Goal: Task Accomplishment & Management: Complete application form

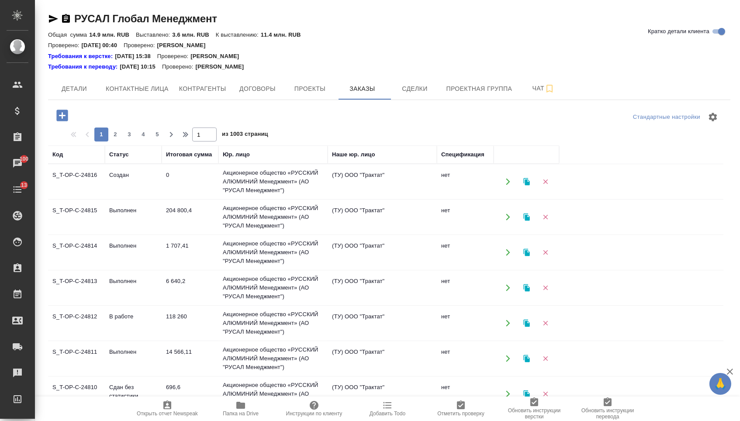
click at [68, 113] on icon "button" at bounding box center [61, 115] width 11 height 11
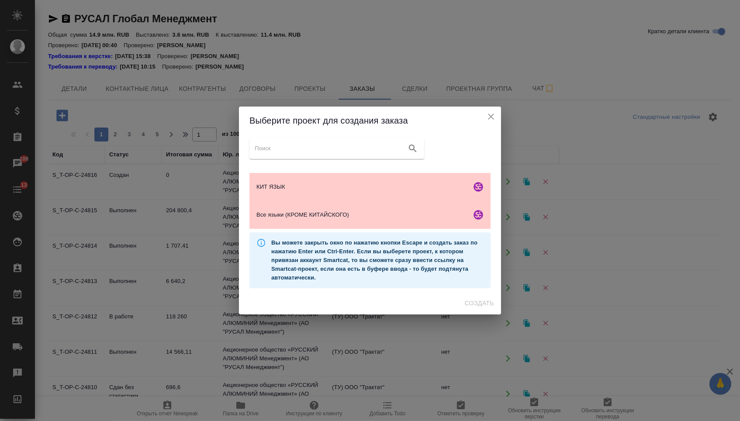
click at [315, 165] on div "КИТ ЯЗЫК Все языки (КРОМЕ КИТАЙСКОГО) Вы можете закрыть окно по нажатию кнопки …" at bounding box center [370, 213] width 262 height 157
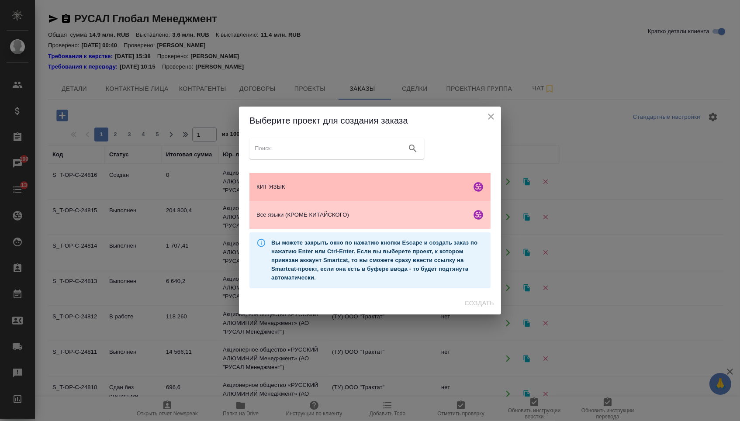
click at [315, 173] on div "КИТ ЯЗЫК" at bounding box center [369, 187] width 241 height 28
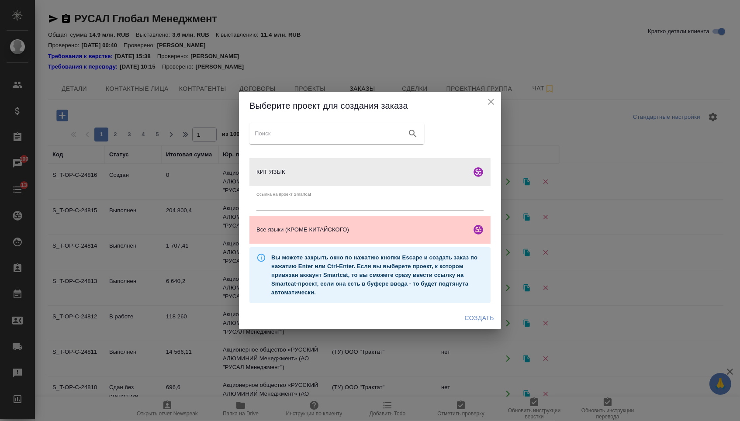
click at [482, 326] on button "Создать" at bounding box center [479, 318] width 36 height 16
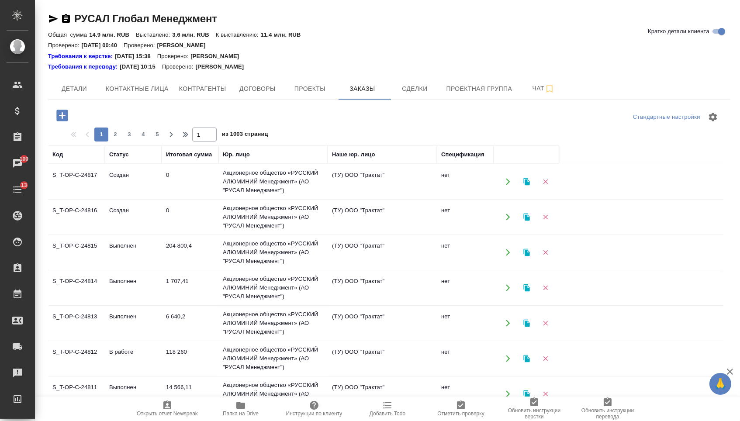
click at [63, 110] on icon "button" at bounding box center [61, 115] width 11 height 11
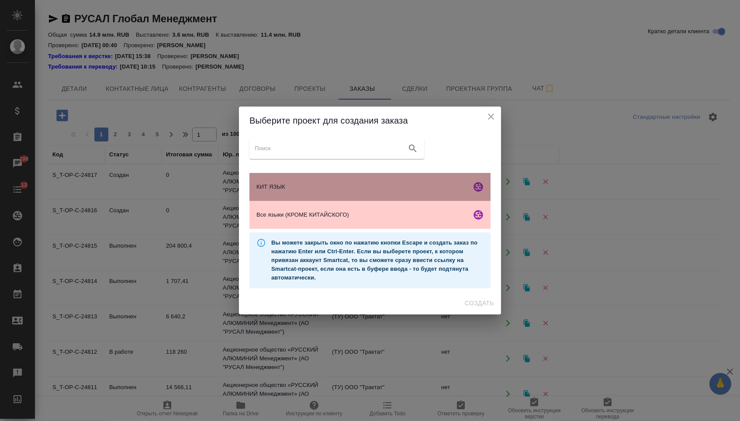
click at [298, 193] on div "КИТ ЯЗЫК" at bounding box center [369, 187] width 241 height 28
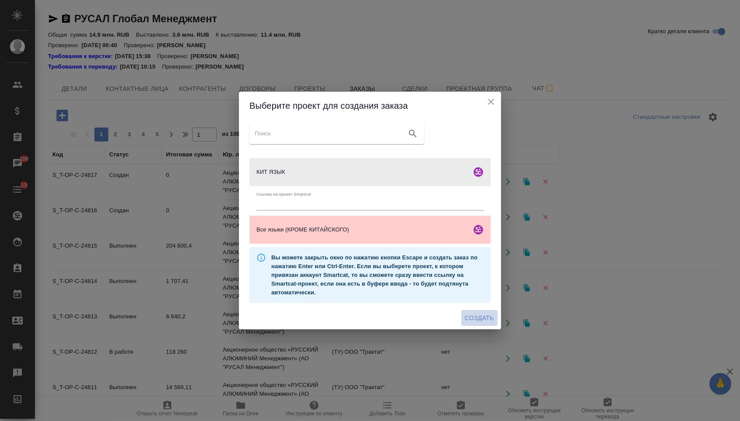
click at [470, 317] on span "Создать" at bounding box center [479, 318] width 29 height 11
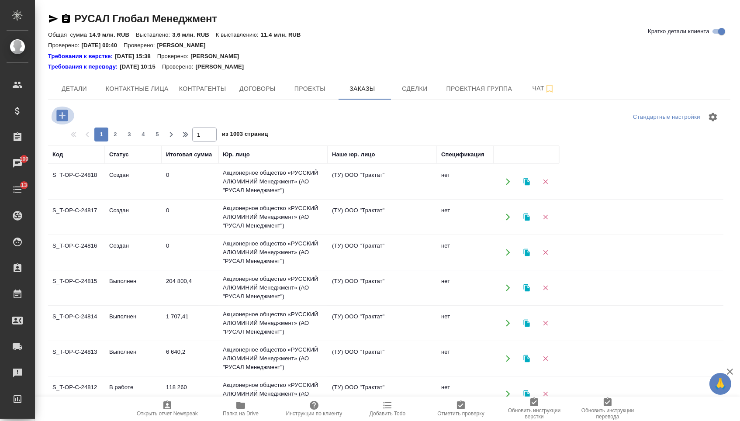
click at [68, 120] on icon "button" at bounding box center [61, 115] width 11 height 11
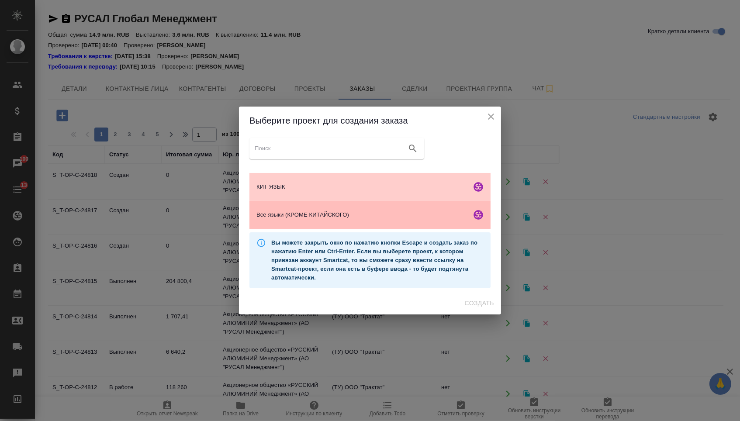
click at [315, 208] on div "Все языки (КРОМЕ КИТАЙСКОГО)" at bounding box center [369, 215] width 241 height 28
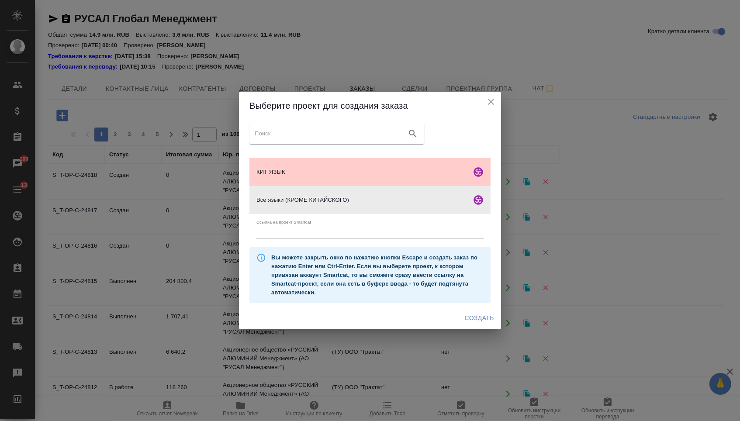
click at [482, 335] on div "Выберите проект для создания заказа КИТ ЯЗЫК Все языки (КРОМЕ КИТАЙСКОГО) Ссылк…" at bounding box center [370, 210] width 740 height 421
click at [481, 326] on button "Создать" at bounding box center [479, 318] width 36 height 16
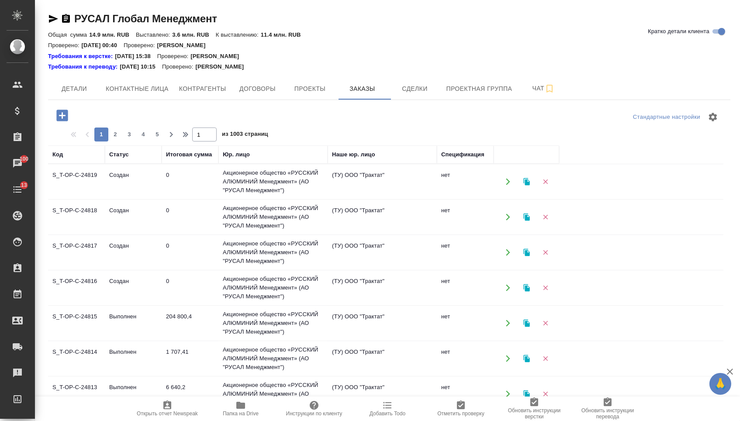
click at [65, 121] on icon "button" at bounding box center [61, 115] width 11 height 11
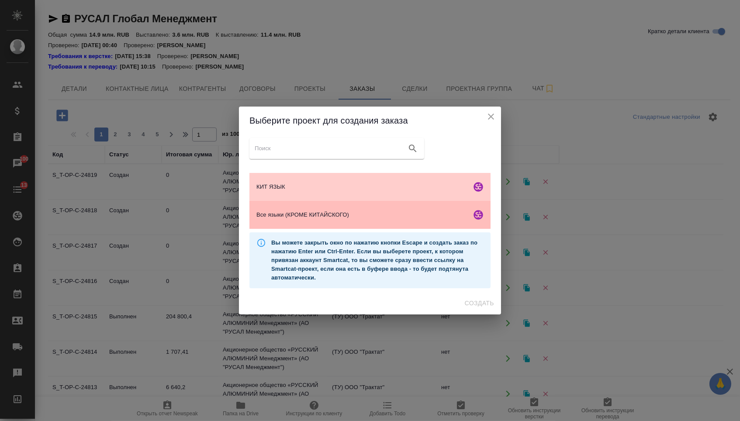
click at [324, 217] on span "Все языки (КРОМЕ КИТАЙСКОГО)" at bounding box center [361, 215] width 211 height 9
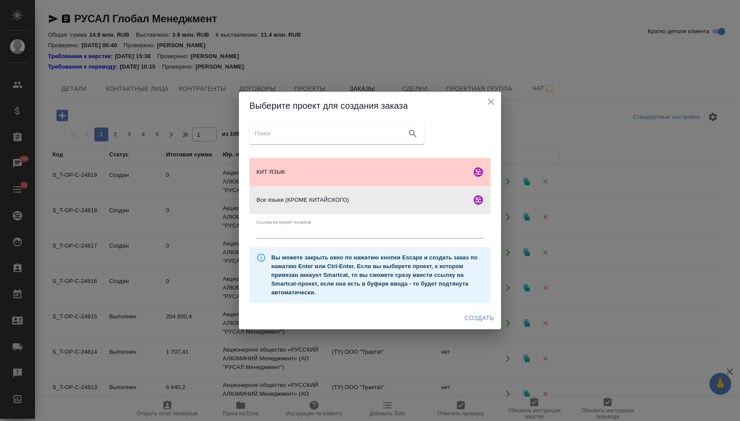
click at [455, 315] on div "Создать" at bounding box center [370, 318] width 262 height 23
click at [473, 326] on button "Создать" at bounding box center [479, 318] width 36 height 16
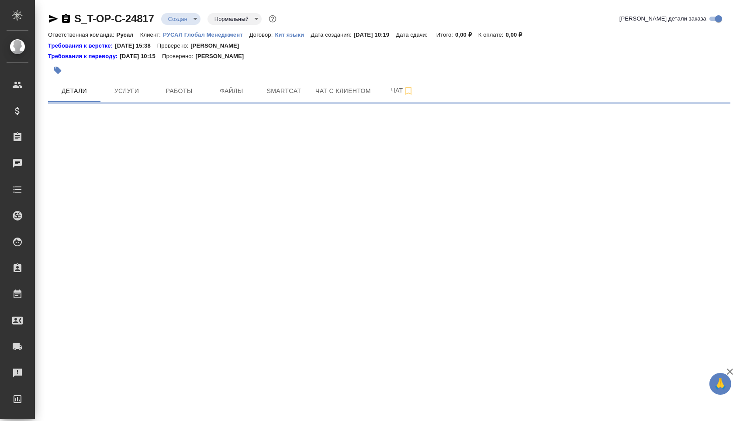
select select "RU"
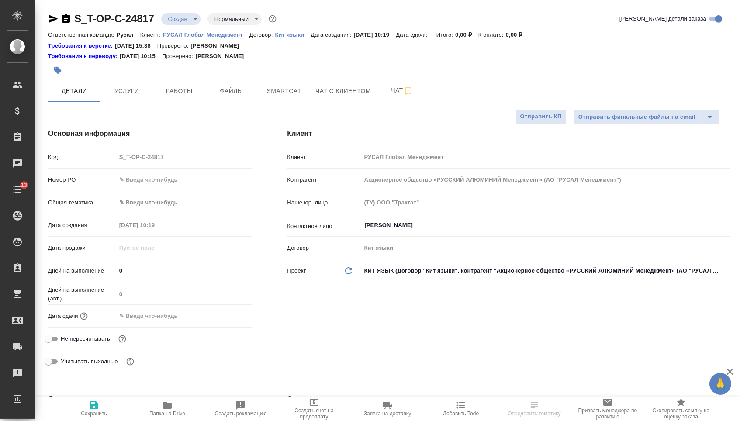
type textarea "x"
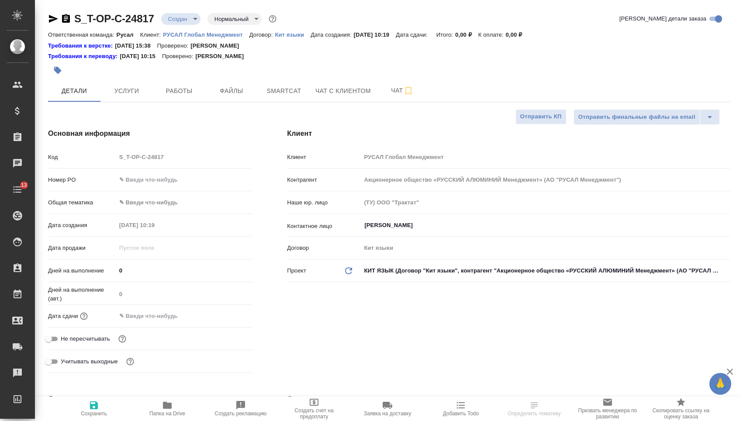
type textarea "x"
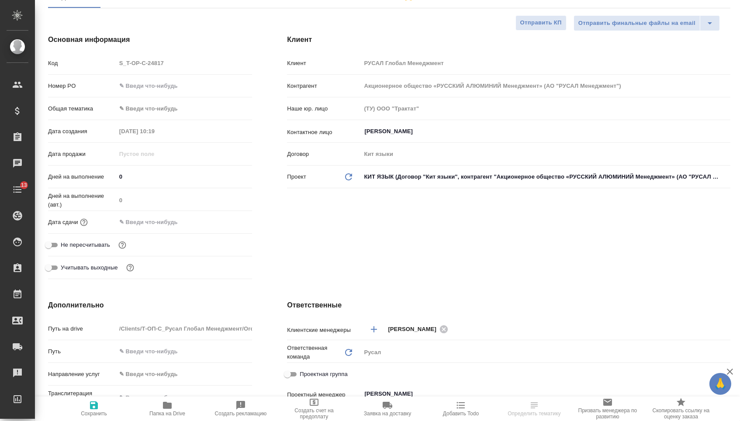
scroll to position [13, 0]
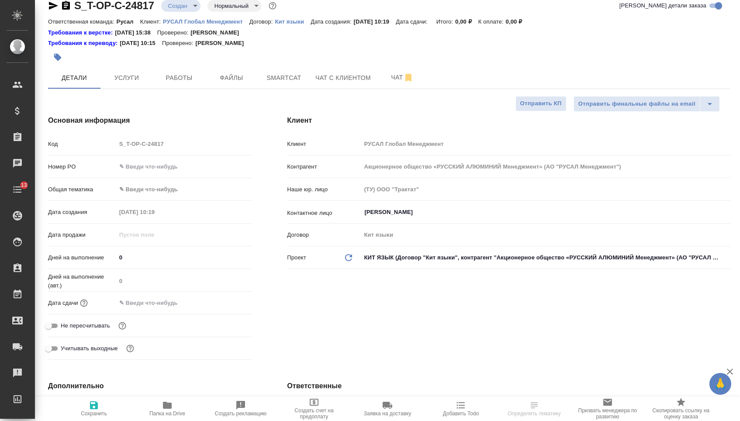
click at [156, 166] on input "text" at bounding box center [184, 166] width 136 height 13
paste input "Т-ОП-С-46452"
type input "Т-ОП-С-46452"
type textarea "x"
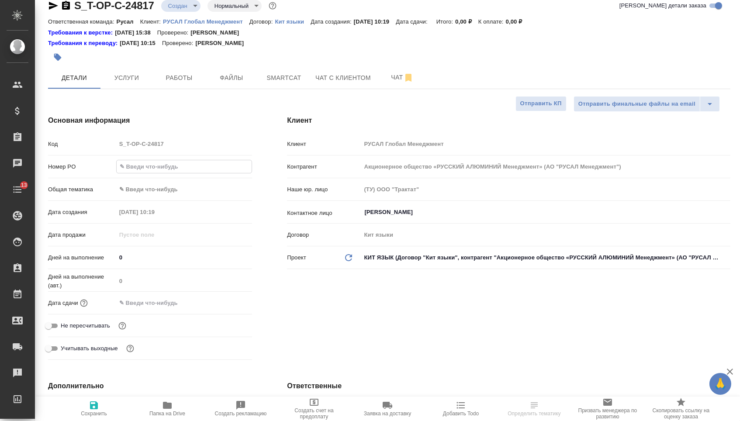
type textarea "x"
type input "Т-ОП-С-46452"
click at [160, 305] on input "text" at bounding box center [154, 303] width 76 height 13
click at [224, 305] on icon "button" at bounding box center [227, 301] width 8 height 9
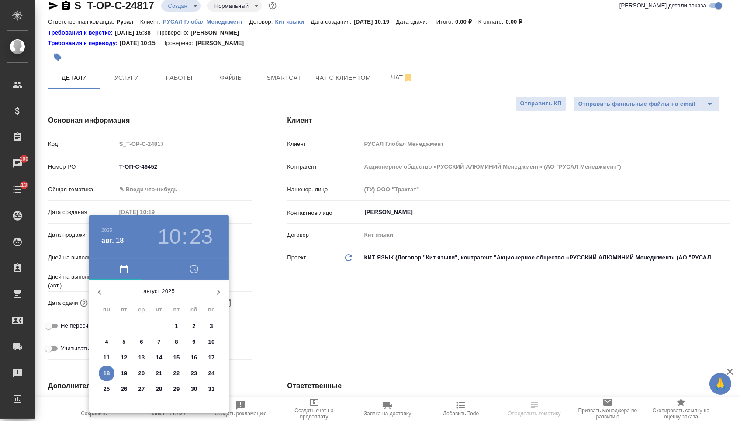
click at [124, 375] on p "19" at bounding box center [124, 373] width 7 height 9
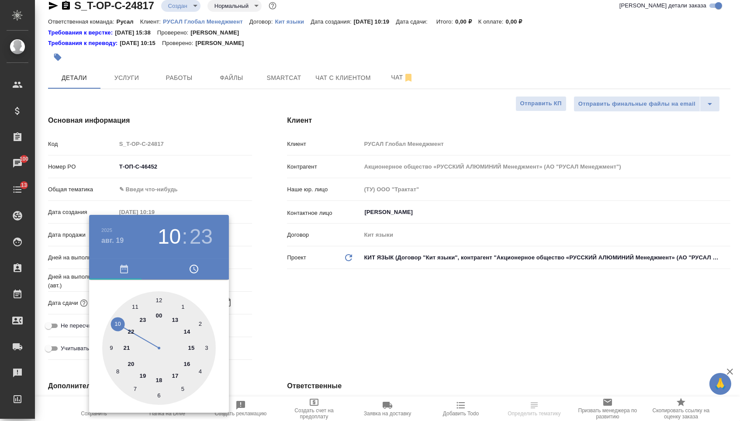
type input "19.08.2025 10:23"
type textarea "x"
click at [120, 323] on div at bounding box center [159, 350] width 114 height 114
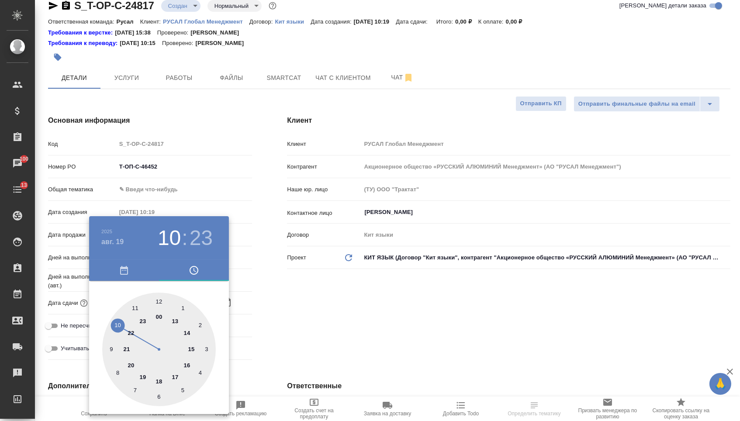
type textarea "x"
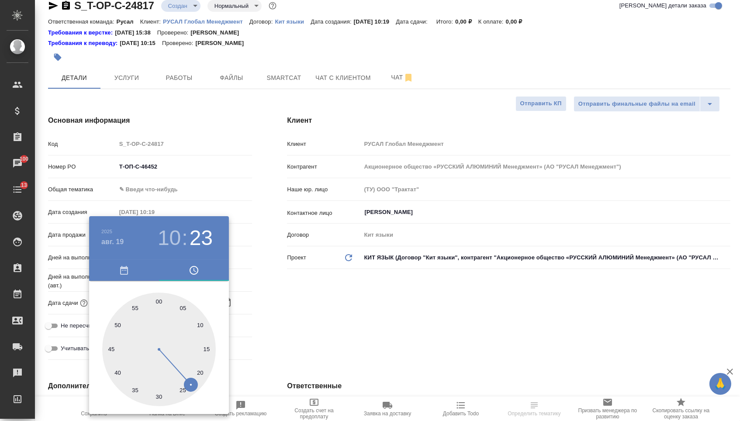
type textarea "x"
type input "[DATE] 10:00"
click at [156, 297] on div at bounding box center [159, 350] width 114 height 114
type textarea "x"
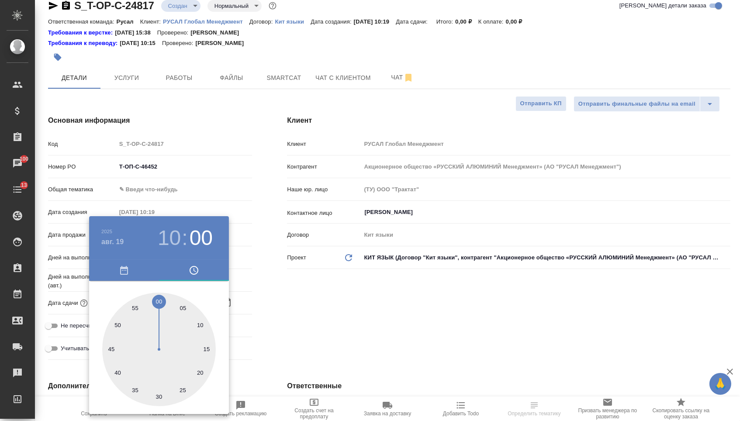
type textarea "x"
click at [283, 302] on div at bounding box center [370, 210] width 740 height 421
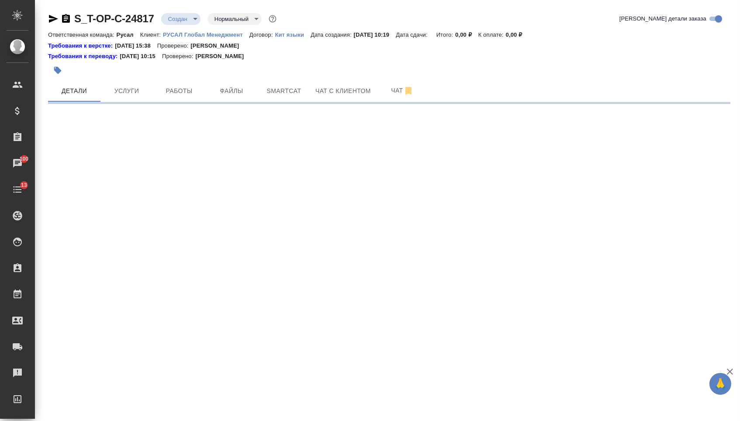
select select "RU"
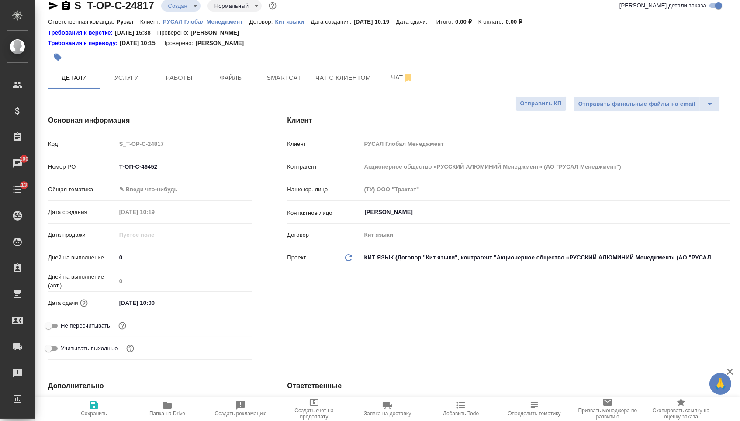
type textarea "x"
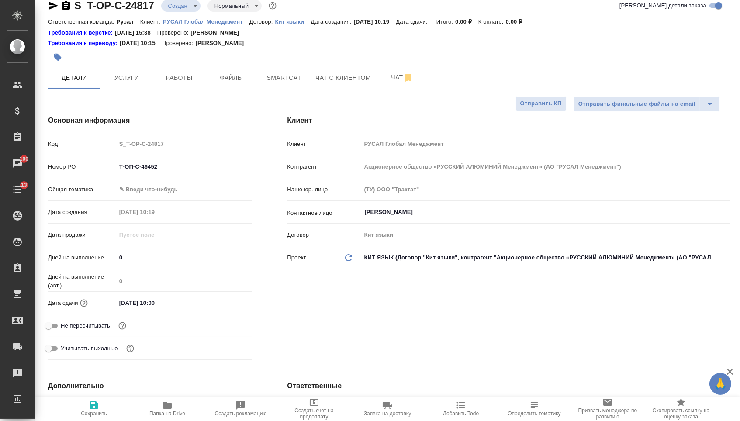
type textarea "x"
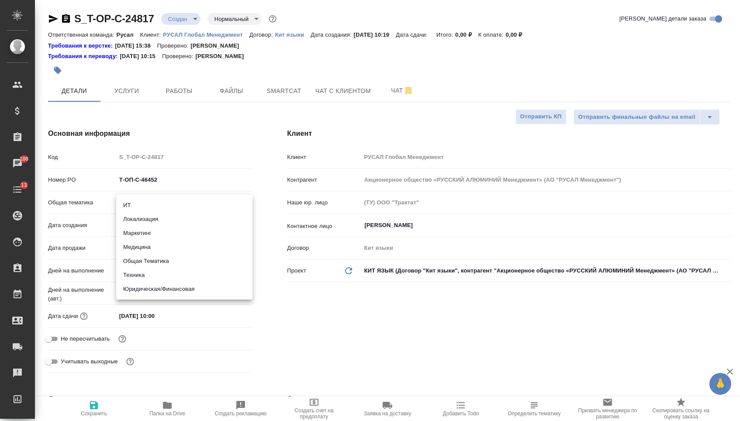
drag, startPoint x: 147, startPoint y: 202, endPoint x: 147, endPoint y: 246, distance: 44.5
click at [147, 202] on body "🙏 .cls-1 fill:#fff; AWATERA Menshikova Aleksandra Клиенты Спецификации Заказы 1…" at bounding box center [370, 210] width 740 height 421
click at [146, 274] on li "Техника" at bounding box center [184, 275] width 136 height 14
type input "tech"
type textarea "x"
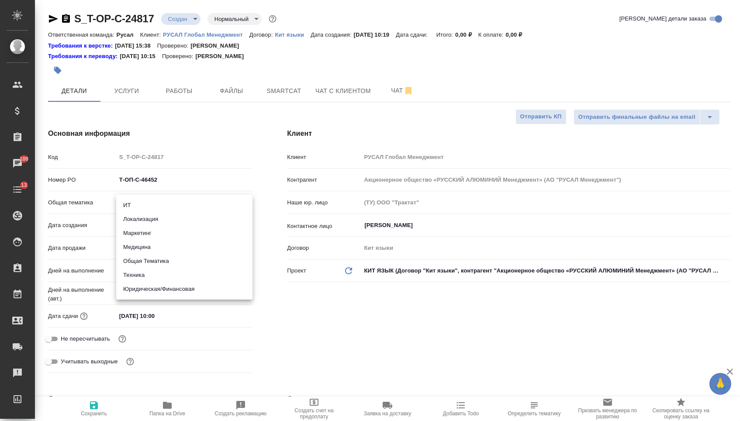
type textarea "x"
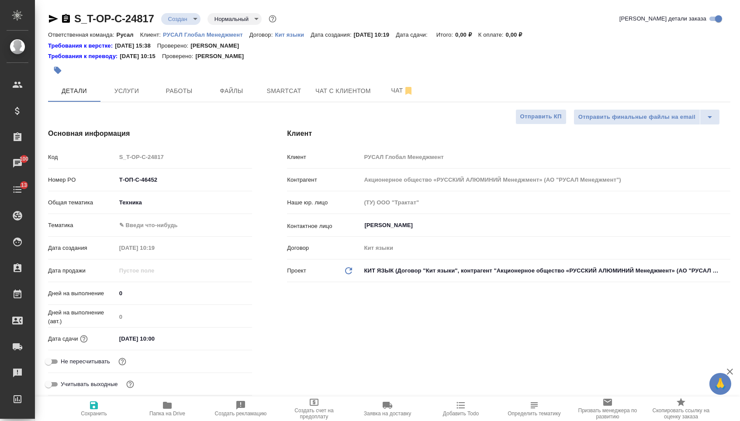
click at [151, 229] on body "🙏 .cls-1 fill:#fff; AWATERA Menshikova Aleksandra Клиенты Спецификации Заказы 1…" at bounding box center [370, 210] width 740 height 421
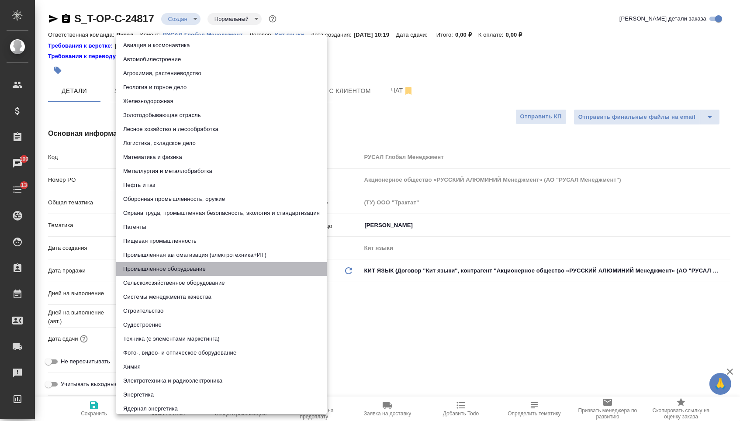
click at [147, 269] on li "Промышленное оборудование" at bounding box center [221, 269] width 211 height 14
type textarea "x"
type input "5f647205b73bc97568ca66bc"
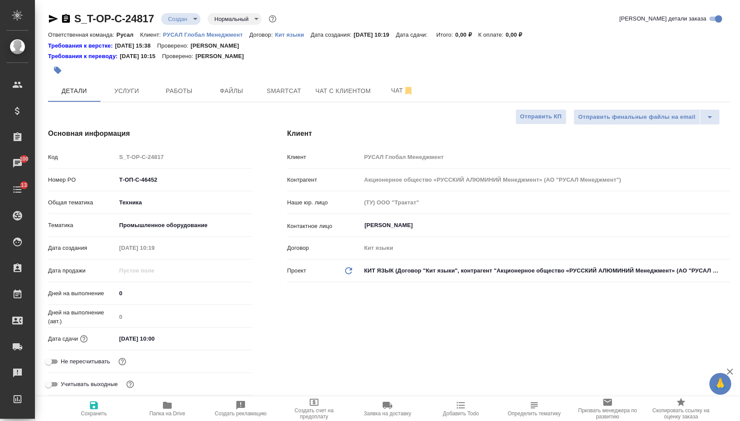
click at [95, 407] on icon "button" at bounding box center [94, 405] width 8 height 8
type textarea "x"
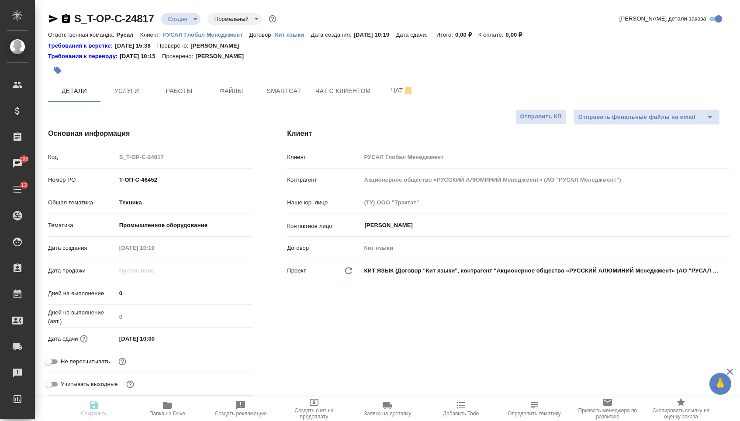
type textarea "x"
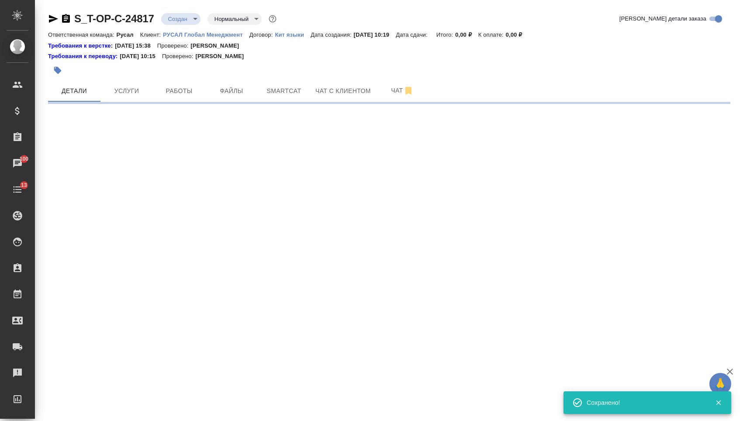
select select "RU"
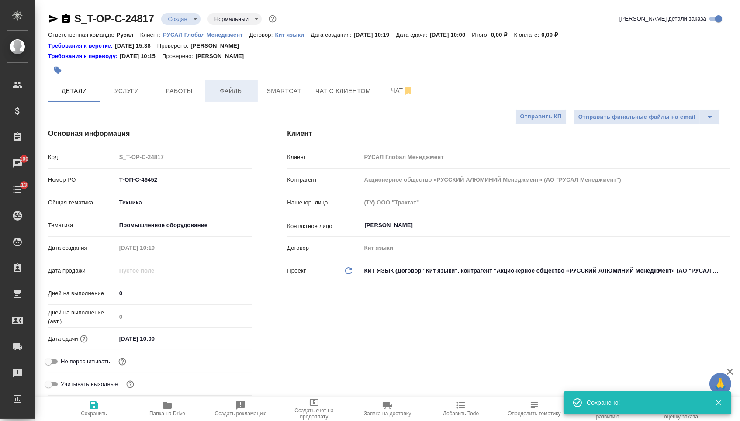
type textarea "x"
click at [233, 90] on span "Файлы" at bounding box center [232, 91] width 42 height 11
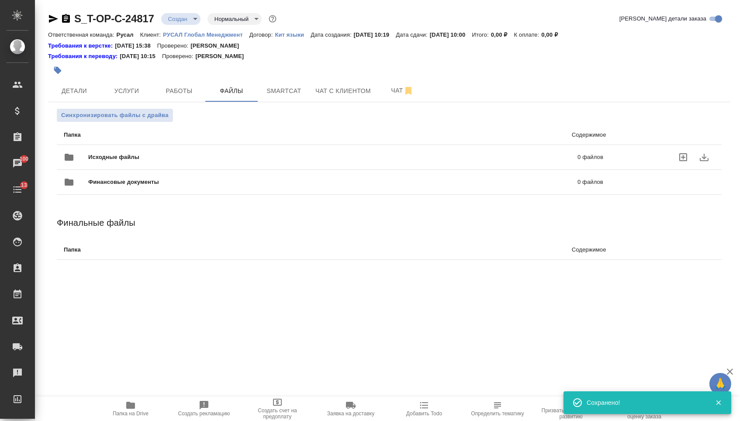
click at [190, 150] on div "Исходные файлы 0 файлов" at bounding box center [333, 157] width 539 height 21
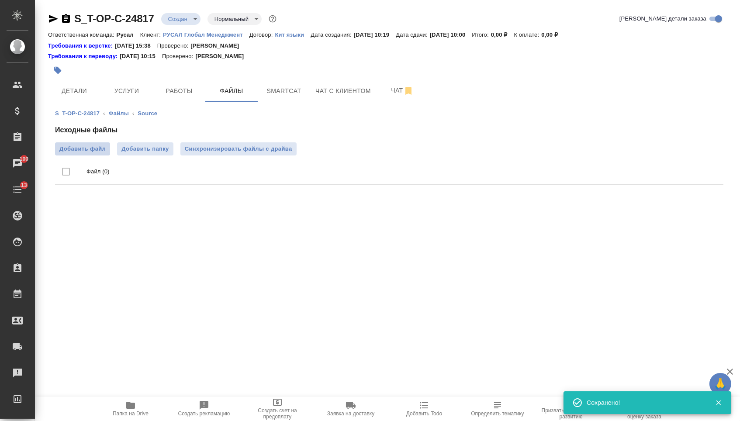
click at [95, 151] on span "Добавить файл" at bounding box center [82, 149] width 46 height 9
click at [0, 0] on input "Добавить файл" at bounding box center [0, 0] width 0 height 0
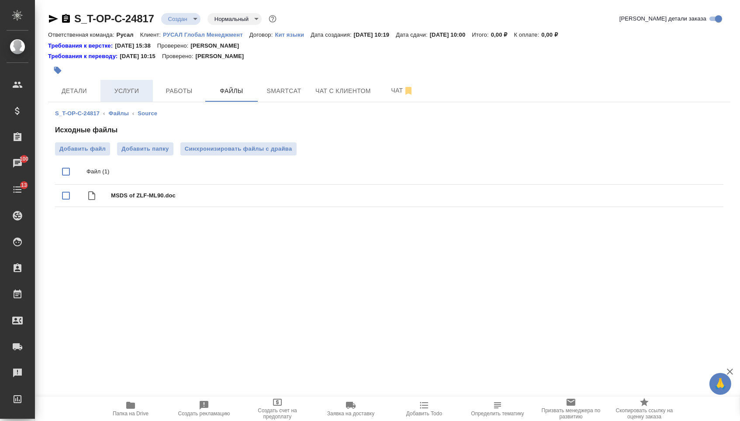
click at [124, 88] on span "Услуги" at bounding box center [127, 91] width 42 height 11
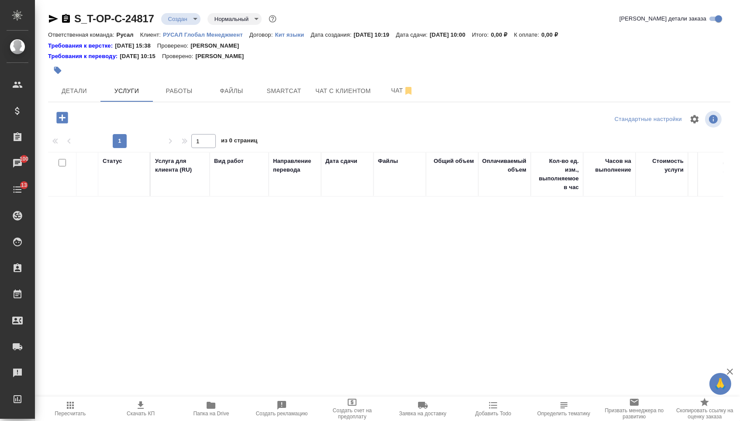
click at [68, 114] on icon "button" at bounding box center [61, 117] width 11 height 11
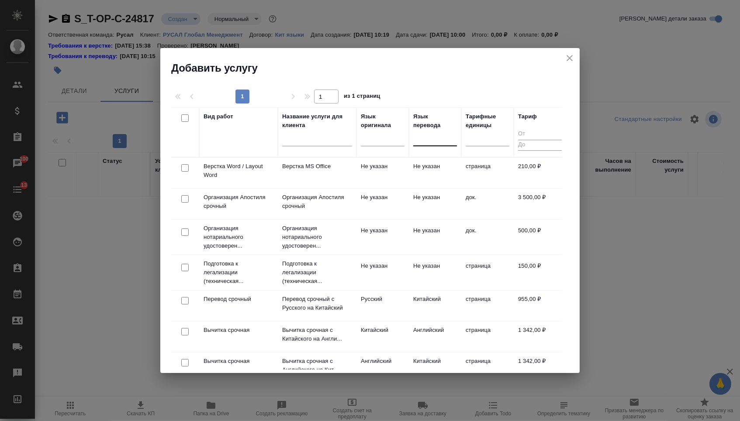
click at [456, 136] on div at bounding box center [435, 137] width 44 height 13
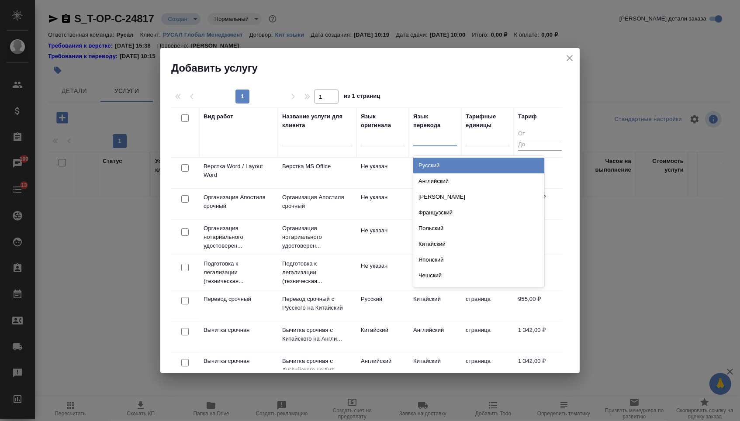
click at [445, 142] on div at bounding box center [435, 137] width 44 height 13
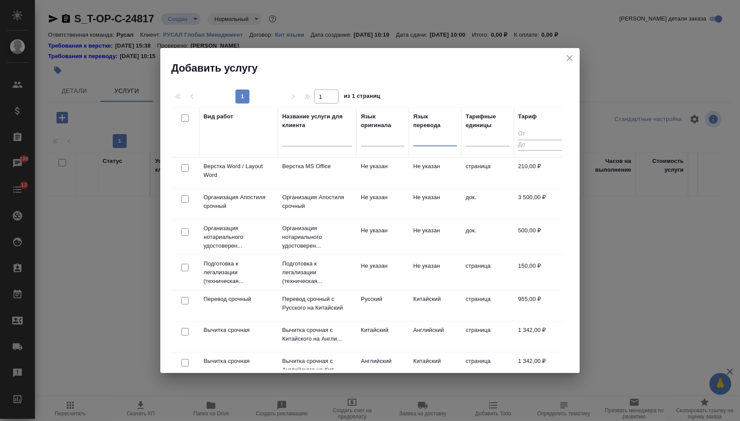
click at [441, 144] on div at bounding box center [435, 138] width 44 height 17
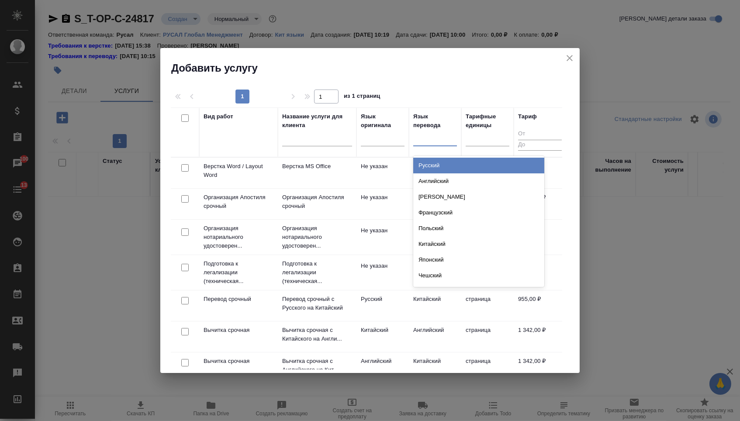
click at [441, 156] on div "Русский Английский Немецкий Французский Польский Китайский Японский Чешский Сер…" at bounding box center [478, 221] width 131 height 131
click at [440, 165] on div "Русский" at bounding box center [478, 166] width 131 height 16
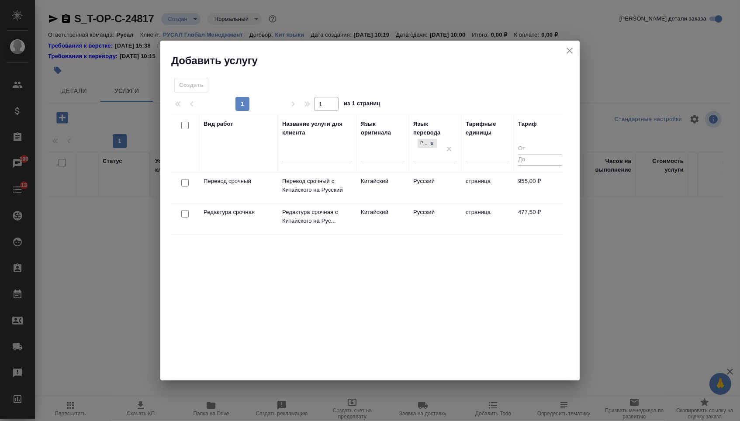
click at [178, 182] on div at bounding box center [185, 183] width 20 height 12
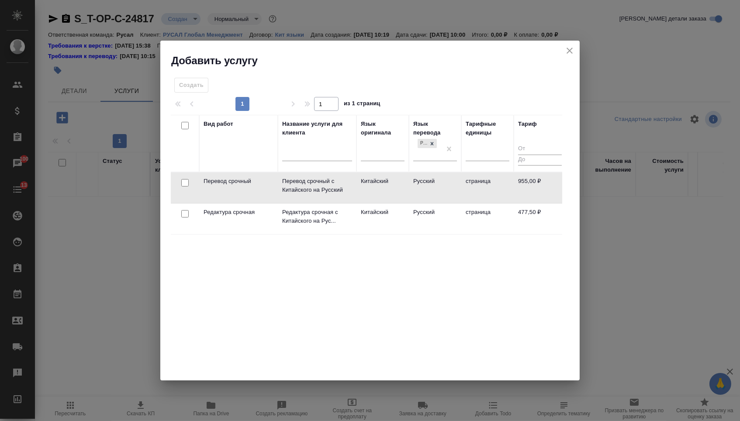
click at [181, 184] on input "checkbox" at bounding box center [184, 182] width 7 height 7
checkbox input "true"
click at [183, 213] on input "checkbox" at bounding box center [184, 213] width 7 height 7
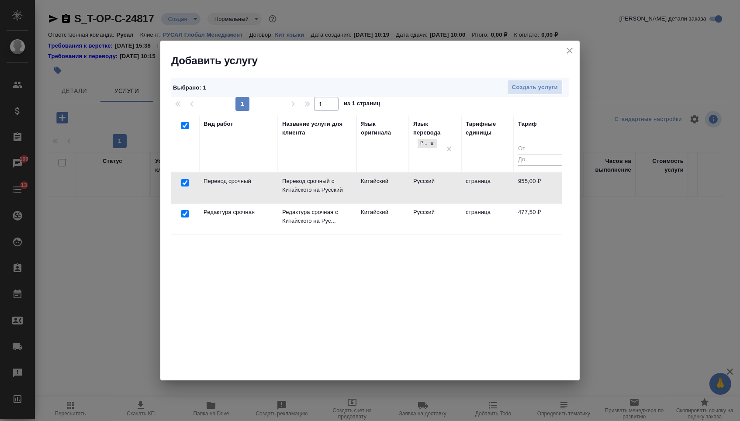
checkbox input "true"
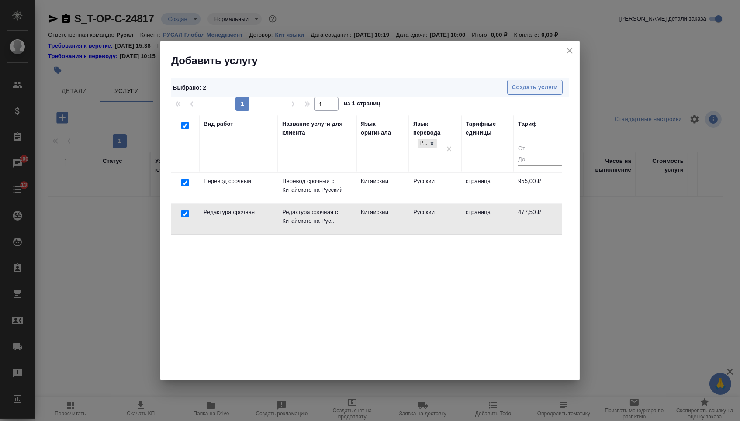
click at [523, 86] on span "Создать услуги" at bounding box center [535, 88] width 46 height 10
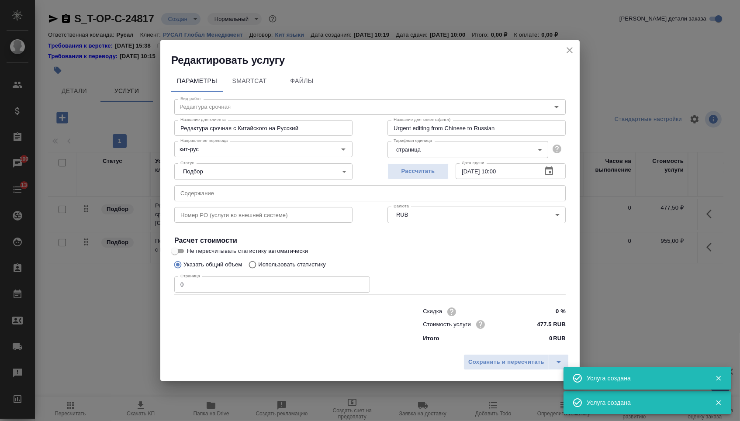
type input "Перевод срочный"
type input "Перевод срочный с Китайского на Русский"
type input "Urgent translation from Chinese into Russian"
type input "955 RUB"
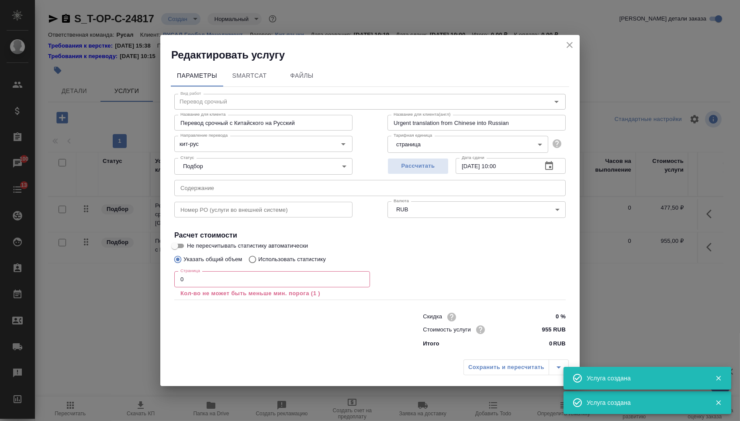
click at [243, 186] on input "text" at bounding box center [369, 188] width 391 height 16
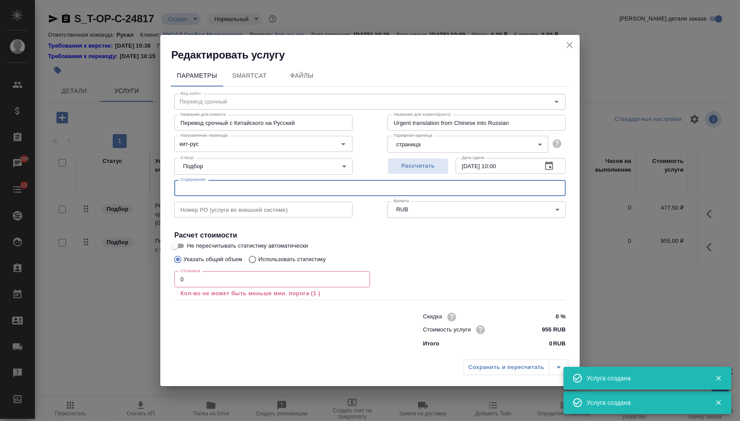
paste input "MSDS of ZLF-ML90"
type input "MSDS of ZLF-ML90"
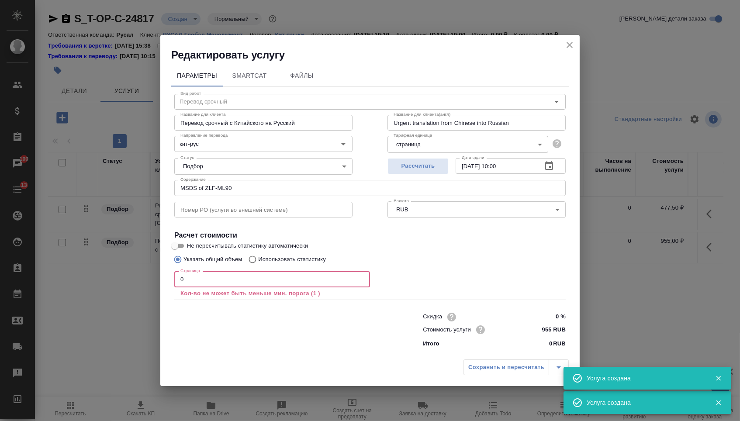
click at [210, 284] on input "0" at bounding box center [272, 279] width 196 height 16
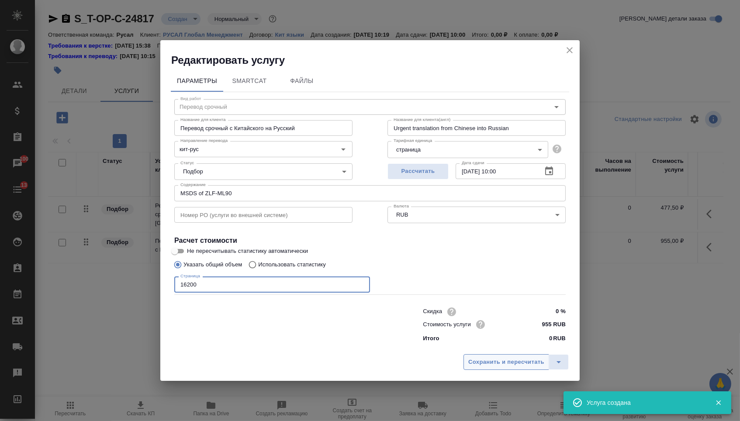
type input "16200"
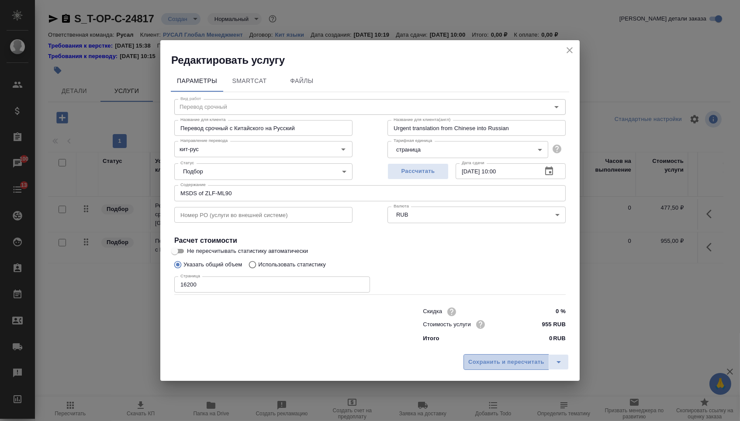
click at [470, 366] on span "Сохранить и пересчитать" at bounding box center [506, 362] width 76 height 10
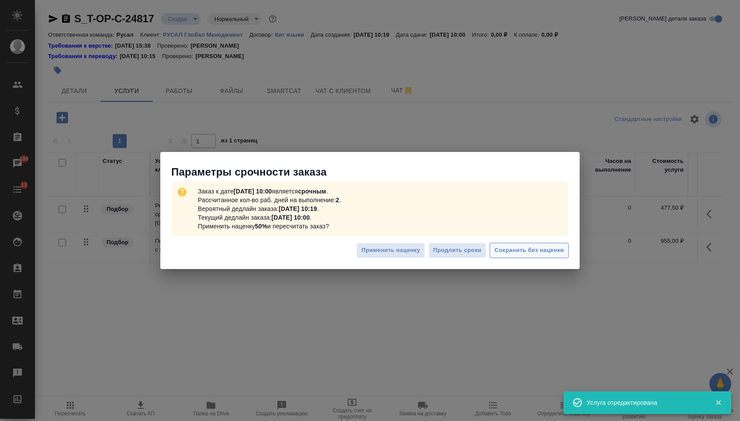
click at [525, 248] on span "Сохранить без наценки" at bounding box center [528, 250] width 69 height 10
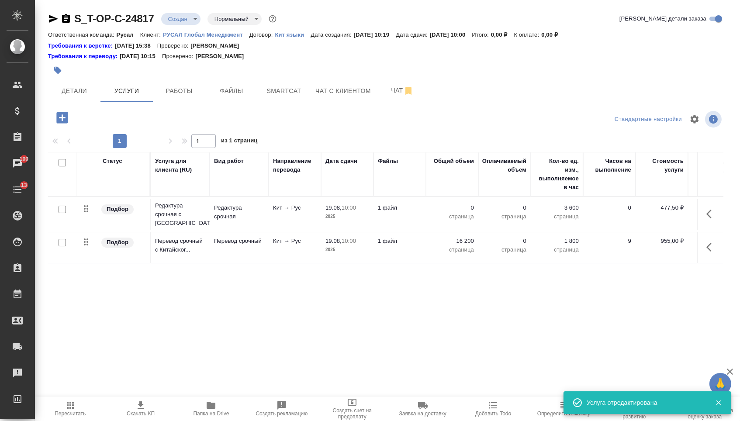
type input "urgent"
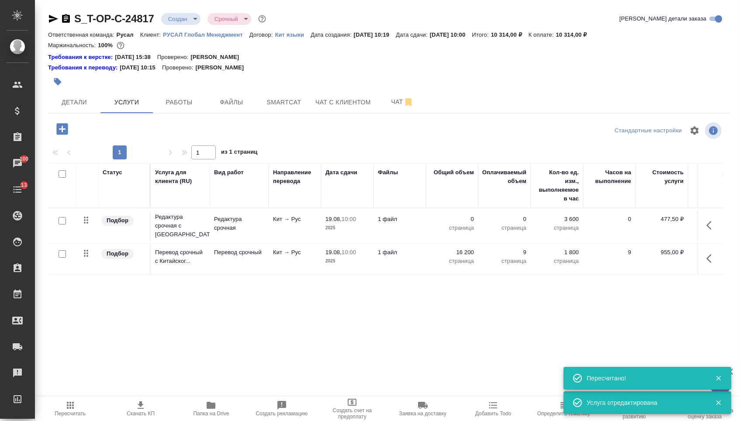
click at [456, 224] on p "0" at bounding box center [452, 219] width 44 height 9
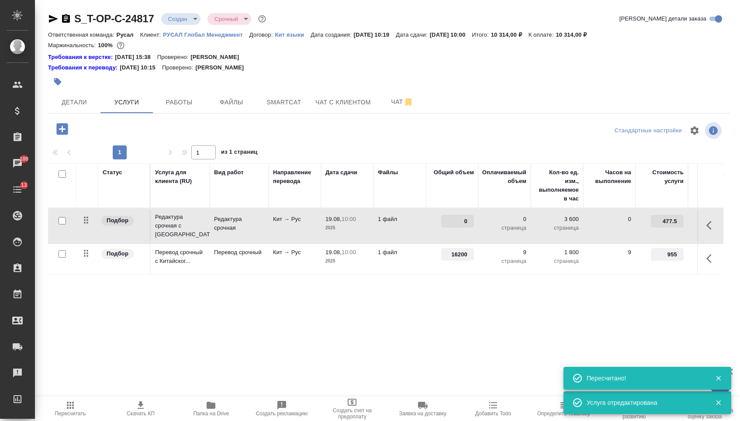
click at [456, 226] on input "0" at bounding box center [457, 221] width 33 height 13
type input "16200"
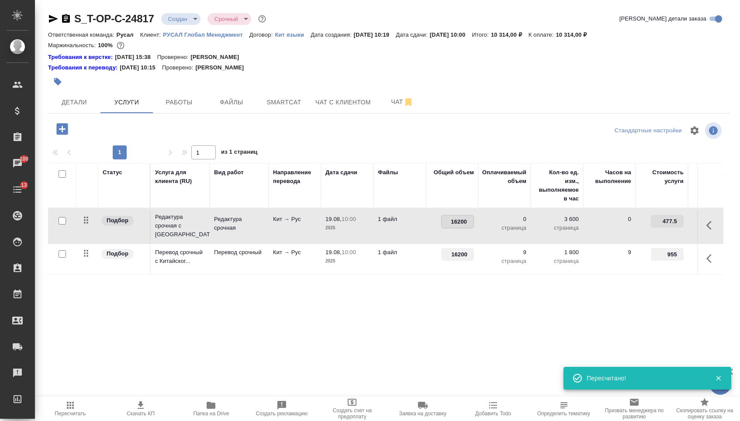
click at [330, 322] on div "Статус Услуга для клиента (RU) Вид работ Направление перевода Дата сдачи Файлы …" at bounding box center [385, 257] width 675 height 188
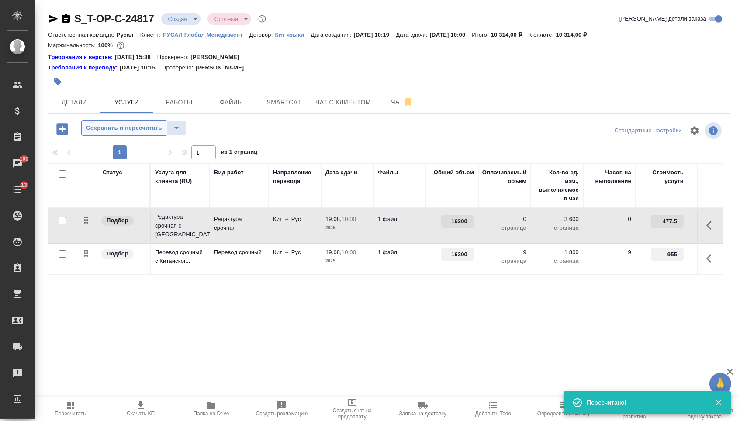
click at [147, 136] on button "Сохранить и пересчитать" at bounding box center [124, 128] width 86 height 16
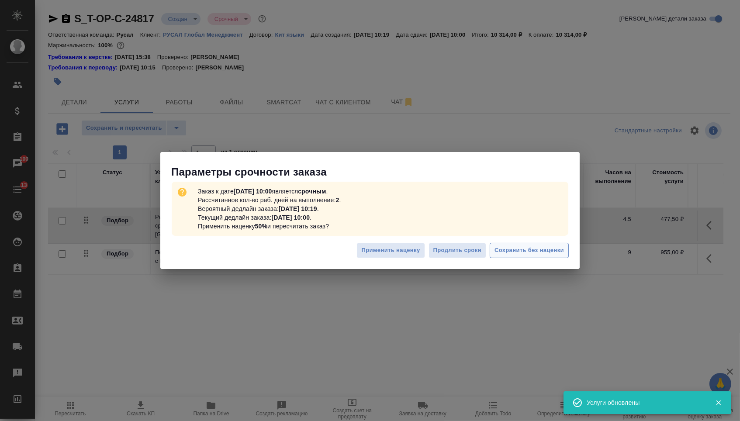
click at [513, 248] on span "Сохранить без наценки" at bounding box center [528, 250] width 69 height 10
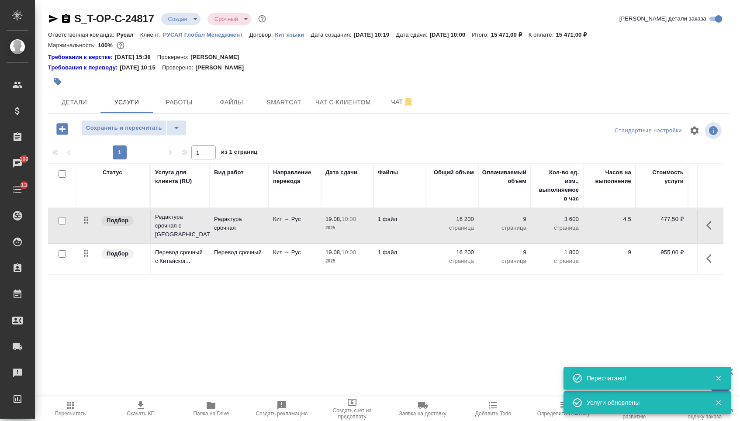
drag, startPoint x: 86, startPoint y: 226, endPoint x: 85, endPoint y: 260, distance: 34.1
click at [86, 260] on tbody "Подбор Редактура срочная с Китайск... Редактура срочная Кит → Рус 19.08, 10:00 …" at bounding box center [459, 241] width 823 height 66
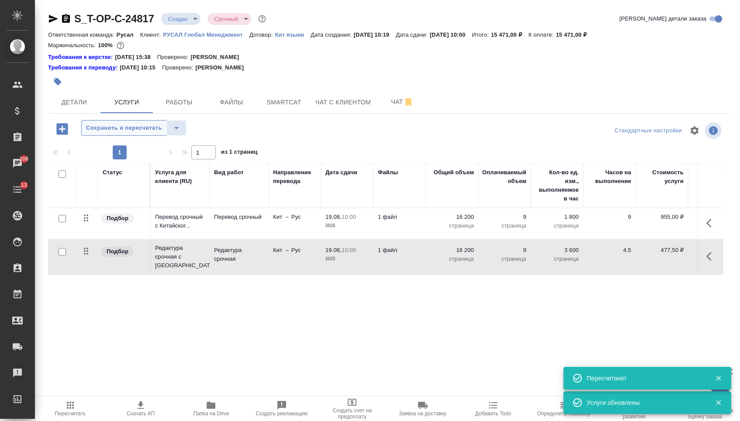
click at [126, 130] on span "Сохранить и пересчитать" at bounding box center [124, 128] width 76 height 10
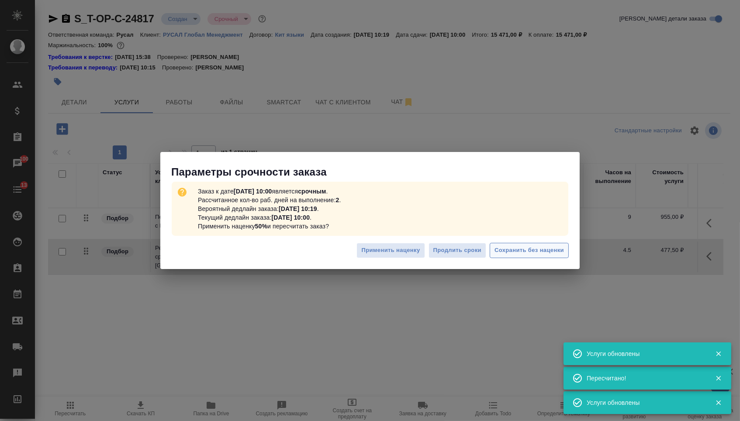
click at [511, 244] on button "Сохранить без наценки" at bounding box center [529, 250] width 79 height 15
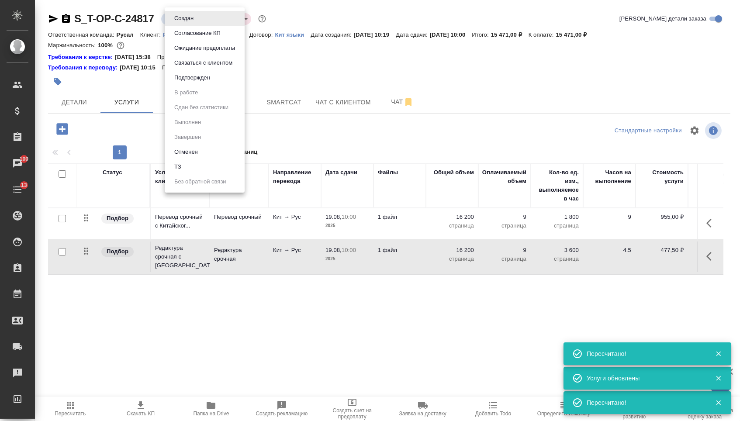
click at [190, 18] on body "🙏 .cls-1 fill:#fff; AWATERA Menshikova Aleksandra Клиенты Спецификации Заказы 1…" at bounding box center [370, 210] width 740 height 421
click at [191, 23] on button "Подтвержден" at bounding box center [184, 19] width 24 height 10
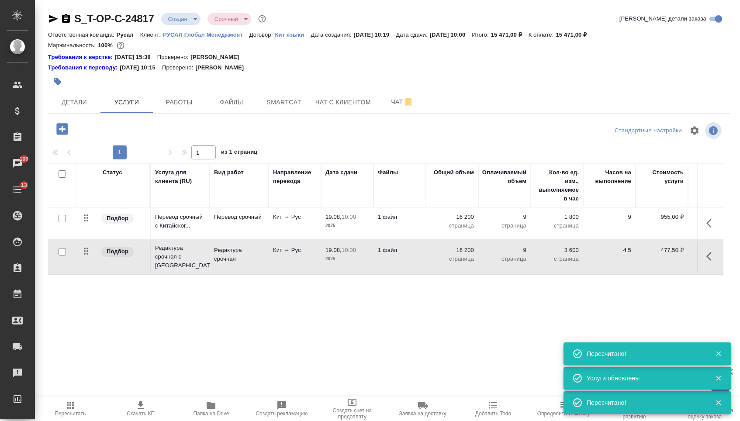
click at [76, 117] on div "S_T-OP-C-24817 Создан new Срочный urgent Кратко детали заказа Ответственная ком…" at bounding box center [389, 186] width 692 height 373
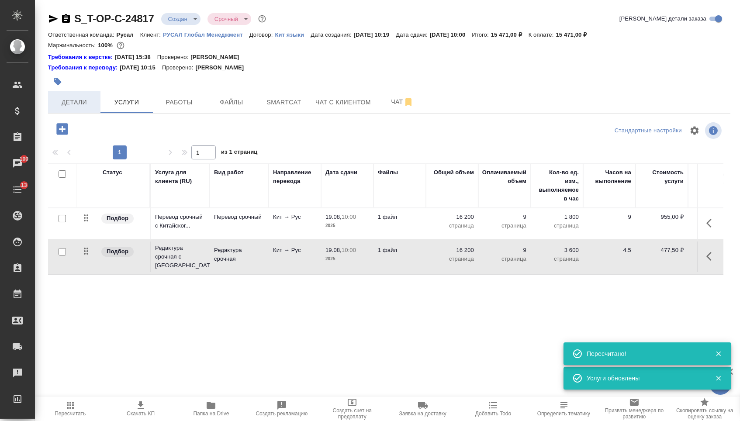
click at [83, 111] on button "Детали" at bounding box center [74, 102] width 52 height 22
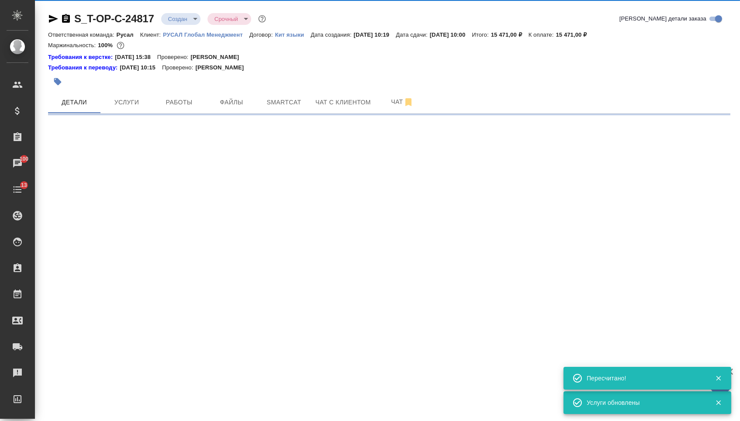
select select "RU"
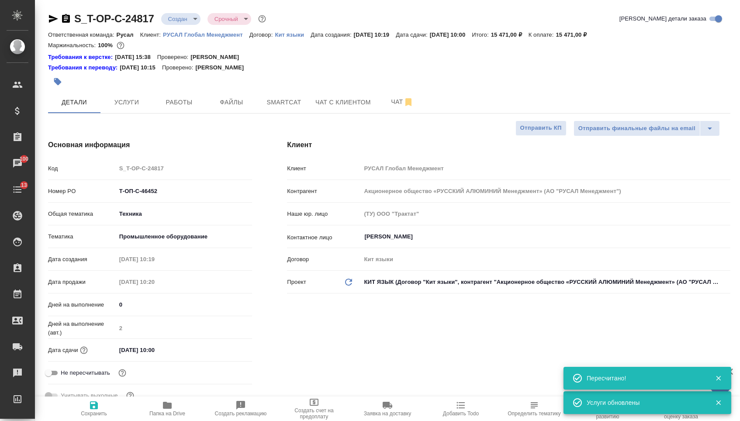
type textarea "x"
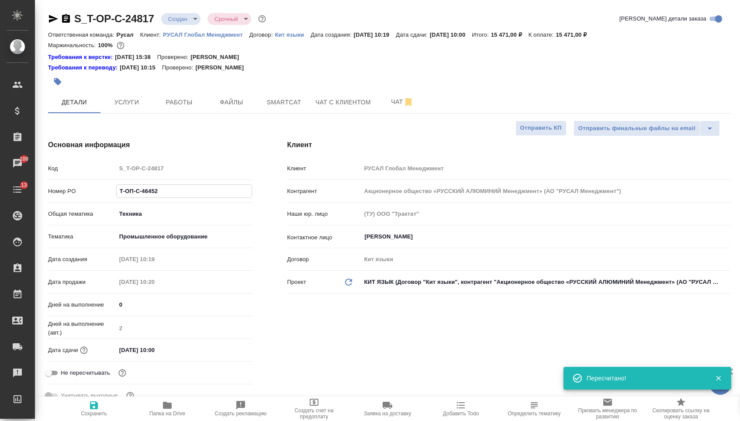
drag, startPoint x: 164, startPoint y: 199, endPoint x: 84, endPoint y: 181, distance: 82.0
click at [85, 182] on div "Код S_T-OP-C-24817 Номер PO Т-ОП-С-46452 Общая тематика Техника tech Тематика П…" at bounding box center [150, 286] width 204 height 250
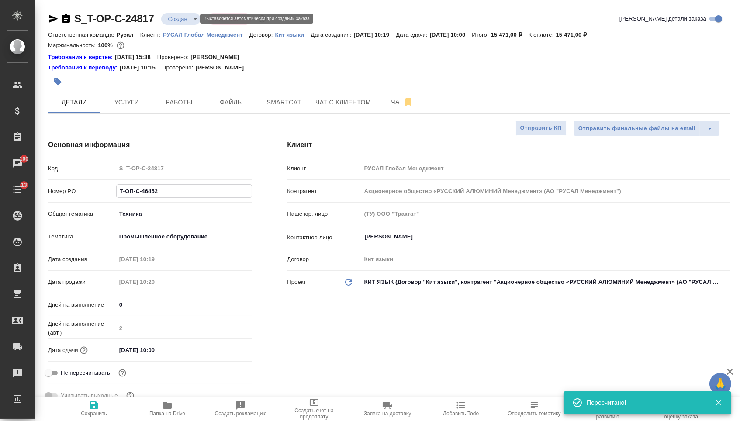
click at [179, 21] on body "🙏 .cls-1 fill:#fff; AWATERA Menshikova Aleksandra Клиенты Спецификации Заказы 1…" at bounding box center [370, 210] width 740 height 421
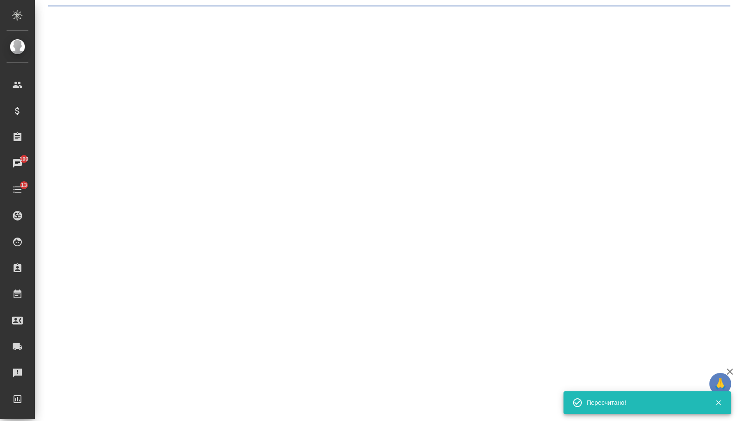
click at [181, 87] on div ".cls-1 fill:#fff; AWATERA Menshikova Aleksandra Клиенты Спецификации Заказы 100…" at bounding box center [370, 210] width 740 height 421
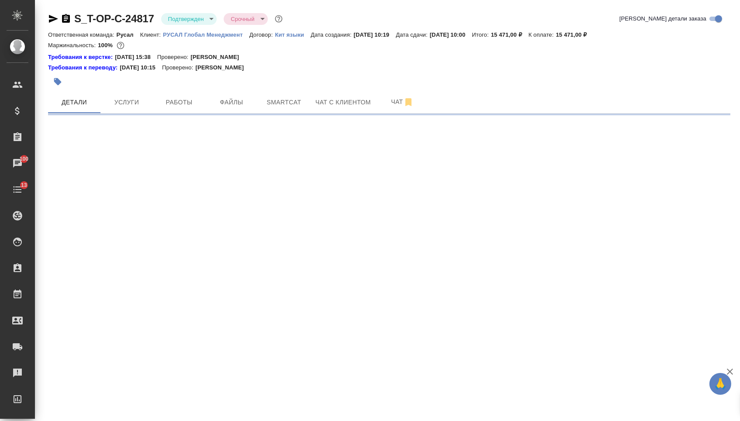
select select "RU"
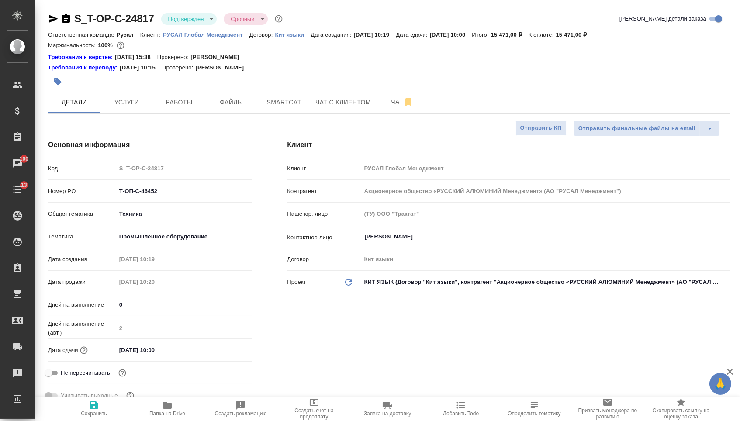
type textarea "x"
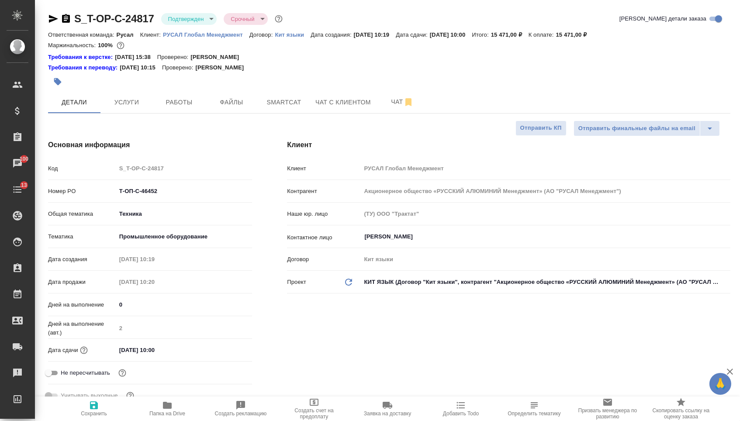
type textarea "x"
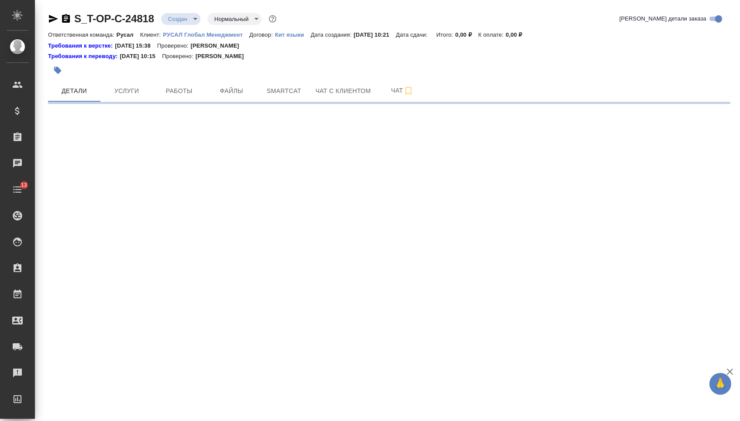
select select "RU"
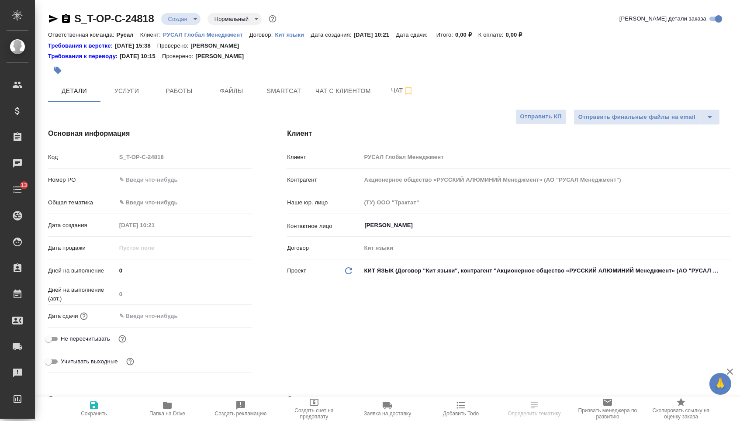
type textarea "x"
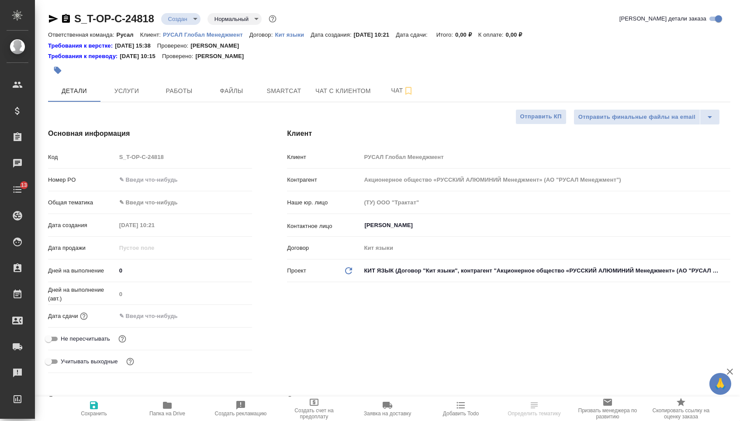
type textarea "x"
click at [169, 176] on input "text" at bounding box center [184, 179] width 136 height 13
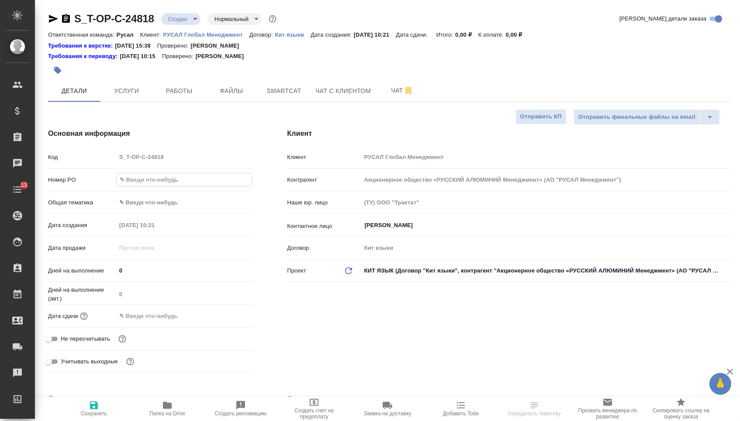
paste input "Т-ОП-С-46453"
type input "Т-ОП-С-46453"
type textarea "x"
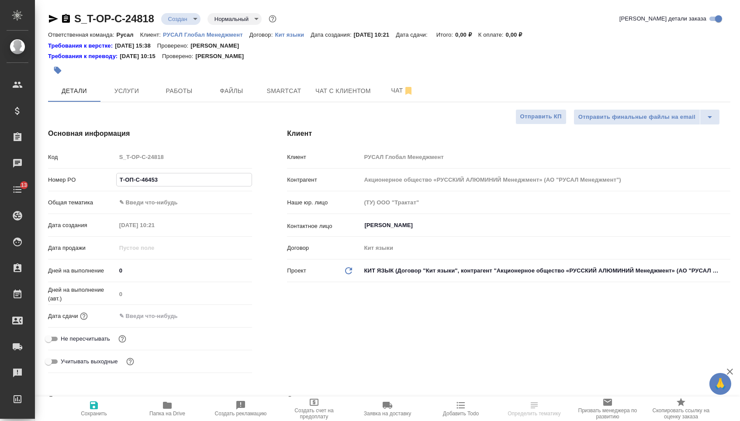
type input "Т-ОП-С-46453"
click at [174, 313] on input "text" at bounding box center [154, 316] width 76 height 13
click at [228, 319] on icon "button" at bounding box center [227, 315] width 8 height 9
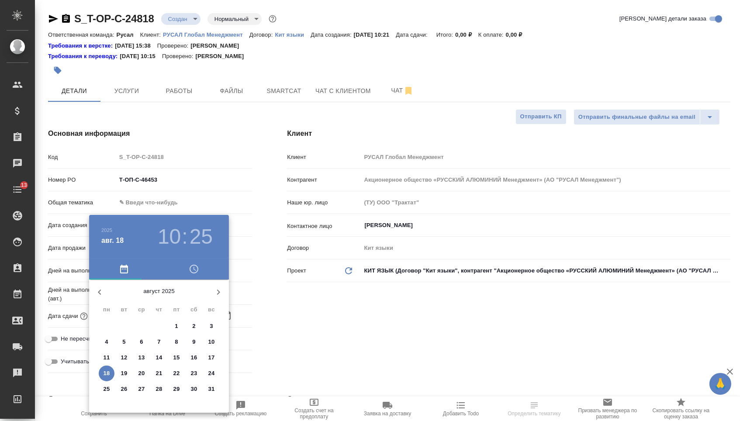
click at [124, 374] on p "19" at bounding box center [124, 373] width 7 height 9
type input "19.08.2025 10:25"
type textarea "x"
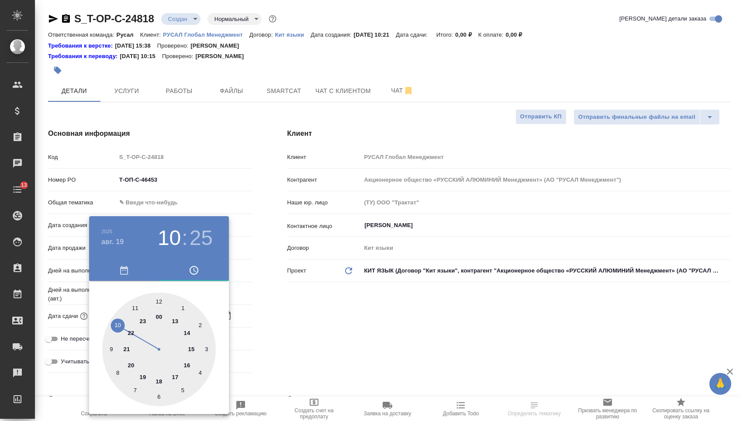
click at [115, 325] on div at bounding box center [159, 350] width 114 height 114
type textarea "x"
click at [159, 299] on div at bounding box center [159, 350] width 114 height 114
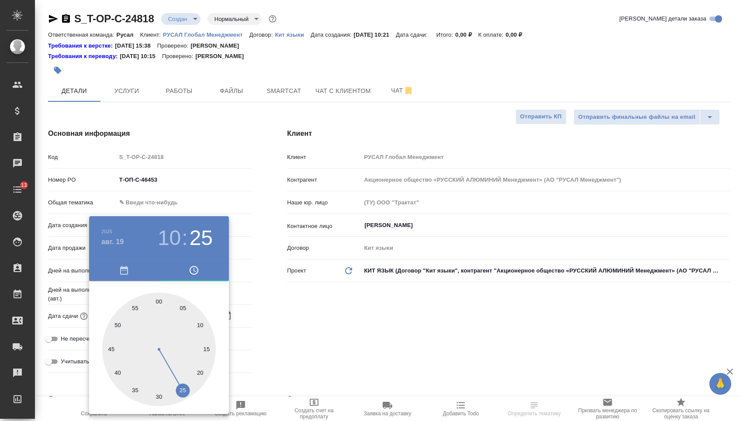
type input "19.08.2025 10:00"
type textarea "x"
click at [292, 319] on div at bounding box center [370, 210] width 740 height 421
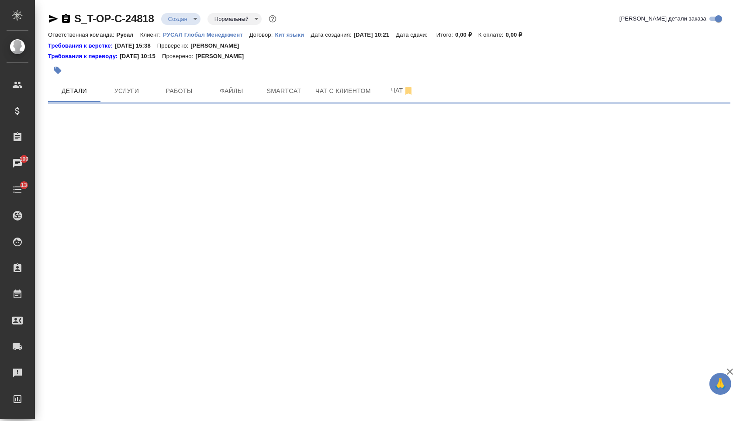
select select "RU"
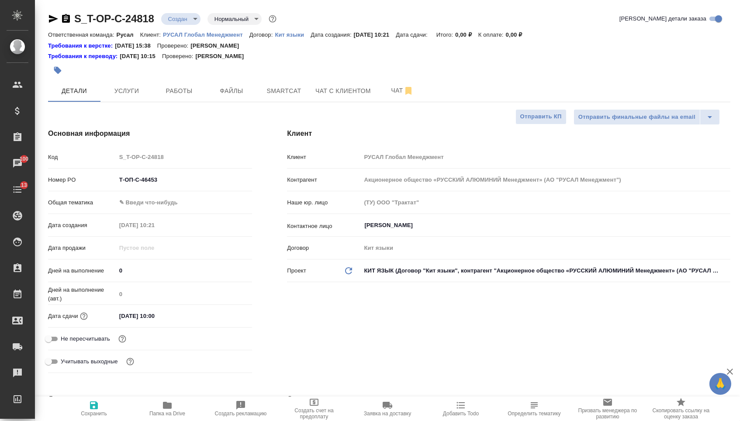
type textarea "x"
click at [173, 197] on body "🙏 .cls-1 fill:#fff; AWATERA Menshikova Aleksandra Клиенты Спецификации Заказы 1…" at bounding box center [370, 210] width 740 height 421
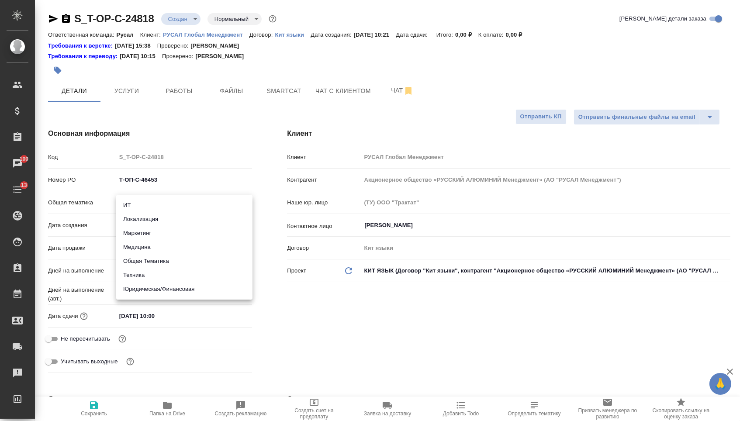
click at [132, 276] on li "Техника" at bounding box center [184, 275] width 136 height 14
type input "tech"
type textarea "x"
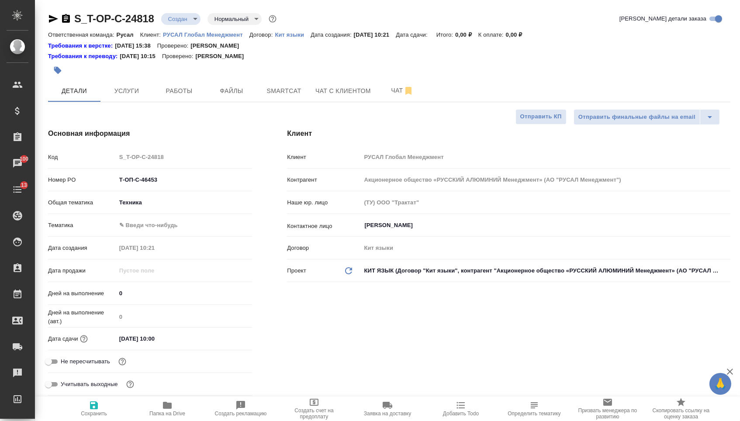
click at [146, 231] on body "🙏 .cls-1 fill:#fff; AWATERA Menshikova Aleksandra Клиенты Спецификации Заказы 1…" at bounding box center [370, 210] width 740 height 421
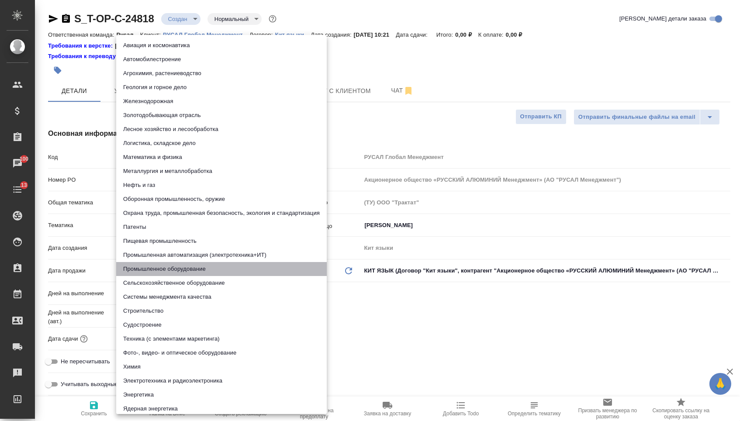
click at [144, 269] on li "Промышленное оборудование" at bounding box center [221, 269] width 211 height 14
type textarea "x"
type input "5f647205b73bc97568ca66bc"
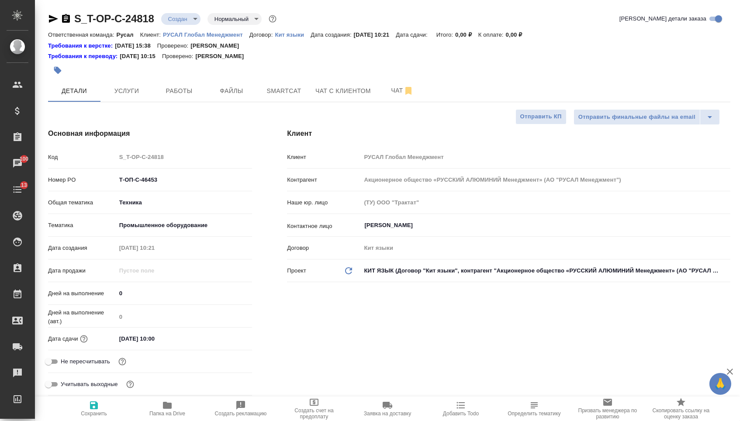
click at [90, 408] on icon "button" at bounding box center [94, 405] width 8 height 8
type textarea "x"
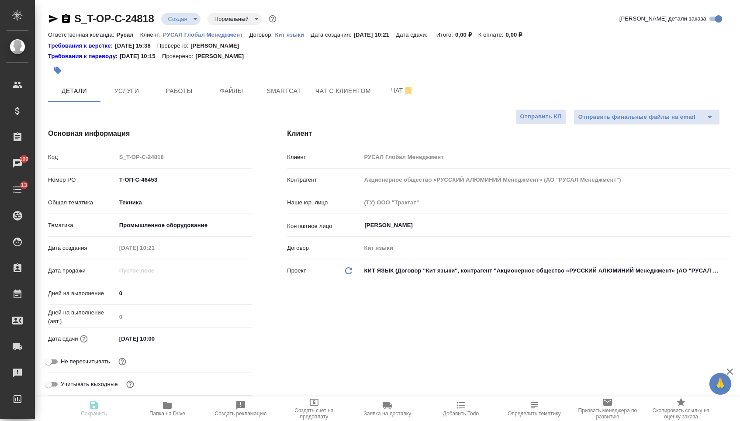
type textarea "x"
click at [90, 408] on icon "button" at bounding box center [94, 405] width 8 height 8
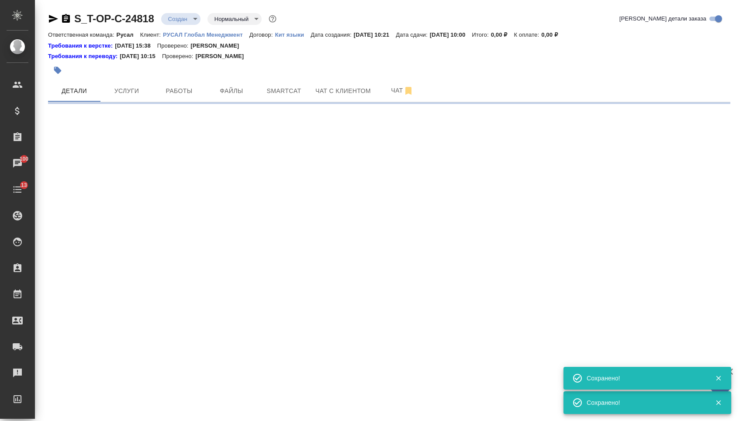
select select "RU"
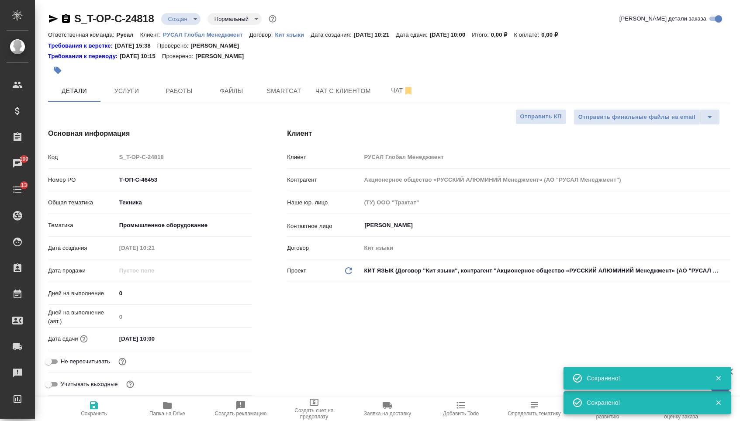
type textarea "x"
click at [233, 90] on span "Файлы" at bounding box center [232, 91] width 42 height 11
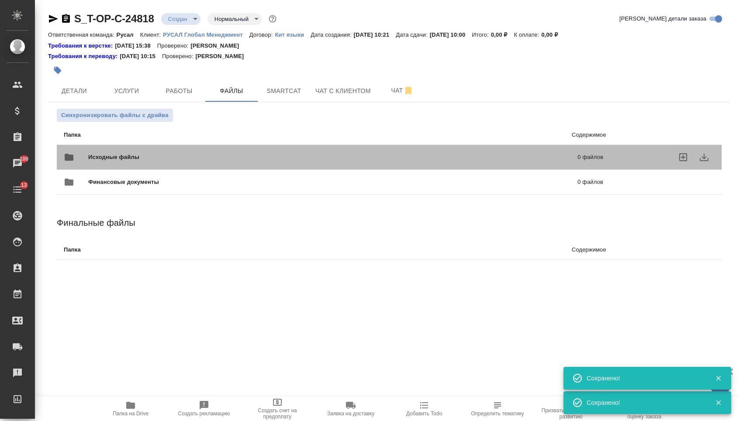
click at [187, 158] on span "Исходные файлы" at bounding box center [223, 157] width 270 height 9
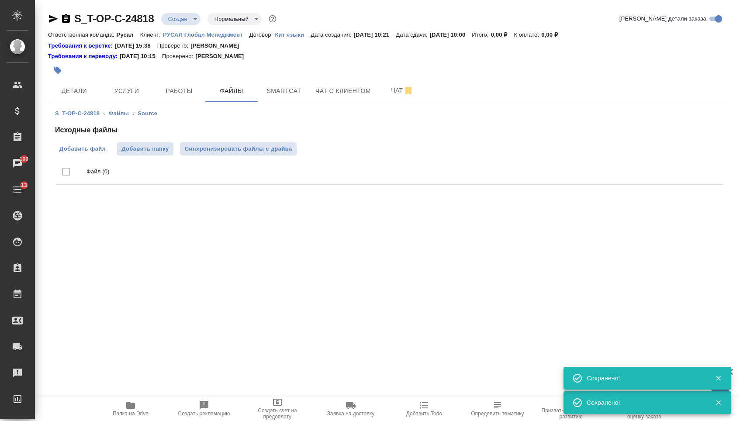
click at [87, 155] on label "Добавить файл" at bounding box center [82, 148] width 55 height 13
click at [0, 0] on input "Добавить файл" at bounding box center [0, 0] width 0 height 0
click at [113, 86] on span "Услуги" at bounding box center [127, 91] width 42 height 11
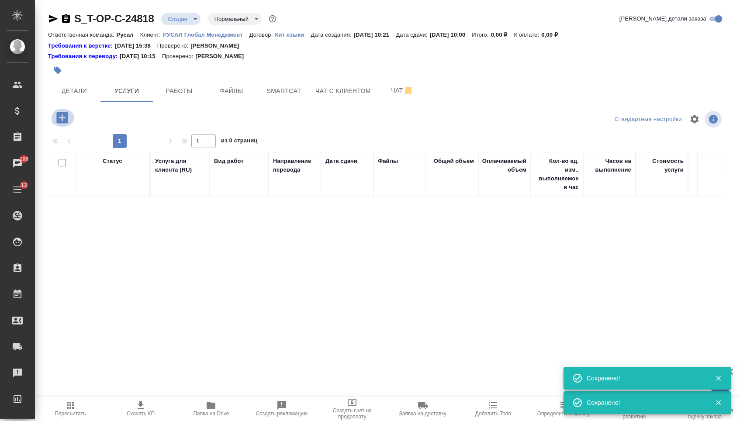
click at [66, 119] on icon "button" at bounding box center [61, 117] width 11 height 11
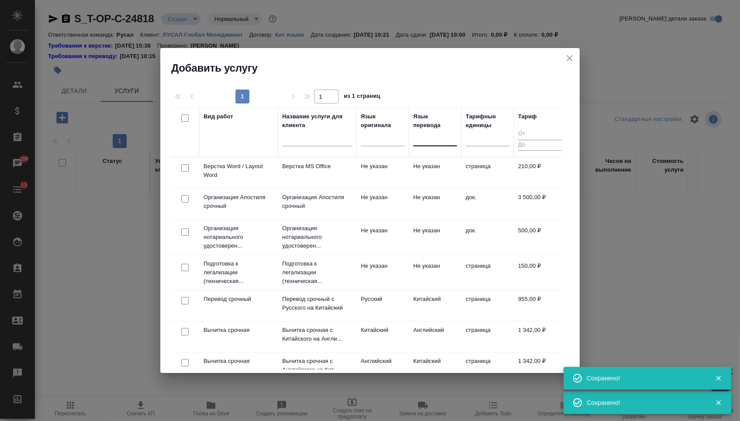
click at [442, 136] on div at bounding box center [435, 137] width 44 height 13
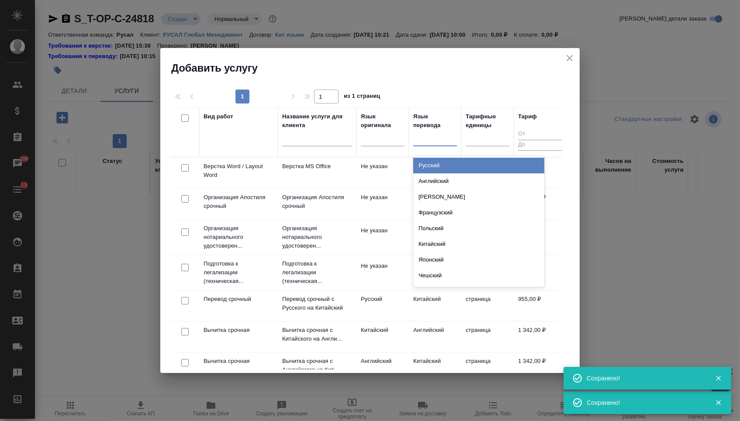
click at [435, 158] on div "Русский Английский Немецкий Французский Польский Китайский Японский Чешский Сер…" at bounding box center [478, 221] width 131 height 131
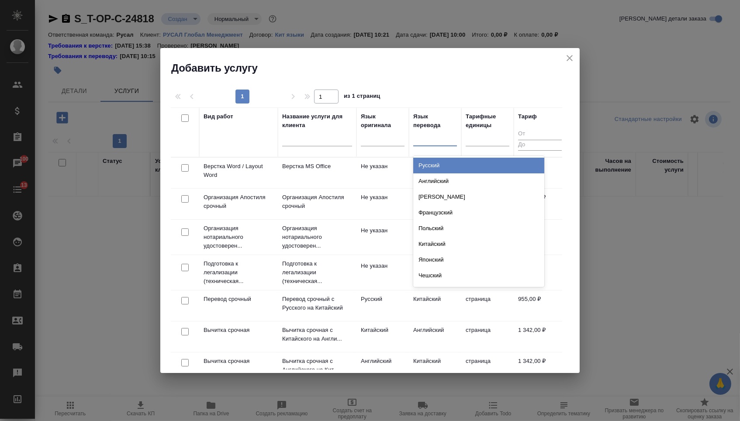
click at [429, 163] on div "Русский" at bounding box center [478, 166] width 131 height 16
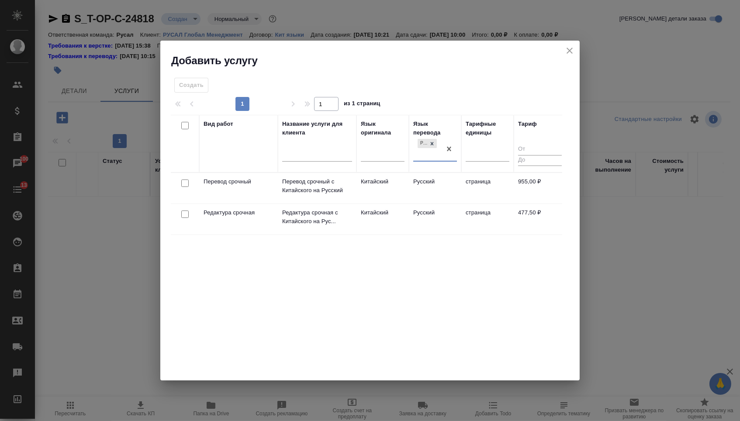
click at [188, 182] on div at bounding box center [185, 183] width 20 height 12
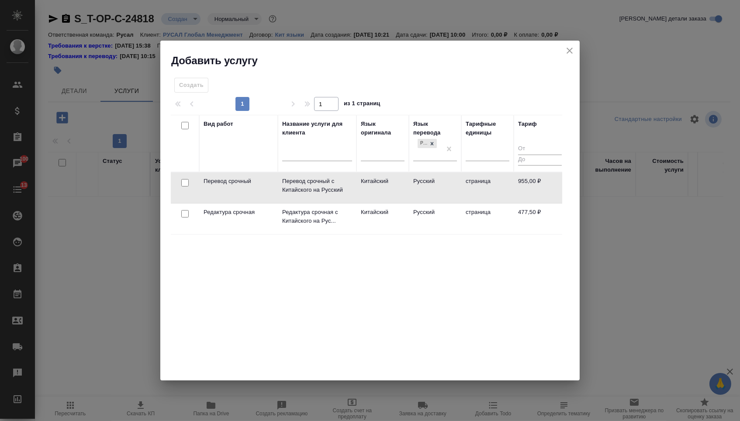
click at [183, 214] on input "checkbox" at bounding box center [184, 213] width 7 height 7
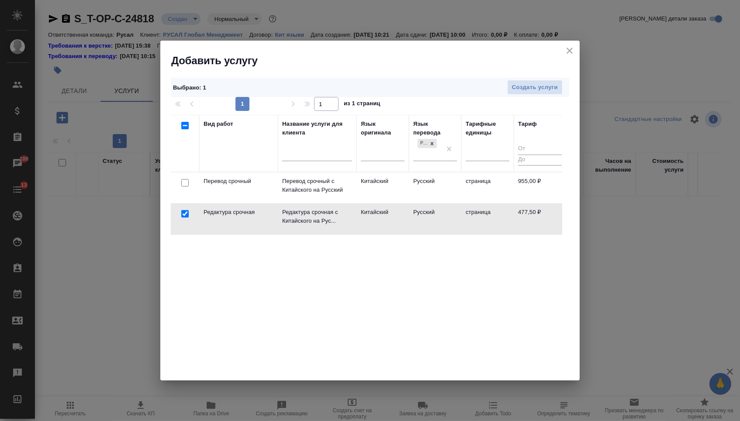
click at [179, 189] on div at bounding box center [185, 183] width 20 height 12
click at [185, 216] on input "checkbox" at bounding box center [184, 213] width 7 height 7
checkbox input "false"
click at [183, 189] on td at bounding box center [185, 188] width 28 height 31
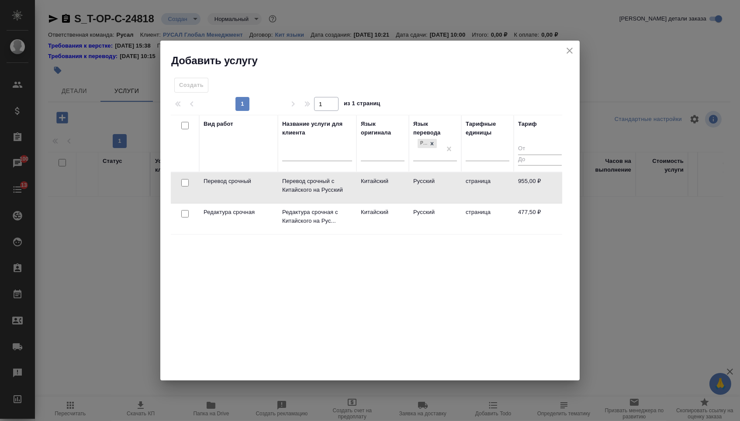
click at [183, 187] on div at bounding box center [185, 183] width 20 height 12
click at [187, 184] on input "checkbox" at bounding box center [184, 182] width 7 height 7
checkbox input "true"
click at [186, 211] on input "checkbox" at bounding box center [184, 213] width 7 height 7
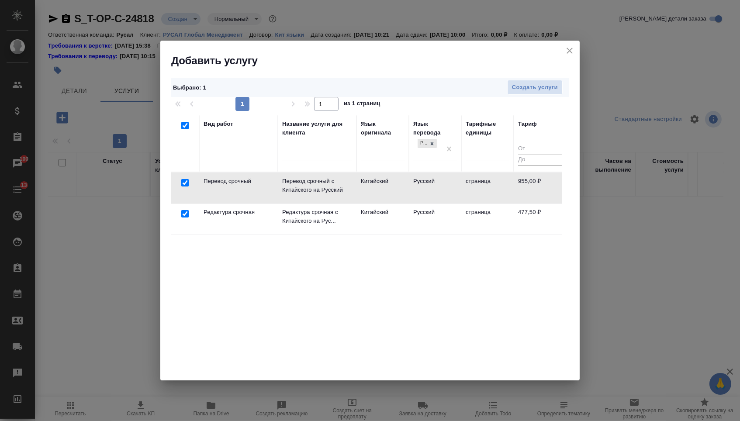
checkbox input "true"
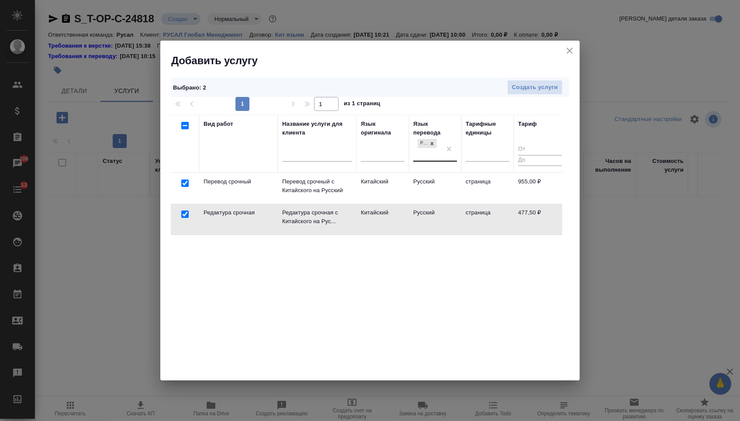
checkbox input "false"
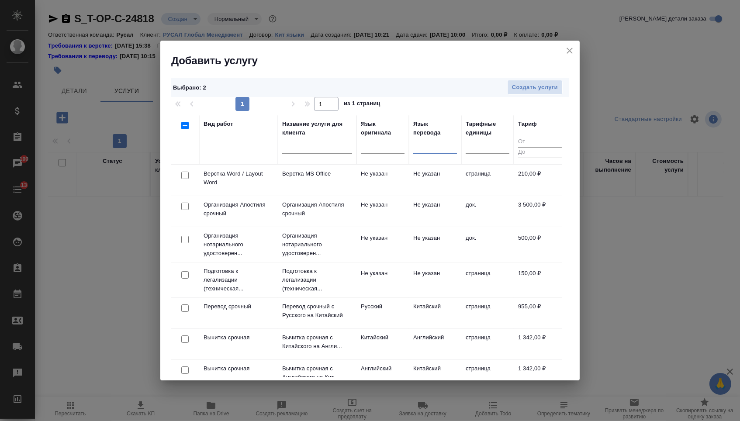
click at [186, 176] on input "checkbox" at bounding box center [184, 175] width 7 height 7
checkbox input "true"
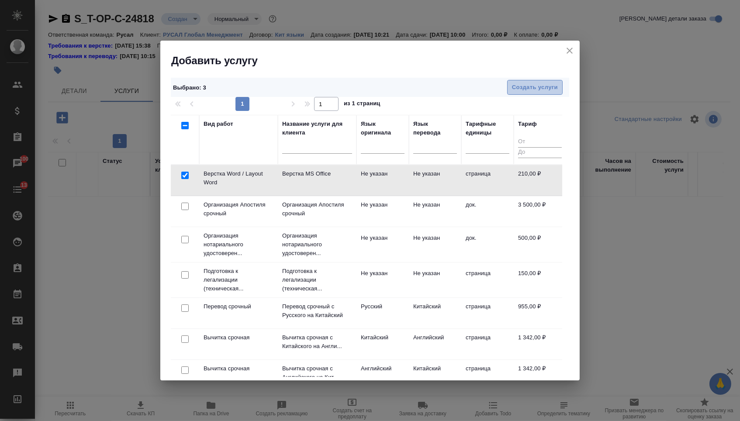
click at [539, 86] on span "Создать услуги" at bounding box center [535, 88] width 46 height 10
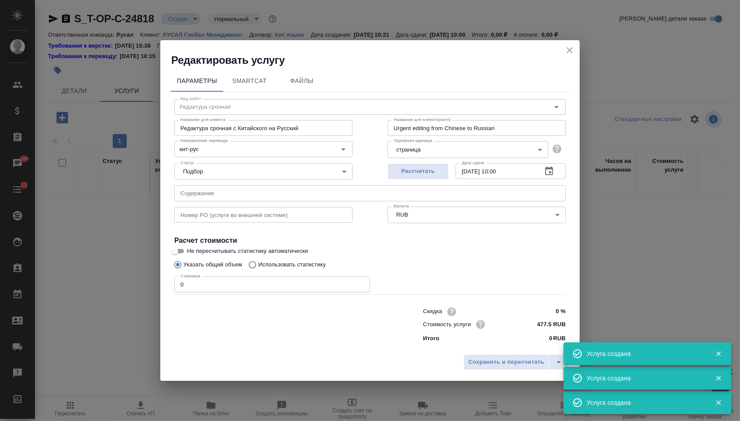
type input "Перевод срочный"
type input "Перевод срочный с Китайского на Русский"
type input "Urgent translation from Chinese into Russian"
type input "955 RUB"
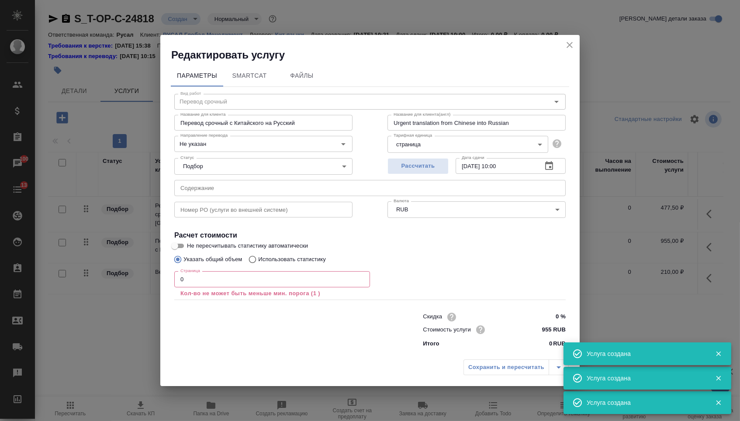
type input "Верстка Word / Layout Word"
type input "Верстка MS Office"
type input "Layout MS Office"
type input "Не указан"
type input "210 RUB"
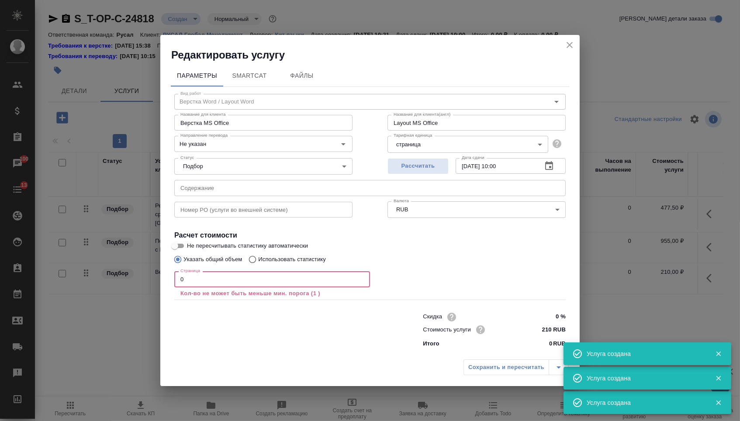
click at [205, 279] on input "0" at bounding box center [272, 279] width 196 height 16
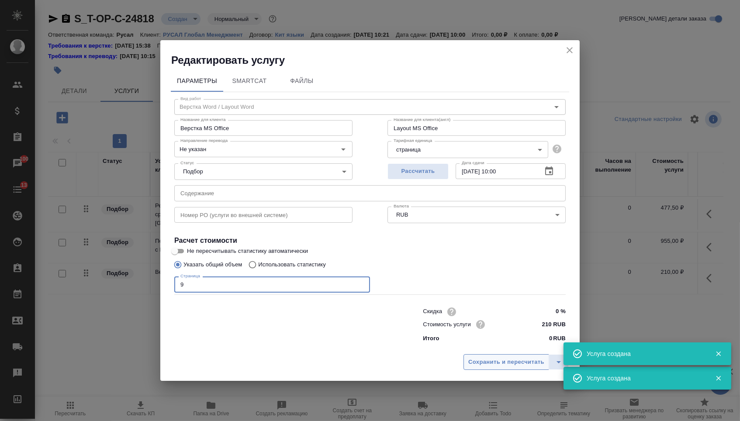
type input "9"
click at [485, 365] on span "Сохранить и пересчитать" at bounding box center [506, 362] width 76 height 10
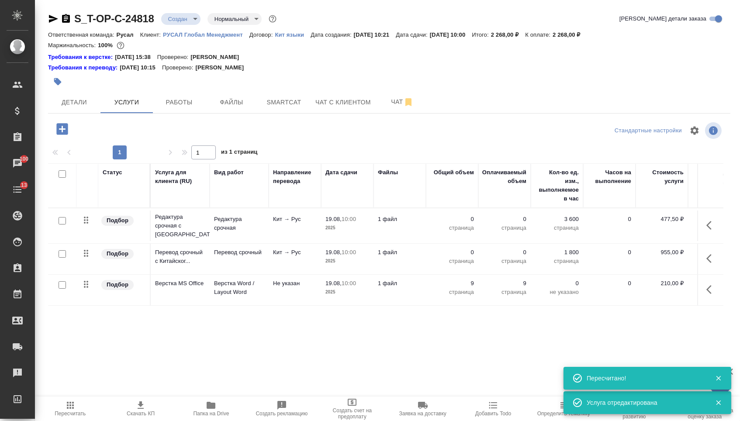
click at [487, 241] on td "9 страница" at bounding box center [504, 226] width 52 height 31
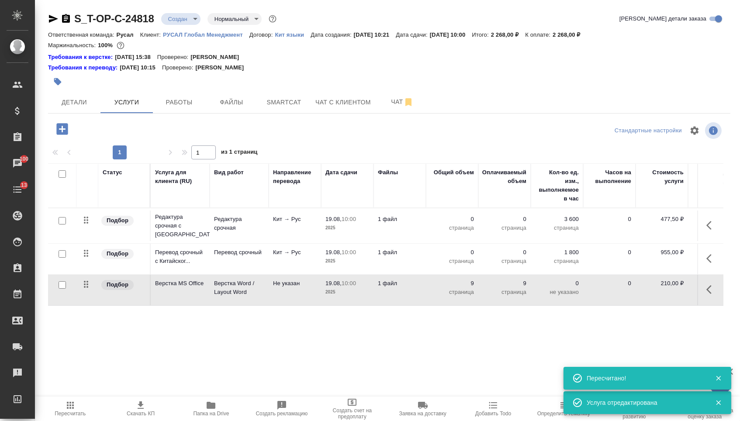
click at [464, 286] on p "9" at bounding box center [452, 283] width 44 height 9
drag, startPoint x: 464, startPoint y: 294, endPoint x: 483, endPoint y: 294, distance: 18.8
click at [481, 294] on tr "Подбор Верстка MS Office Верстка Word / Layout Word Не указан 19.08, 10:00 2025…" at bounding box center [459, 290] width 823 height 31
type input "6"
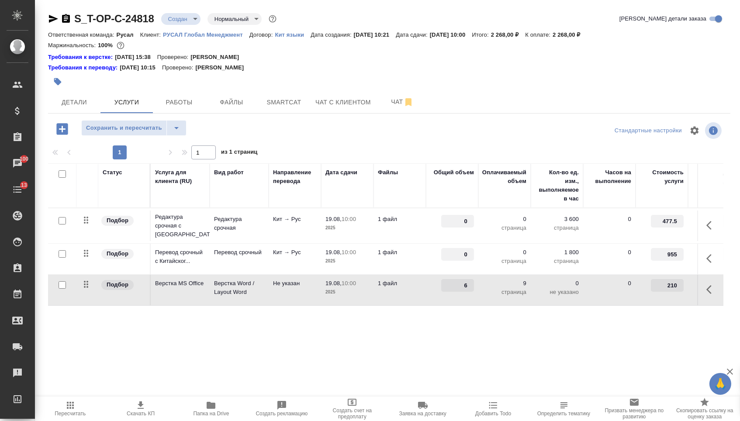
click at [449, 241] on td "0" at bounding box center [452, 226] width 52 height 31
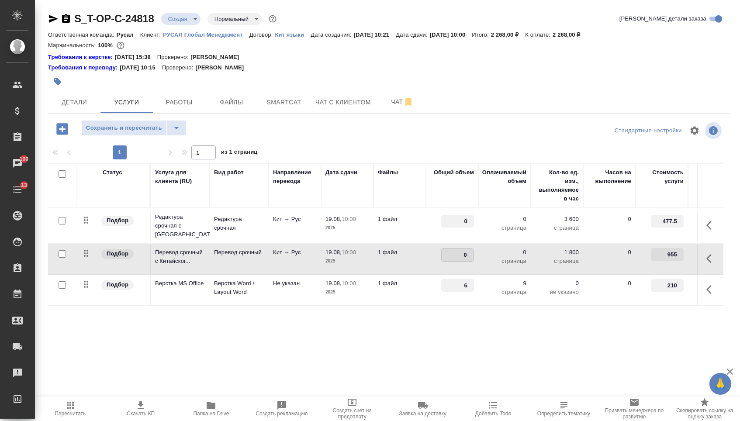
click at [453, 260] on input "0" at bounding box center [458, 254] width 32 height 13
type input "10800"
click at [147, 133] on span "Сохранить и пересчитать" at bounding box center [124, 128] width 76 height 10
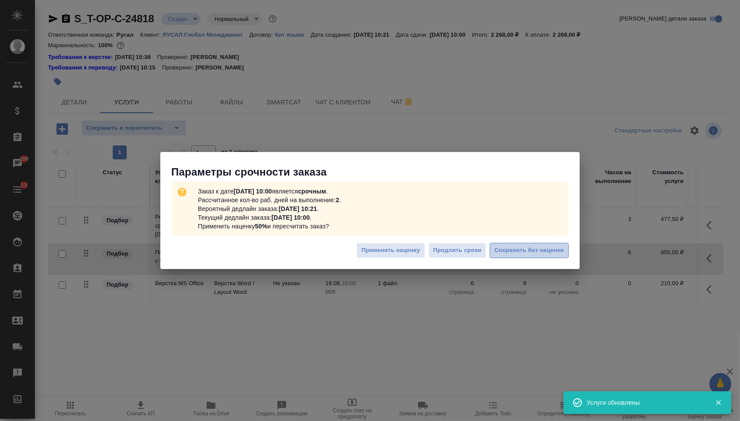
click at [537, 255] on span "Сохранить без наценки" at bounding box center [528, 250] width 69 height 10
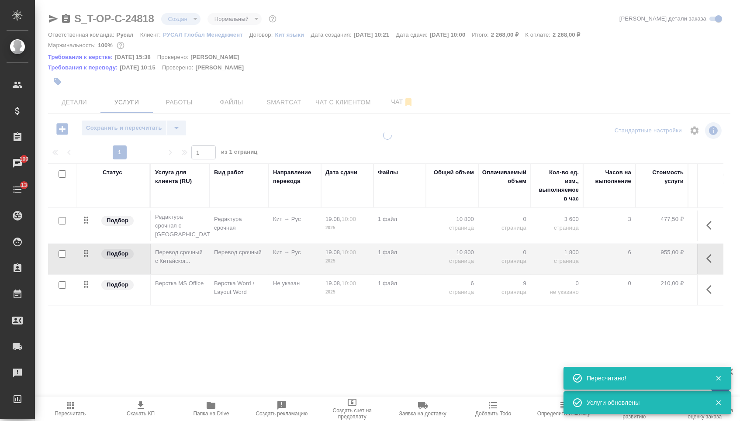
type input "urgent"
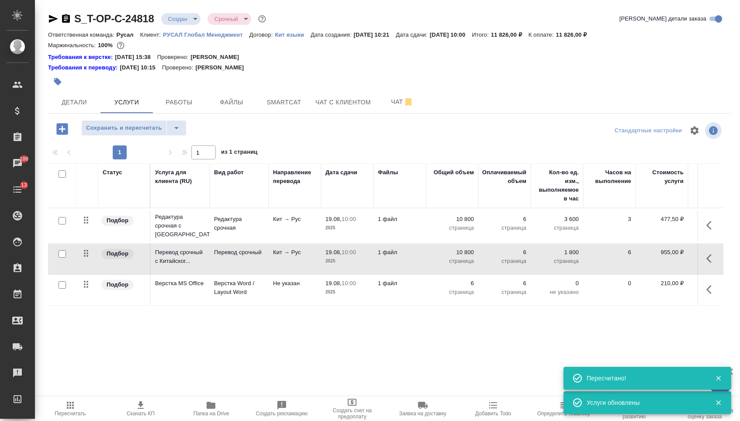
drag, startPoint x: 89, startPoint y: 255, endPoint x: 88, endPoint y: 214, distance: 41.9
click at [89, 214] on tbody "Подбор Редактура срочная с Китайск... Редактура срочная Кит → Рус 19.08, 10:00 …" at bounding box center [459, 256] width 823 height 97
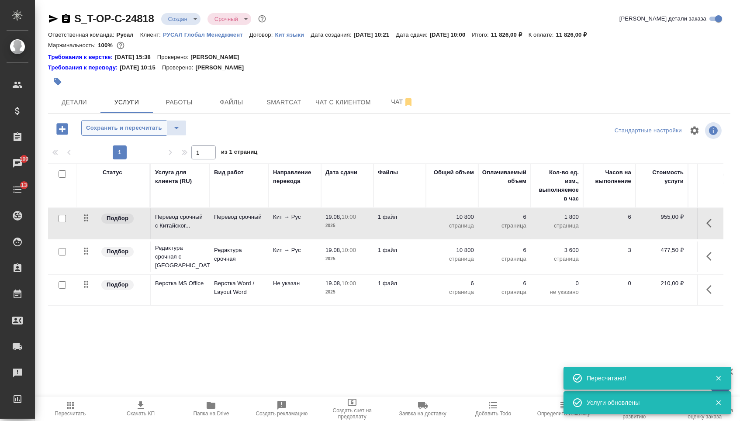
click at [144, 133] on span "Сохранить и пересчитать" at bounding box center [124, 128] width 76 height 10
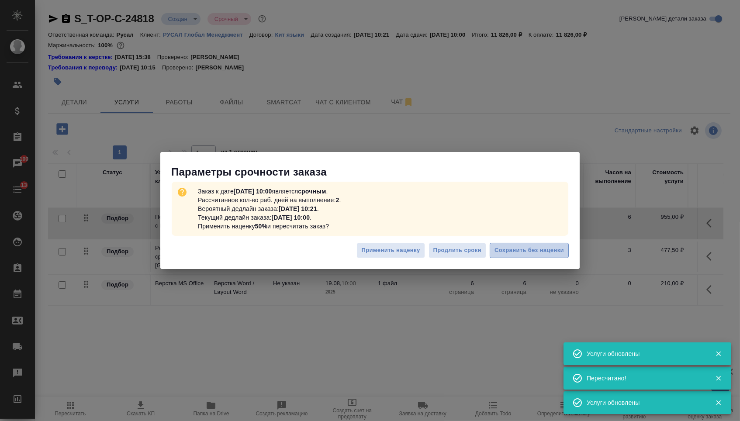
click at [522, 254] on span "Сохранить без наценки" at bounding box center [528, 250] width 69 height 10
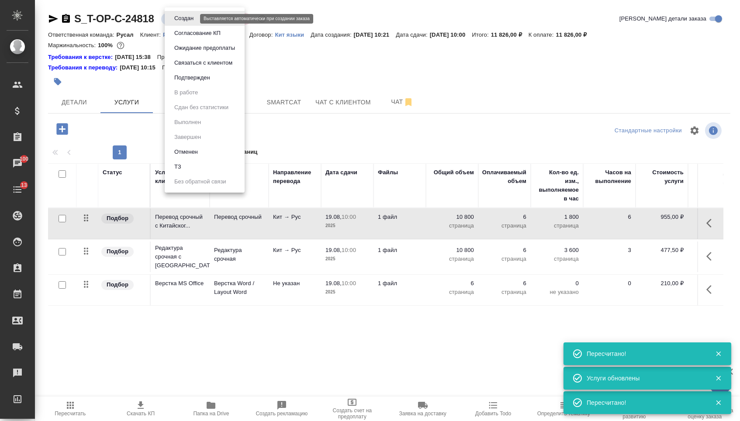
click at [183, 16] on body "🙏 .cls-1 fill:#fff; AWATERA Menshikova Aleksandra Клиенты Спецификации Заказы 1…" at bounding box center [370, 210] width 740 height 421
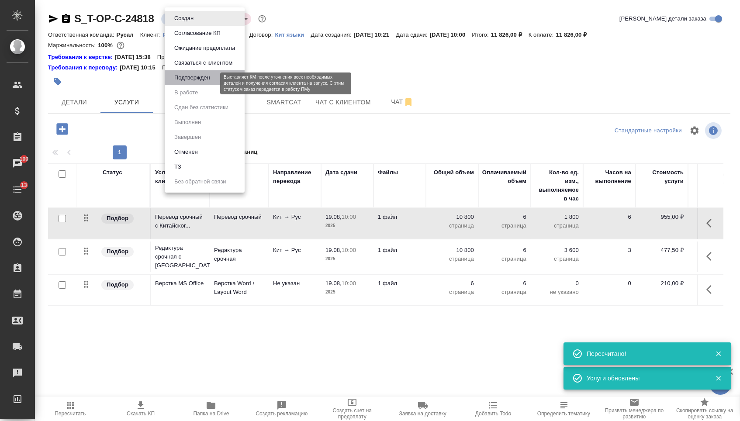
click at [187, 83] on button "Подтвержден" at bounding box center [192, 78] width 41 height 10
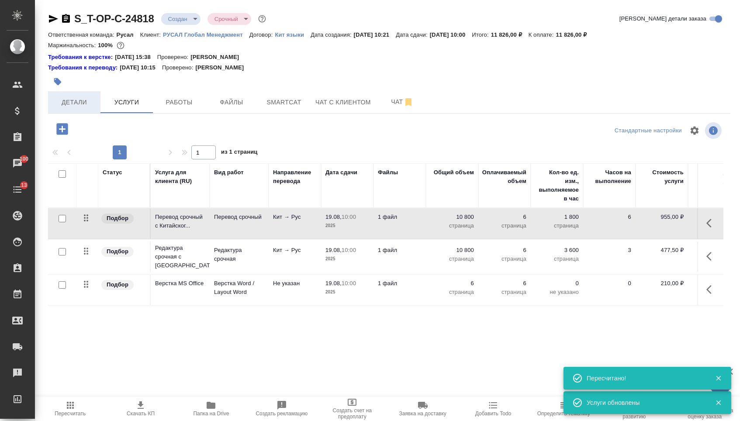
click at [79, 110] on button "Детали" at bounding box center [74, 102] width 52 height 22
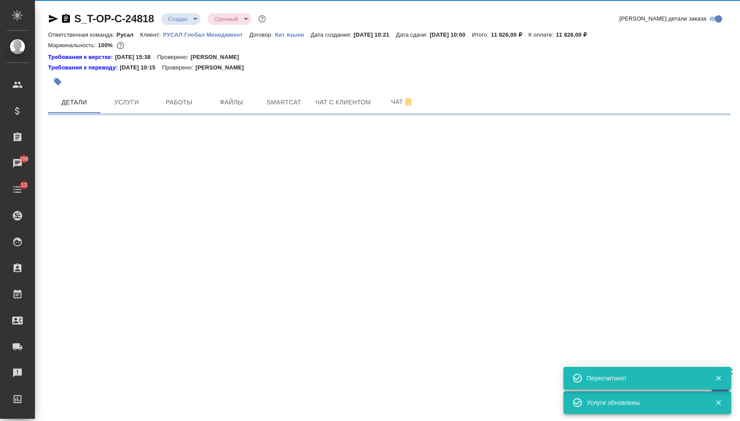
select select "RU"
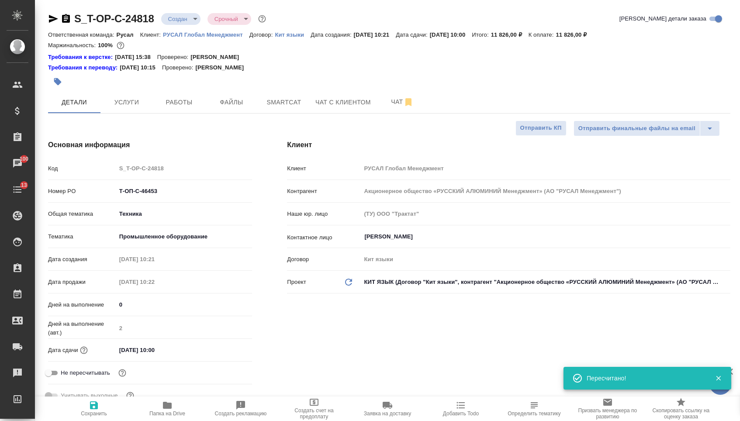
click at [80, 192] on div "Номер PO Т-ОП-С-46453" at bounding box center [150, 190] width 204 height 15
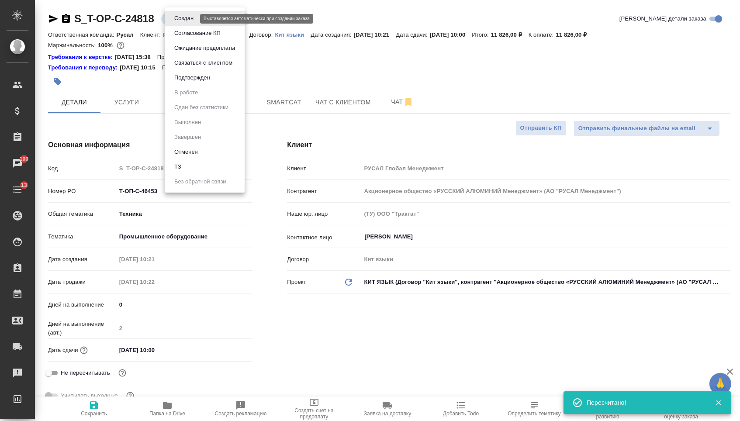
click at [187, 17] on body "🙏 .cls-1 fill:#fff; AWATERA Menshikova Aleksandra Клиенты Спецификации Заказы 1…" at bounding box center [370, 210] width 740 height 421
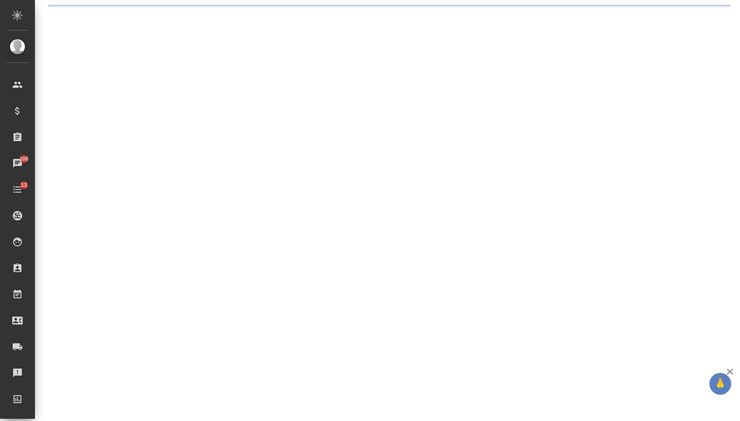
click at [187, 86] on div ".cls-1 fill:#fff; AWATERA Menshikova Aleksandra Клиенты Спецификации Заказы 100…" at bounding box center [370, 210] width 740 height 421
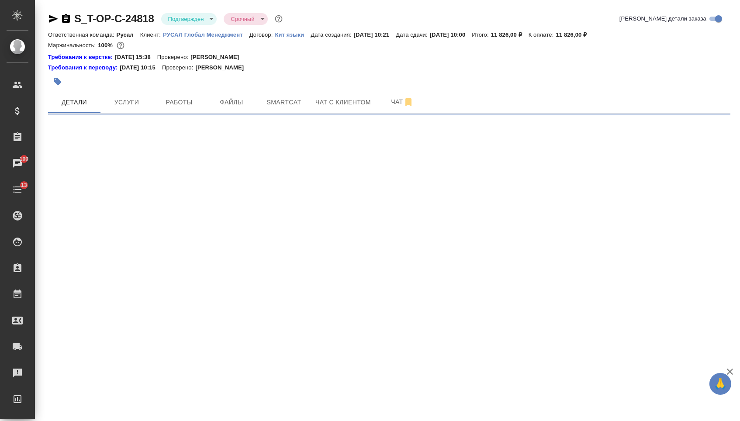
select select "RU"
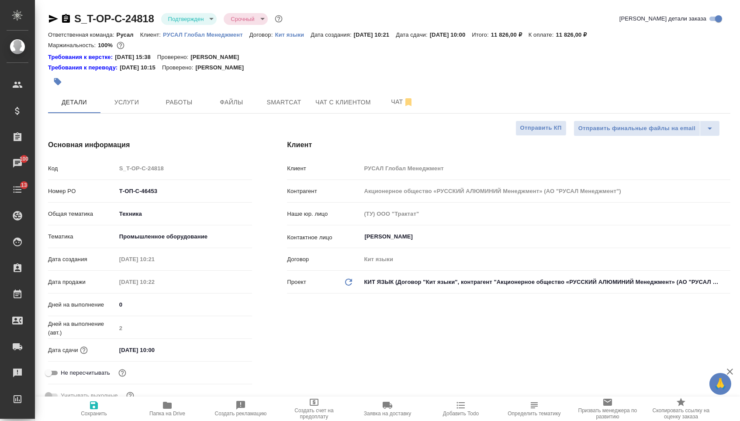
type textarea "x"
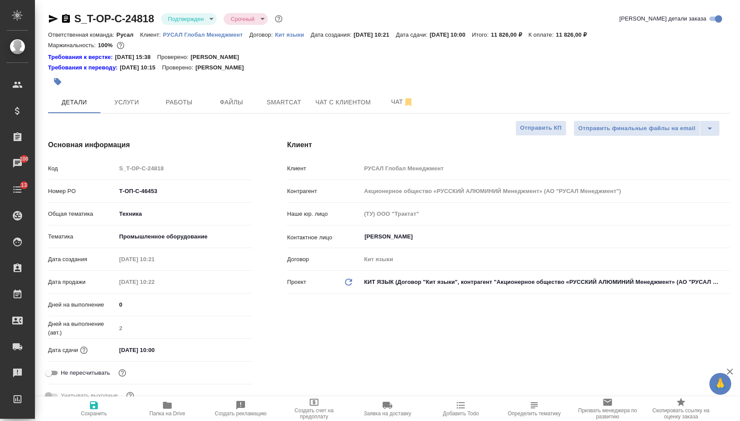
type textarea "x"
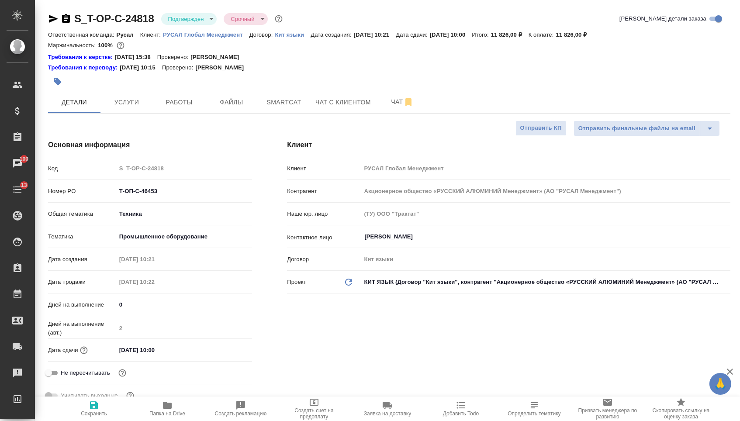
type textarea "x"
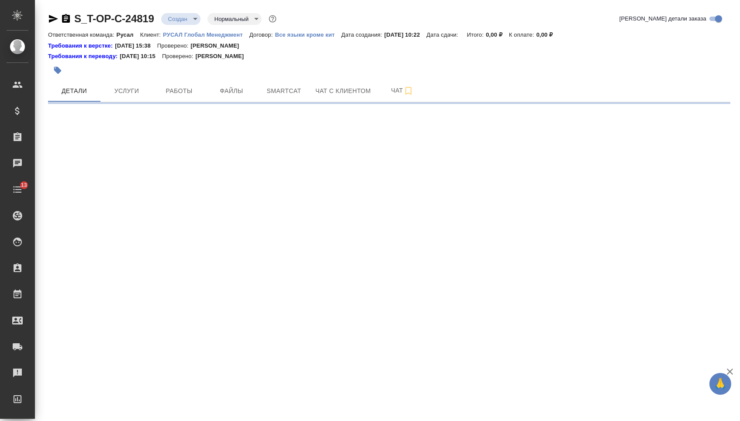
select select "RU"
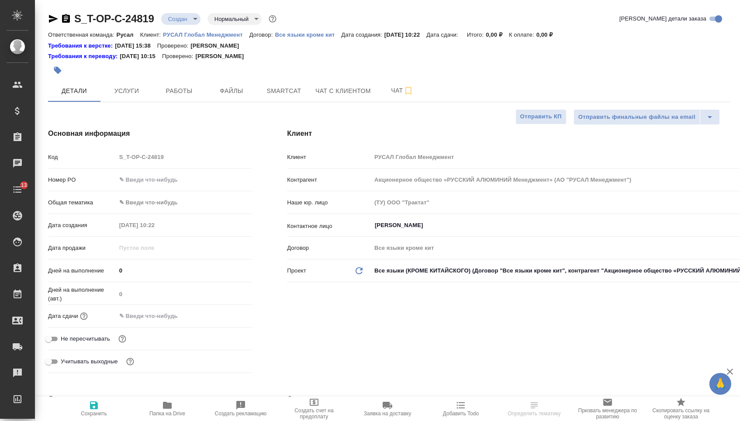
type textarea "x"
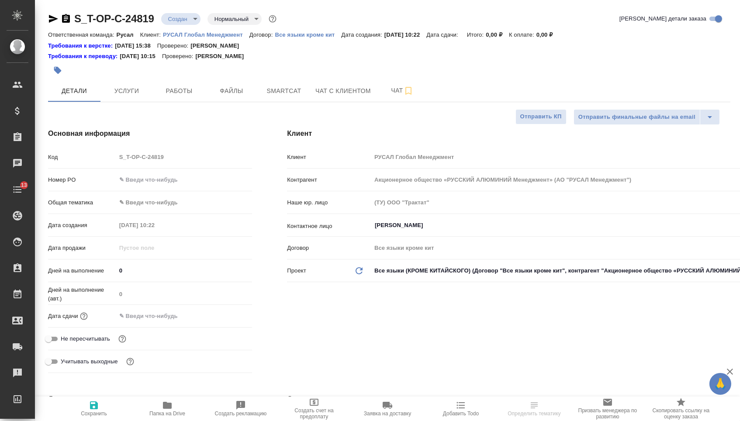
type textarea "x"
click at [148, 180] on input "text" at bounding box center [184, 179] width 136 height 13
type textarea "x"
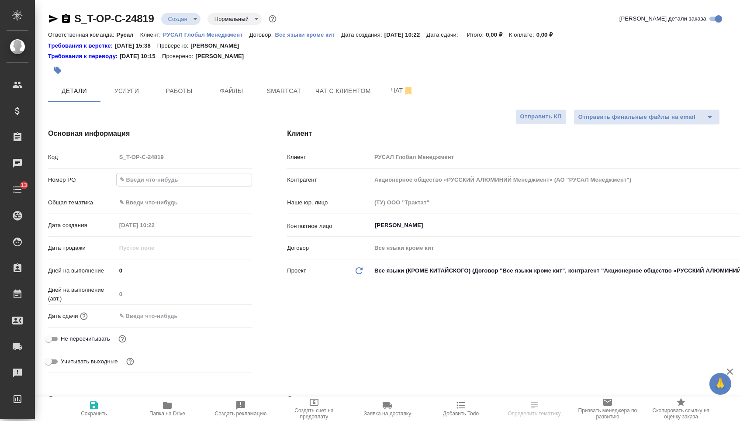
paste input "Т-ОП-С-46454"
type input "Т-ОП-С-46454"
type textarea "x"
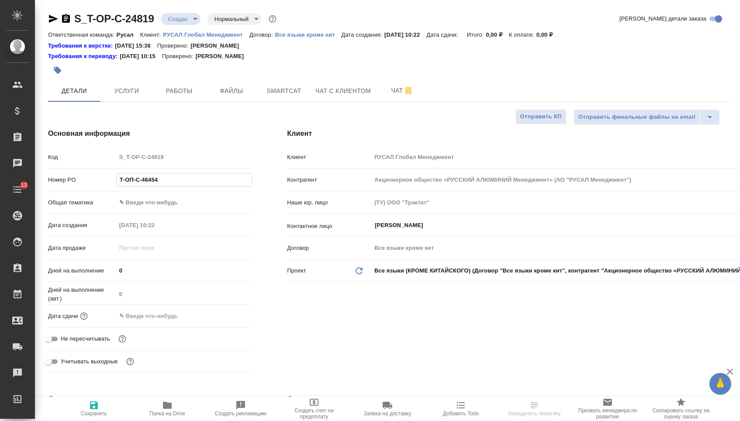
type input "Т-ОП-С-46454"
click at [173, 315] on input "text" at bounding box center [154, 316] width 76 height 13
click at [224, 318] on icon "button" at bounding box center [227, 315] width 8 height 9
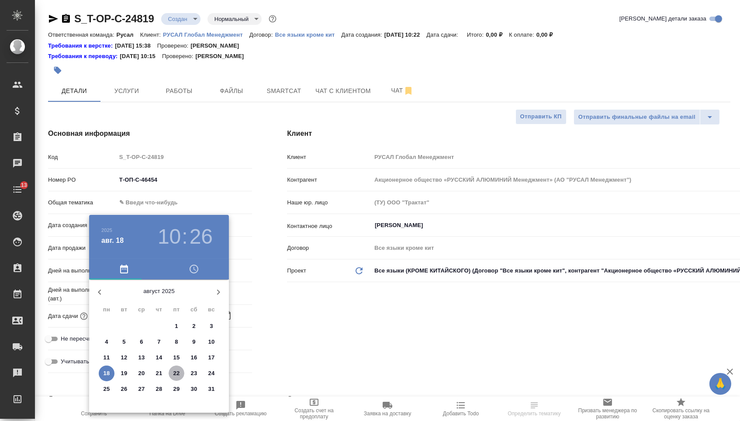
click at [172, 376] on span "22" at bounding box center [177, 373] width 16 height 9
type input "22.08.2025 10:26"
type textarea "x"
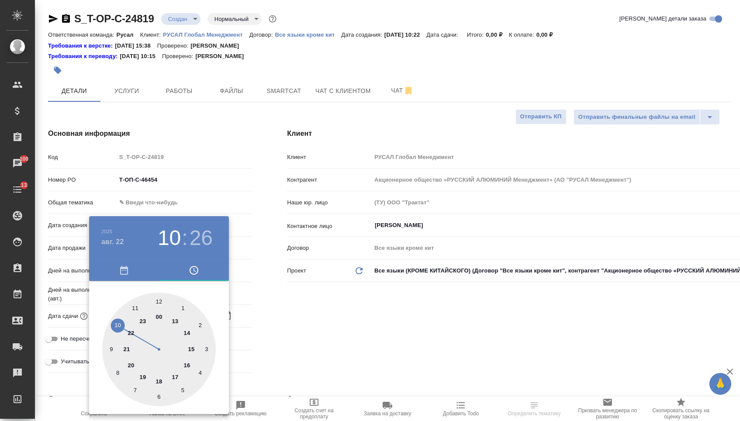
type input "22.08.2025 16:26"
type textarea "x"
click at [187, 364] on div at bounding box center [159, 350] width 114 height 114
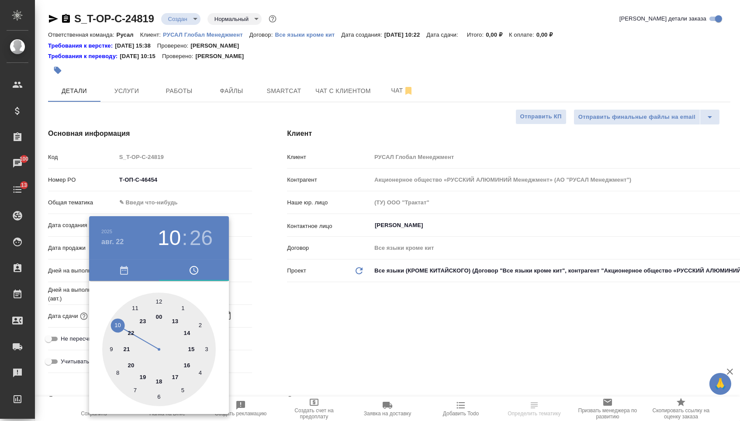
type textarea "x"
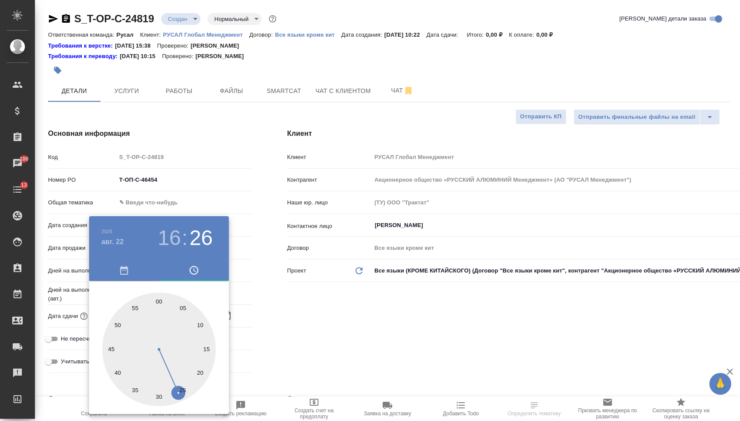
type textarea "x"
click at [161, 394] on div at bounding box center [159, 350] width 114 height 114
type input "22.08.2025 16:30"
type textarea "x"
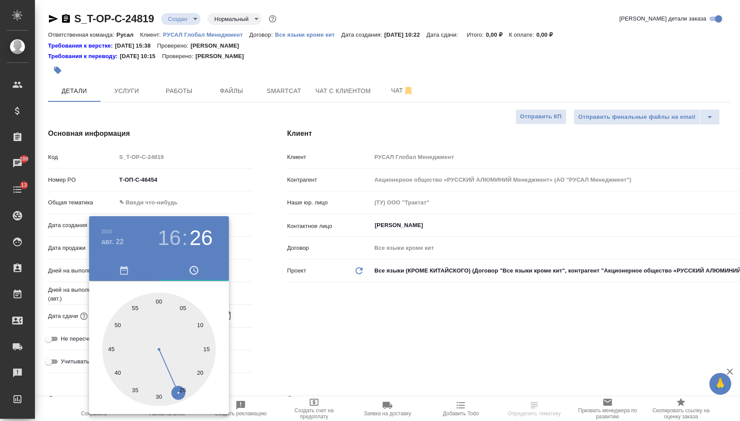
type textarea "x"
click at [287, 353] on div at bounding box center [370, 210] width 740 height 421
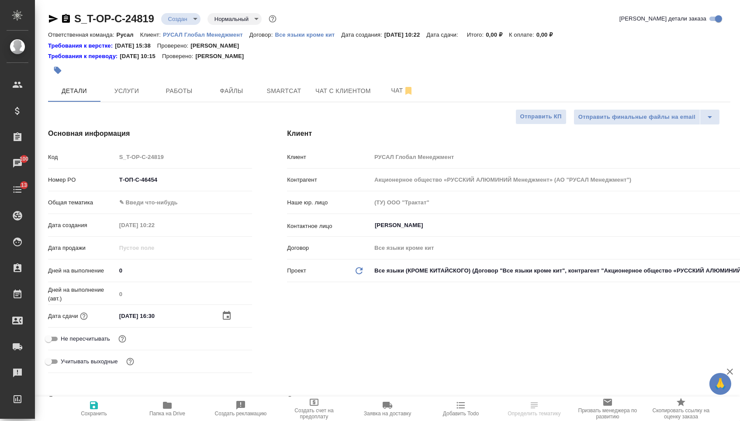
select select "RU"
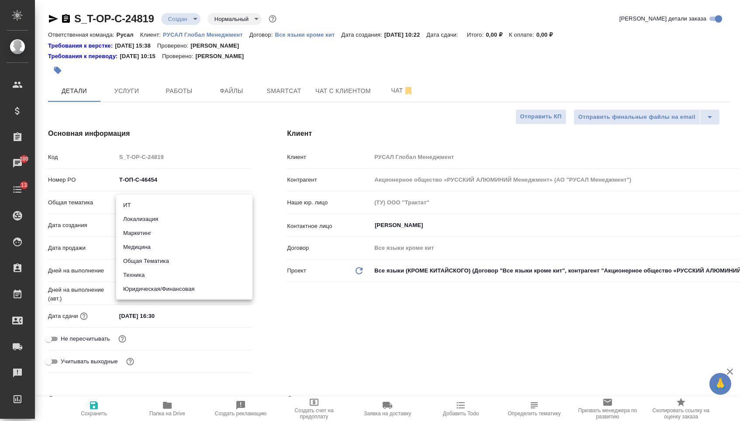
click at [179, 209] on body "🙏 .cls-1 fill:#fff; AWATERA Menshikova Aleksandra Клиенты Спецификации Заказы 1…" at bounding box center [370, 210] width 740 height 421
click at [158, 287] on li "Юридическая/Финансовая" at bounding box center [184, 289] width 136 height 14
type input "yr-fn"
type textarea "x"
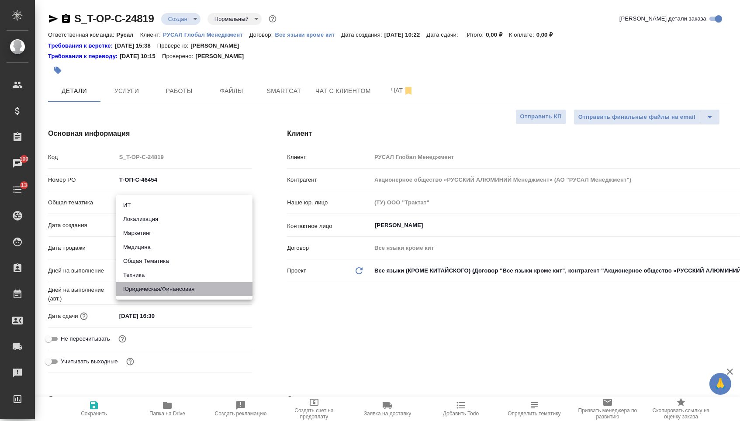
type textarea "x"
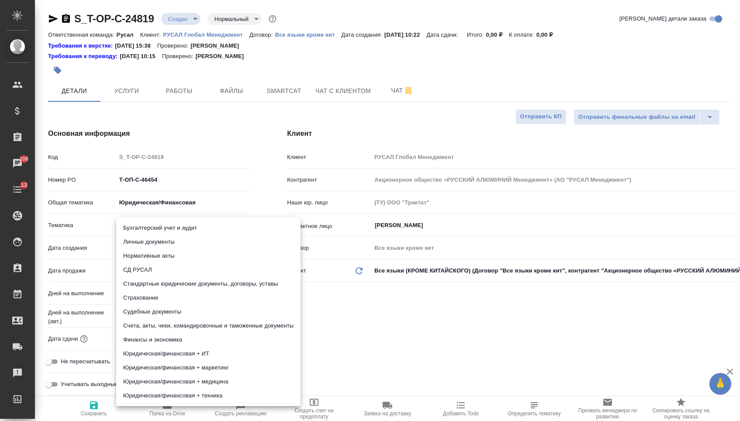
click at [162, 222] on body "🙏 .cls-1 fill:#fff; AWATERA Menshikova Aleksandra Клиенты Спецификации Заказы 1…" at bounding box center [370, 210] width 740 height 421
click at [156, 341] on li "Финансы и экономика" at bounding box center [208, 340] width 184 height 14
type textarea "x"
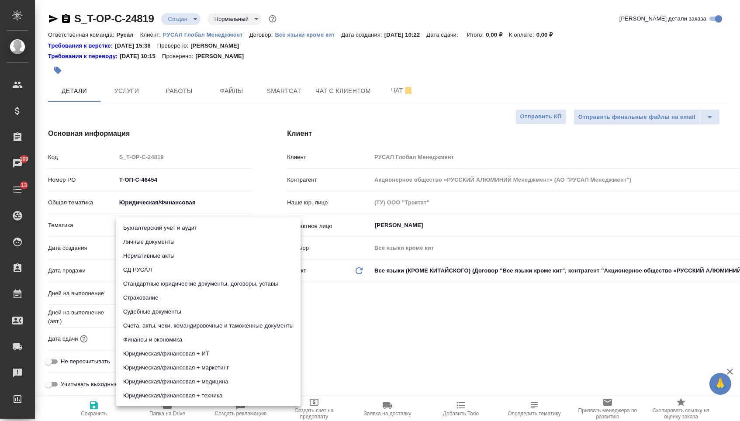
type input "5a8b8b956a9677013d343d3b"
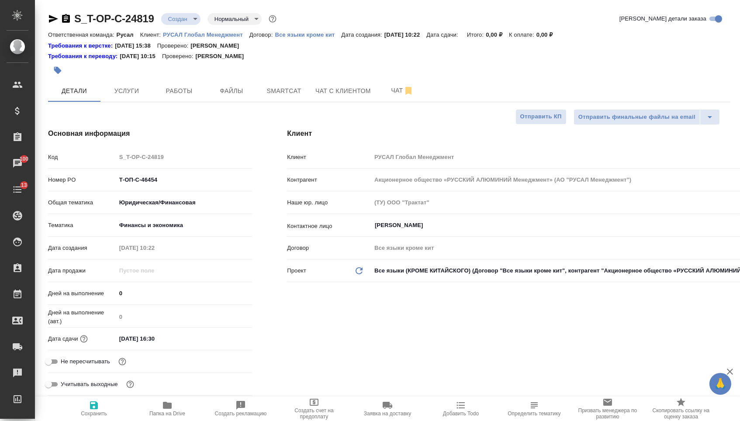
click at [100, 402] on span "Сохранить" at bounding box center [93, 408] width 63 height 17
type textarea "x"
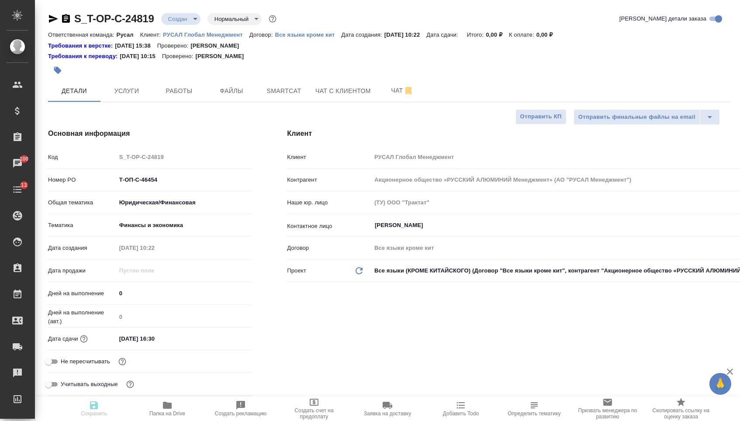
type textarea "x"
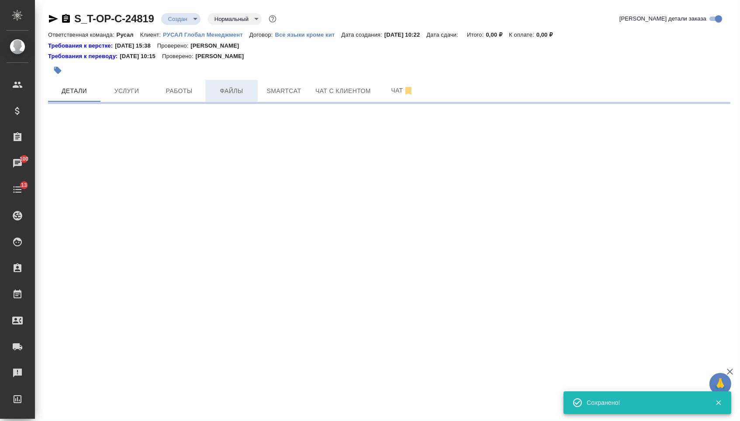
select select "RU"
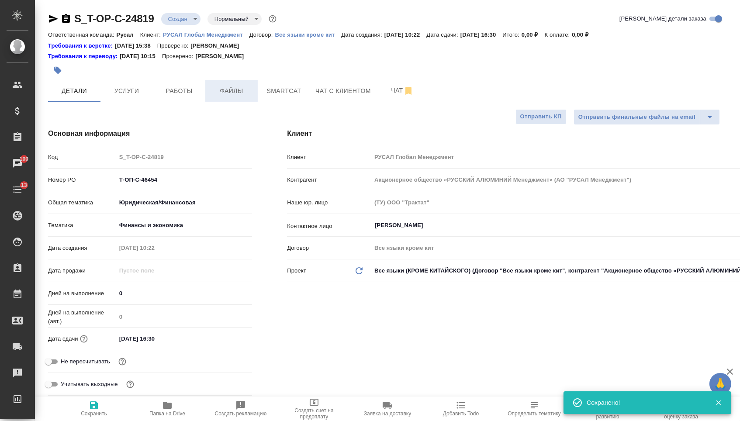
type textarea "x"
click at [232, 86] on span "Файлы" at bounding box center [232, 91] width 42 height 11
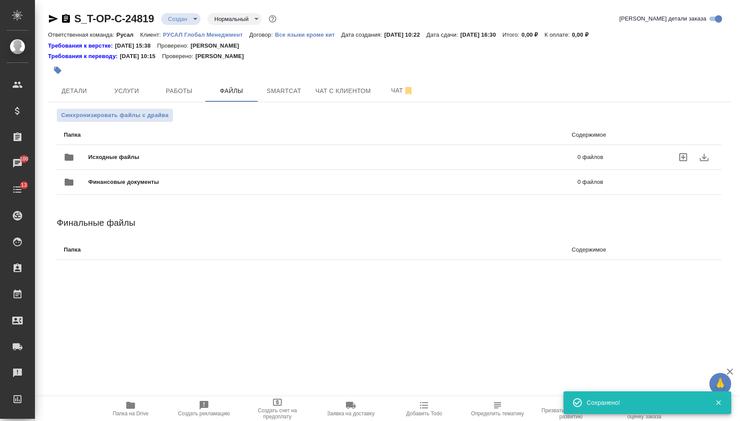
click at [139, 148] on div "Исходные файлы 0 файлов" at bounding box center [333, 157] width 539 height 21
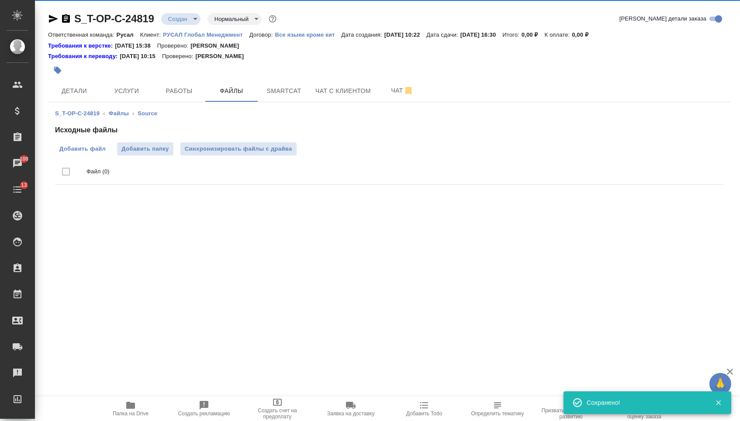
click at [85, 153] on span "Добавить файл" at bounding box center [82, 149] width 46 height 9
click at [0, 0] on input "Добавить файл" at bounding box center [0, 0] width 0 height 0
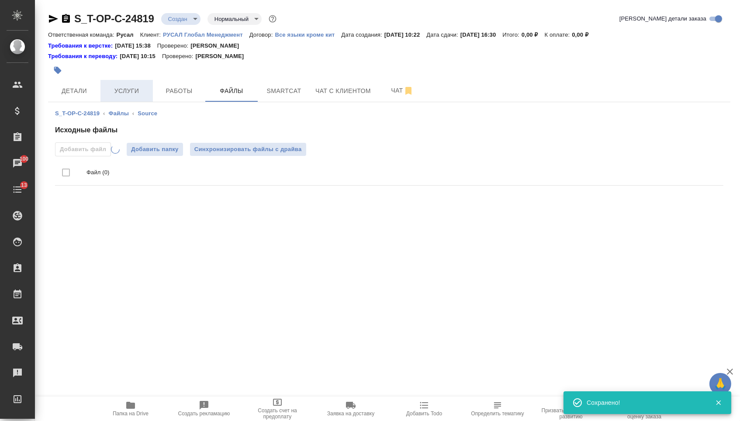
click at [124, 86] on button "Услуги" at bounding box center [126, 91] width 52 height 22
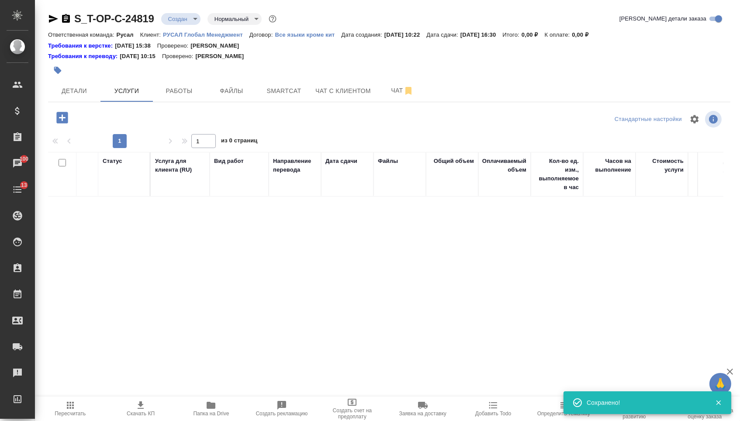
click at [68, 122] on icon "button" at bounding box center [61, 117] width 11 height 11
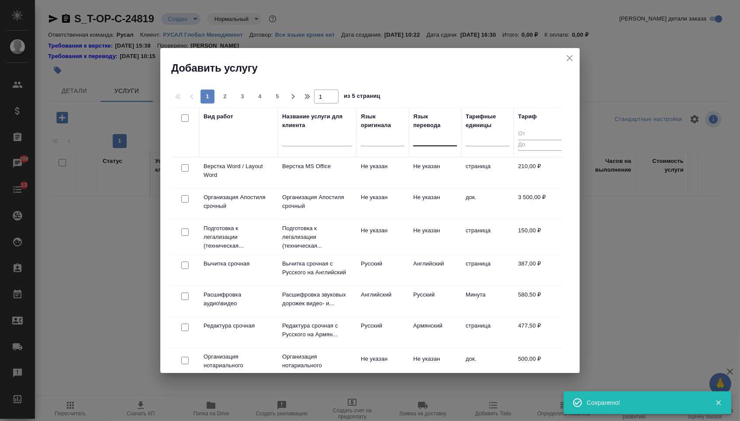
click at [428, 140] on div at bounding box center [435, 137] width 44 height 13
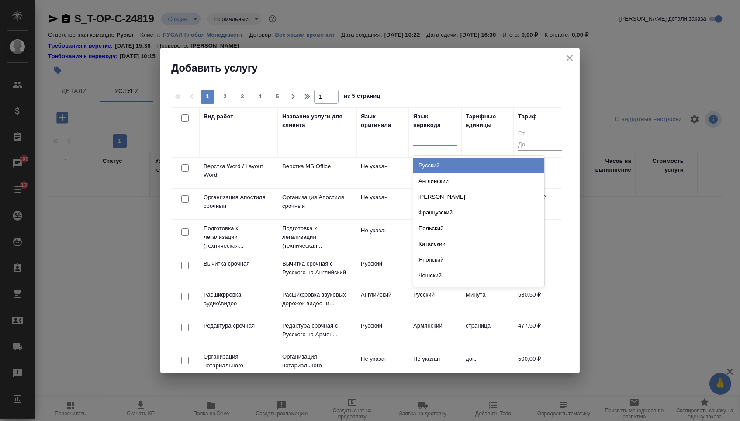
click at [423, 168] on div "Русский" at bounding box center [478, 166] width 131 height 16
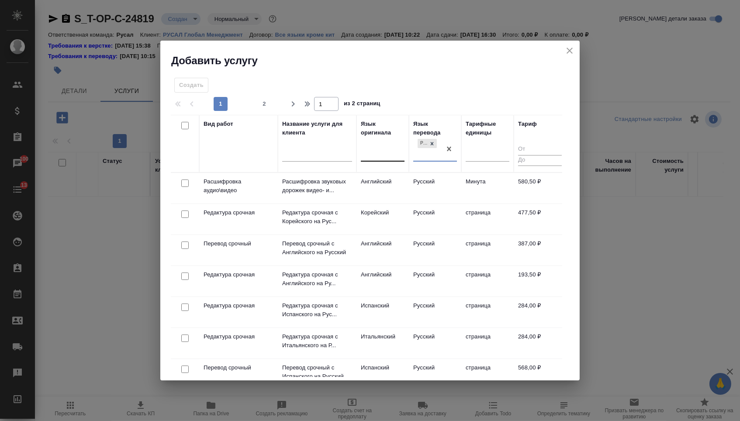
click at [385, 147] on div at bounding box center [383, 153] width 44 height 13
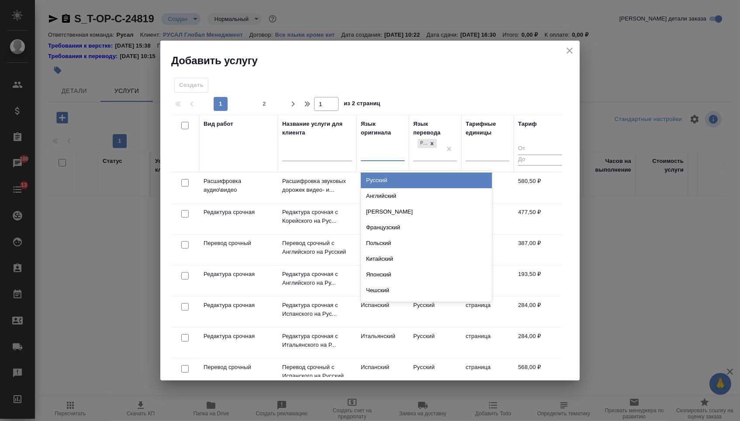
click at [380, 194] on div "Английский" at bounding box center [426, 196] width 131 height 16
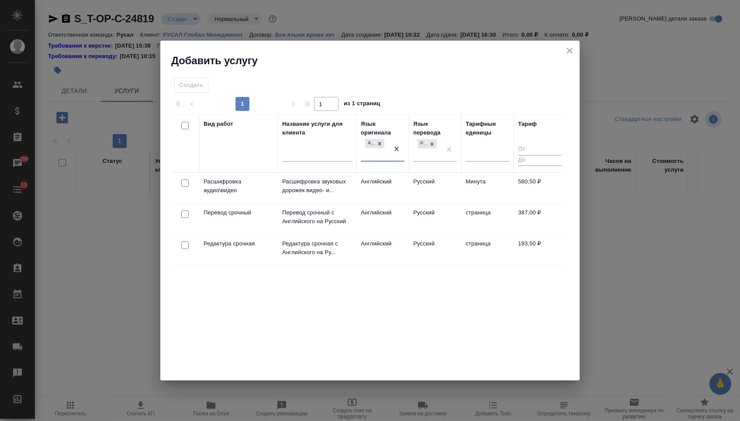
click at [182, 216] on input "checkbox" at bounding box center [184, 214] width 7 height 7
checkbox input "true"
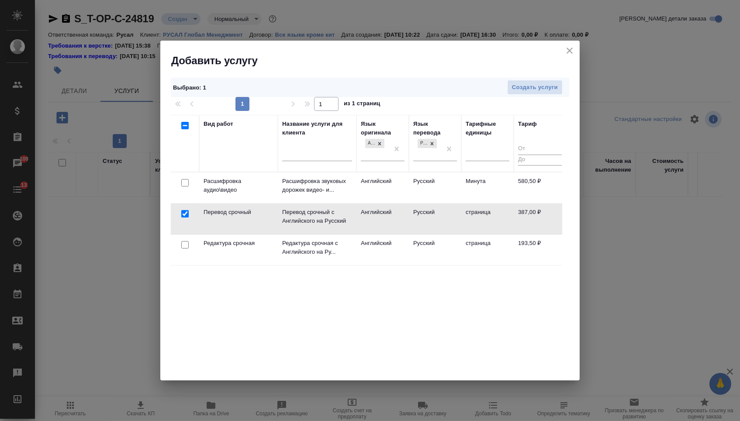
click at [185, 244] on input "checkbox" at bounding box center [184, 244] width 7 height 7
checkbox input "true"
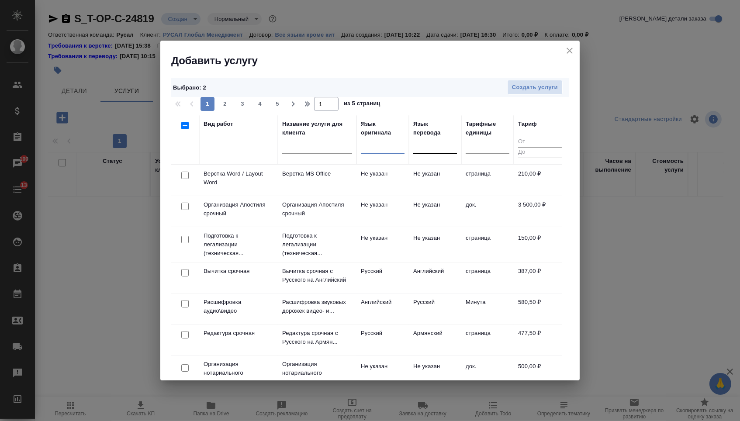
click at [184, 174] on input "checkbox" at bounding box center [184, 175] width 7 height 7
checkbox input "true"
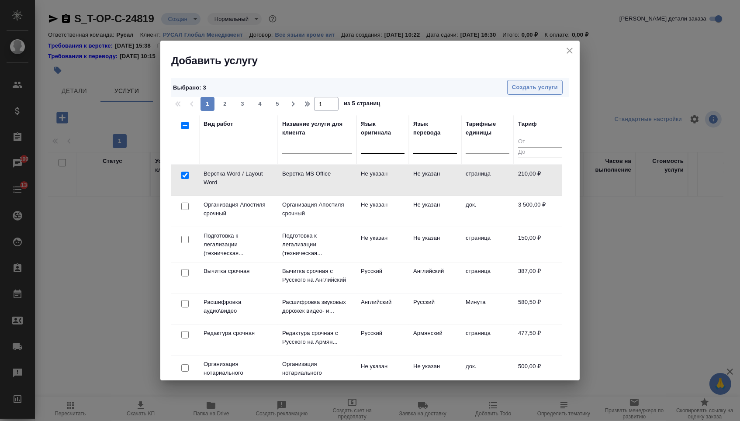
click at [532, 86] on span "Создать услуги" at bounding box center [535, 88] width 46 height 10
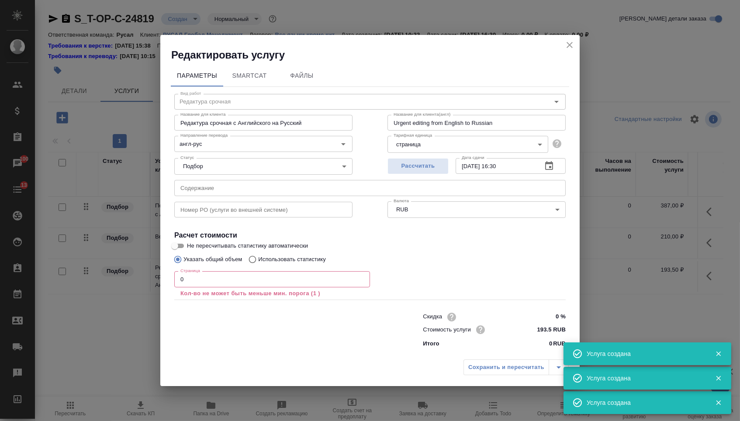
type input "Перевод срочный"
type input "Перевод срочный с Английского на Русский"
type input "Urgent translation from English into Russian"
type input "англ-рус"
type input "387 RUB"
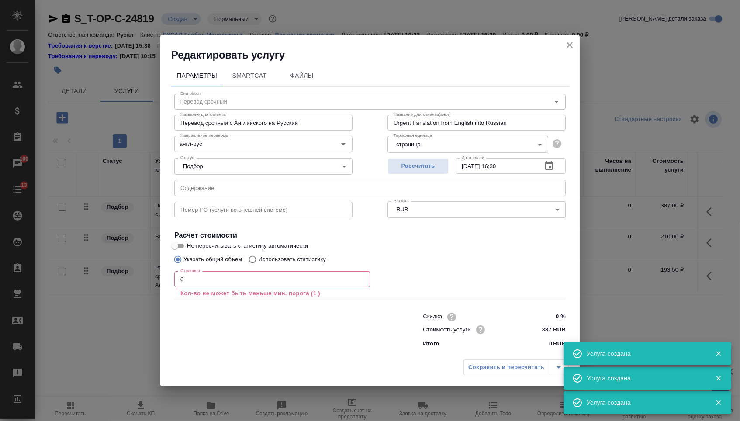
click at [234, 188] on input "text" at bounding box center [369, 188] width 391 height 16
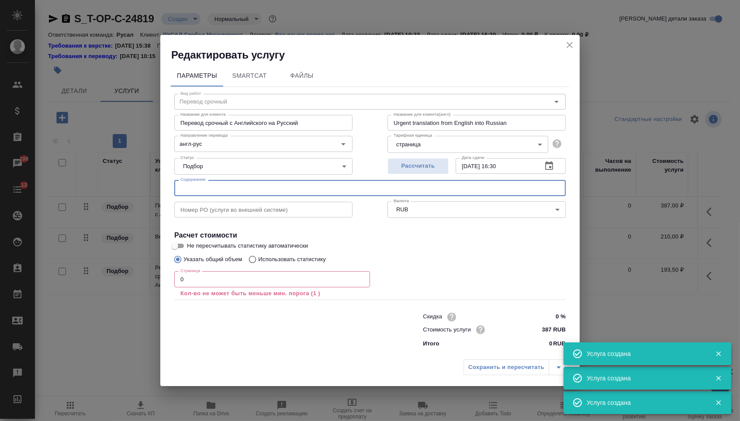
paste input "Rusal China - FS2024"
type input "Rusal China - FS2024"
click at [211, 282] on input "0" at bounding box center [272, 279] width 196 height 16
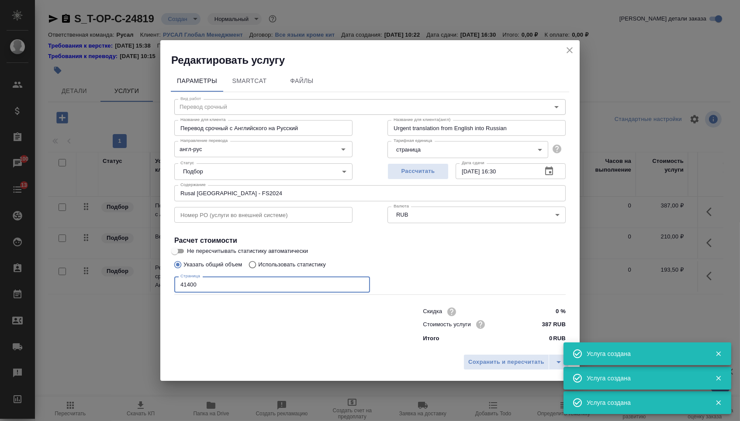
type input "41400"
click at [493, 373] on div "Сохранить и пересчитать" at bounding box center [369, 365] width 419 height 31
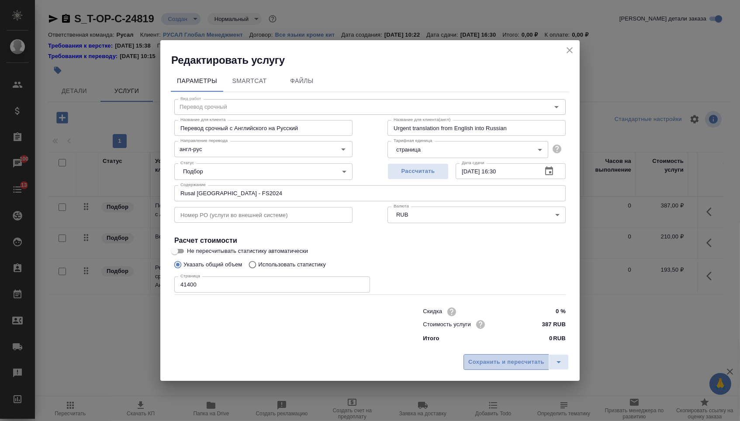
click at [493, 367] on span "Сохранить и пересчитать" at bounding box center [506, 362] width 76 height 10
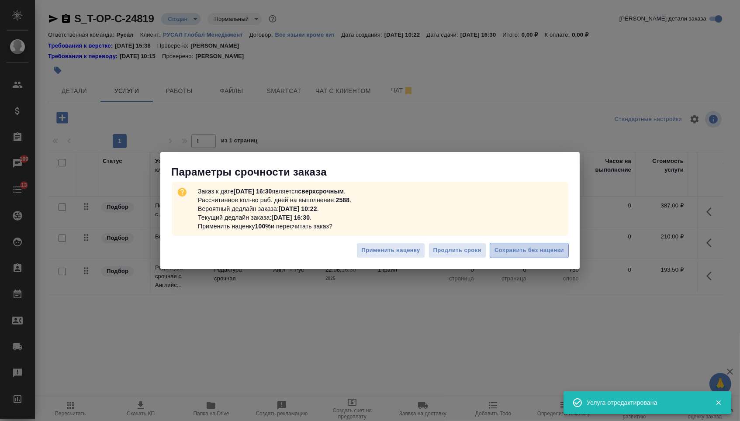
click at [525, 249] on span "Сохранить без наценки" at bounding box center [528, 250] width 69 height 10
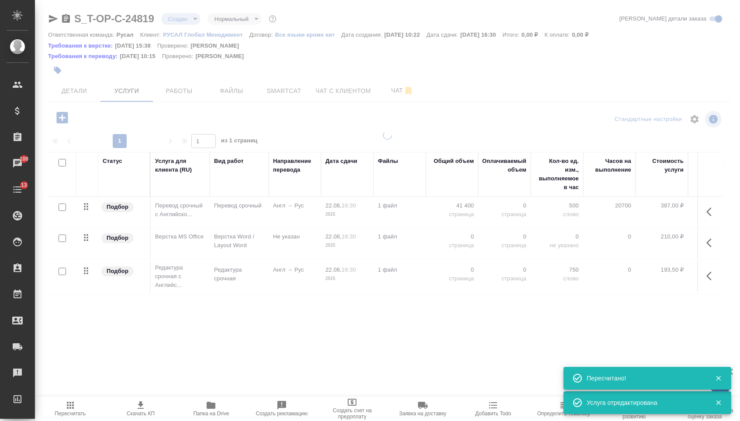
type input "urgent"
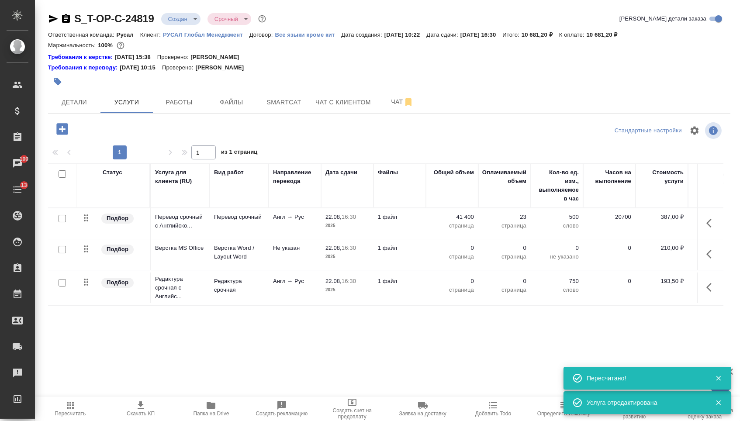
click at [459, 239] on td "0 страница" at bounding box center [452, 223] width 52 height 31
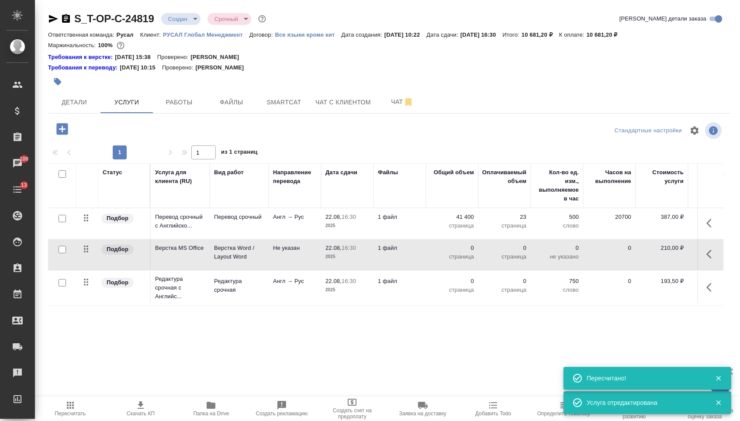
click at [461, 252] on p "0" at bounding box center [452, 248] width 44 height 9
drag, startPoint x: 461, startPoint y: 255, endPoint x: 475, endPoint y: 255, distance: 14.0
click at [475, 239] on td "0" at bounding box center [452, 223] width 52 height 31
type input "23"
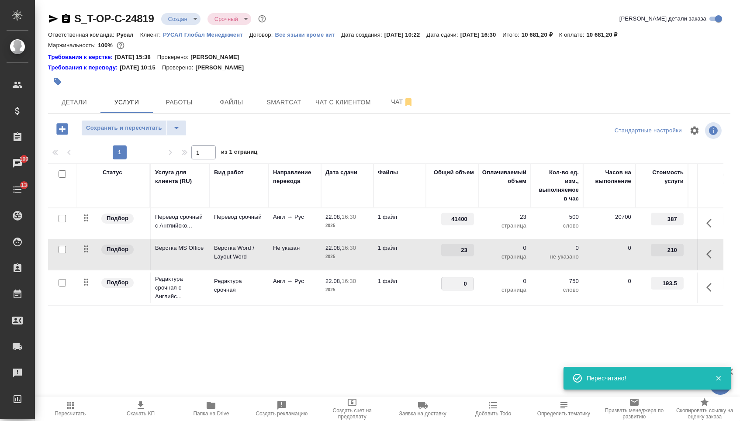
drag, startPoint x: 458, startPoint y: 292, endPoint x: 482, endPoint y: 292, distance: 23.6
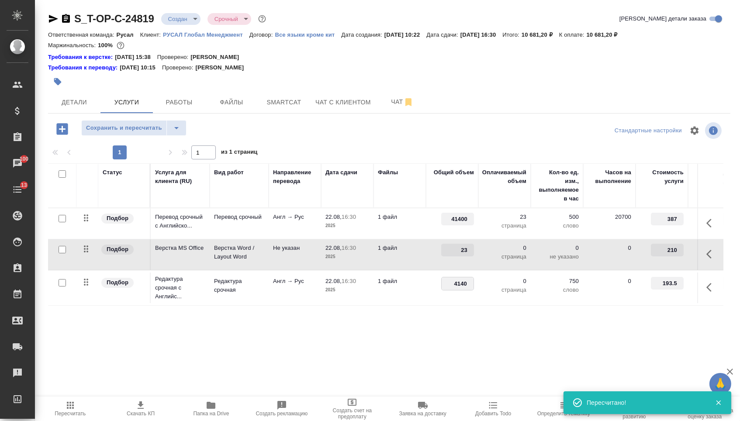
type input "41400"
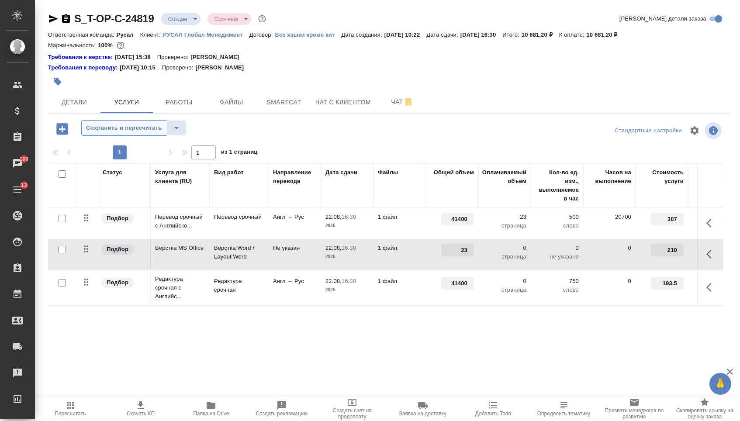
click at [155, 129] on span "Сохранить и пересчитать" at bounding box center [124, 128] width 76 height 10
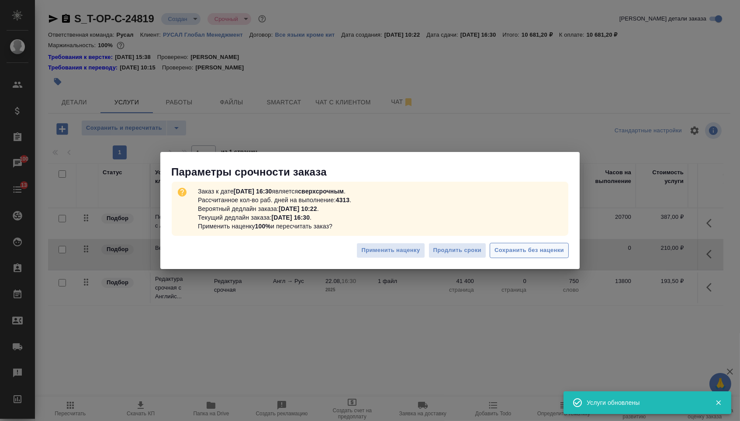
click at [512, 252] on span "Сохранить без наценки" at bounding box center [528, 250] width 69 height 10
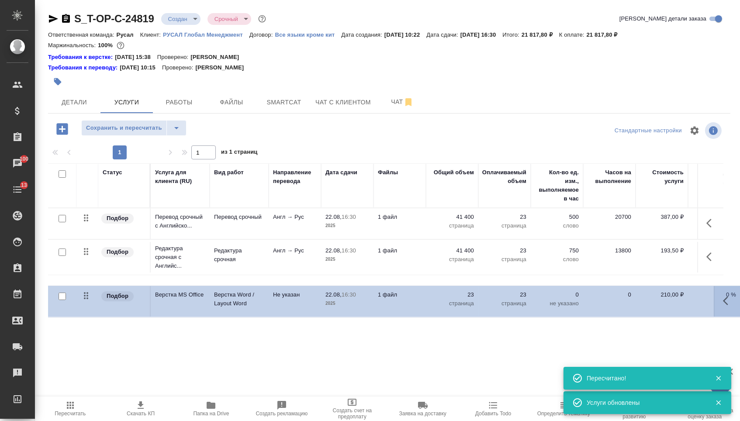
drag, startPoint x: 90, startPoint y: 261, endPoint x: 90, endPoint y: 307, distance: 45.9
click at [90, 307] on table "Статус Услуга для клиента (RU) Вид работ Направление перевода Дата сдачи Файлы …" at bounding box center [459, 235] width 823 height 144
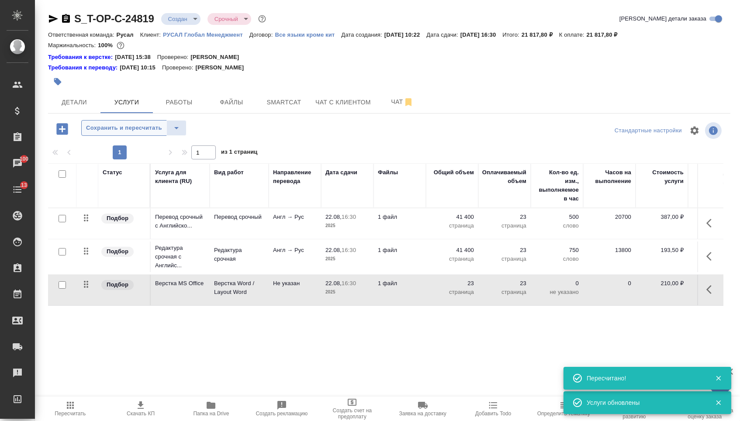
click at [144, 136] on button "Сохранить и пересчитать" at bounding box center [124, 128] width 86 height 16
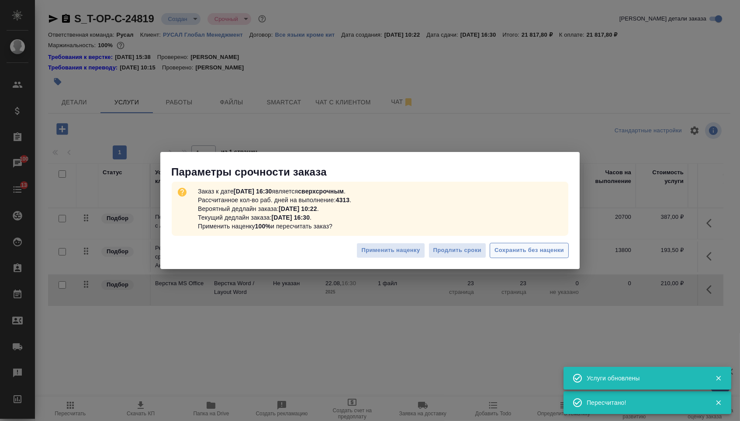
click at [508, 251] on span "Сохранить без наценки" at bounding box center [528, 250] width 69 height 10
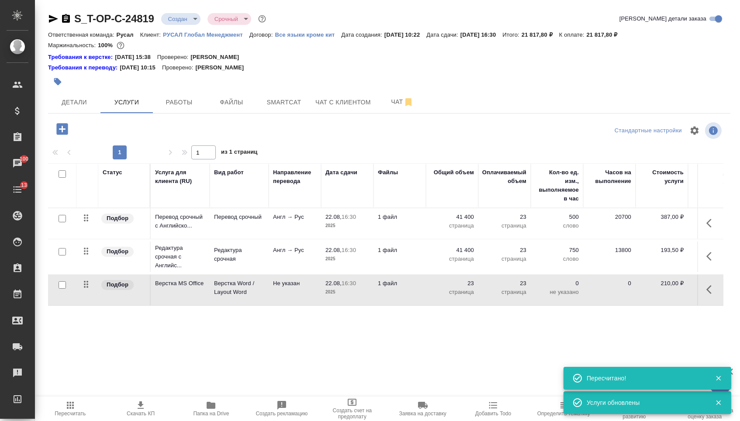
click at [194, 24] on body "🙏 .cls-1 fill:#fff; AWATERA Menshikova Aleksandra Клиенты Спецификации Заказы 1…" at bounding box center [370, 210] width 740 height 421
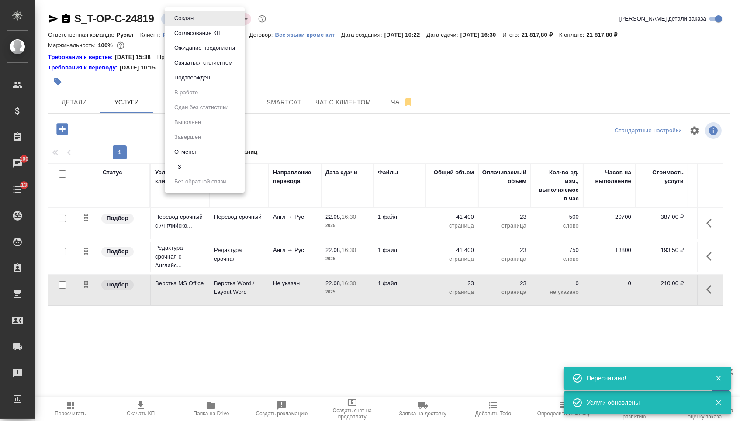
click at [196, 23] on button "Подтвержден" at bounding box center [184, 19] width 24 height 10
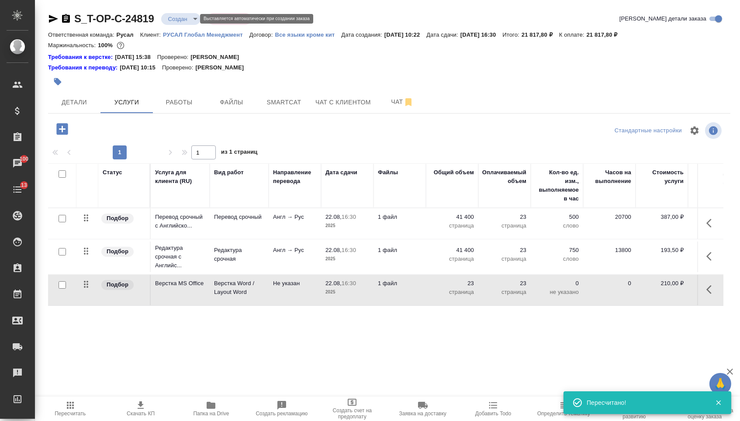
click at [176, 23] on body "🙏 .cls-1 fill:#fff; AWATERA Menshikova Aleksandra Клиенты Спецификации Заказы 1…" at bounding box center [370, 210] width 740 height 421
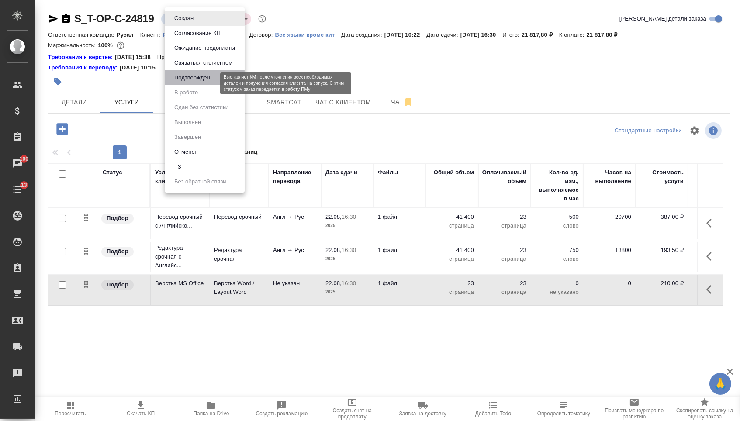
click at [181, 82] on button "Подтвержден" at bounding box center [192, 78] width 41 height 10
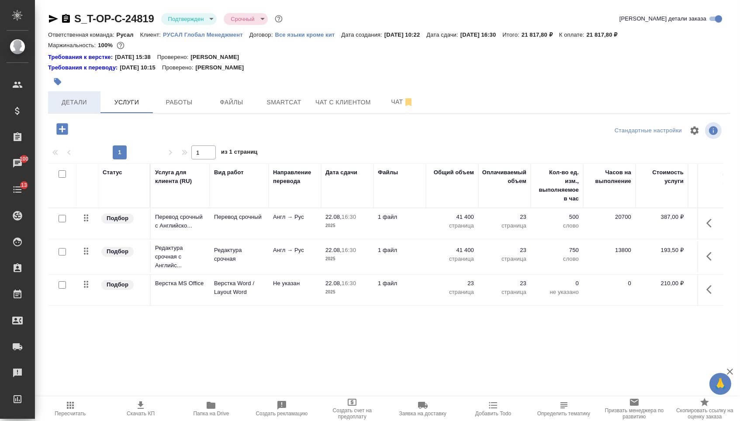
click at [86, 108] on span "Детали" at bounding box center [74, 102] width 42 height 11
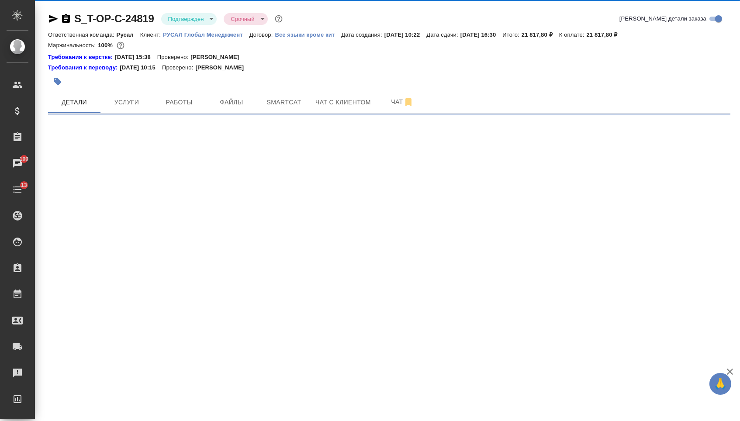
select select "RU"
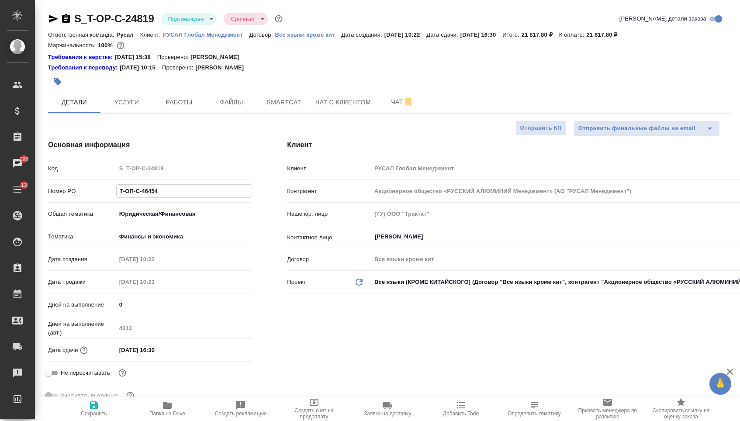
drag, startPoint x: 152, startPoint y: 199, endPoint x: 77, endPoint y: 193, distance: 75.3
click at [77, 193] on div "Номер PO Т-ОП-С-46454" at bounding box center [150, 190] width 204 height 15
type textarea "x"
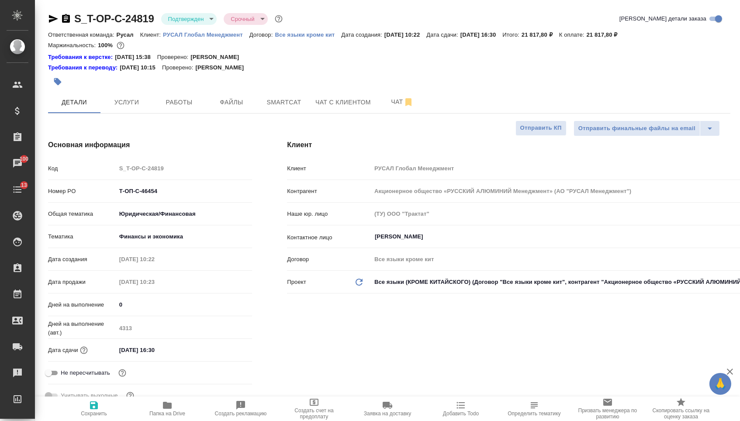
type textarea "x"
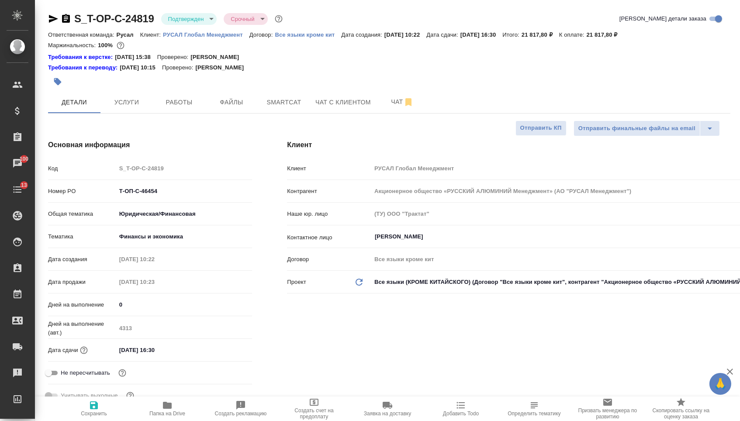
type textarea "x"
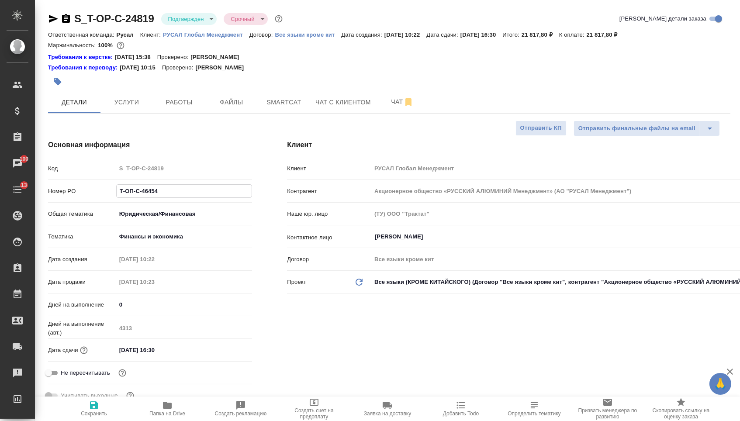
type textarea "x"
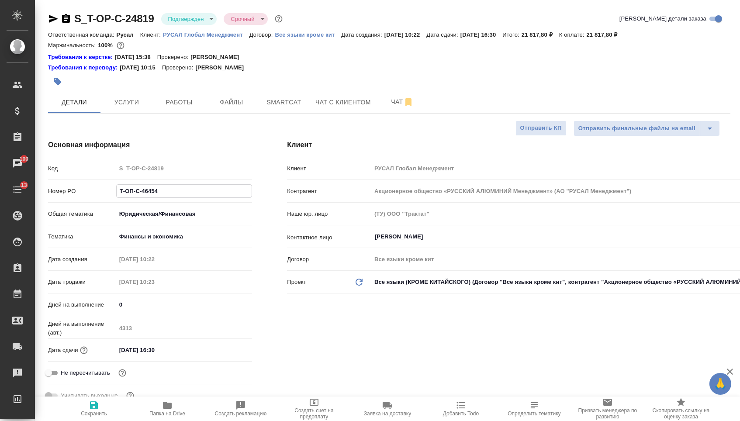
click at [167, 197] on input "Т-ОП-С-46454" at bounding box center [184, 191] width 135 height 13
type textarea "x"
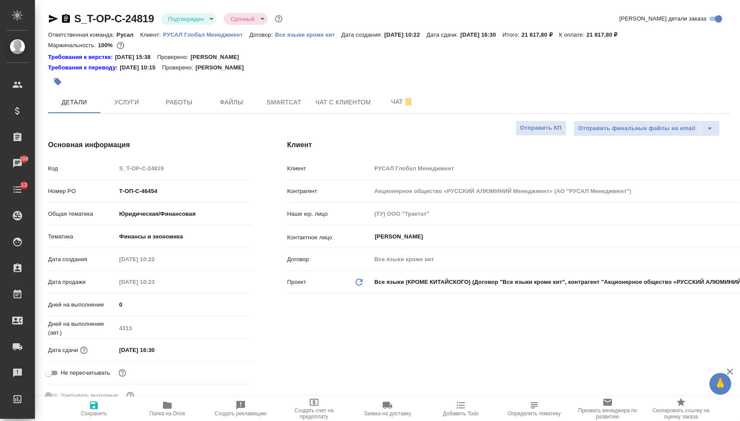
type textarea "x"
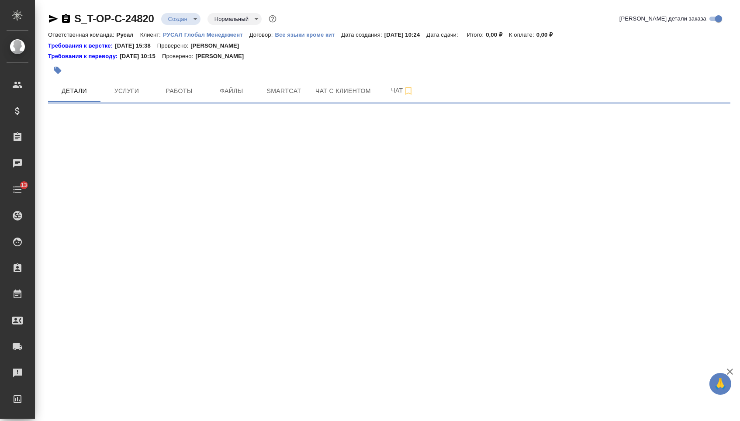
select select "RU"
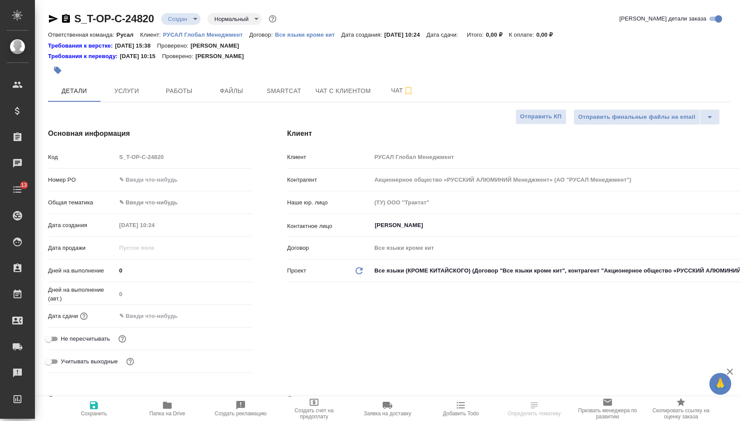
type textarea "x"
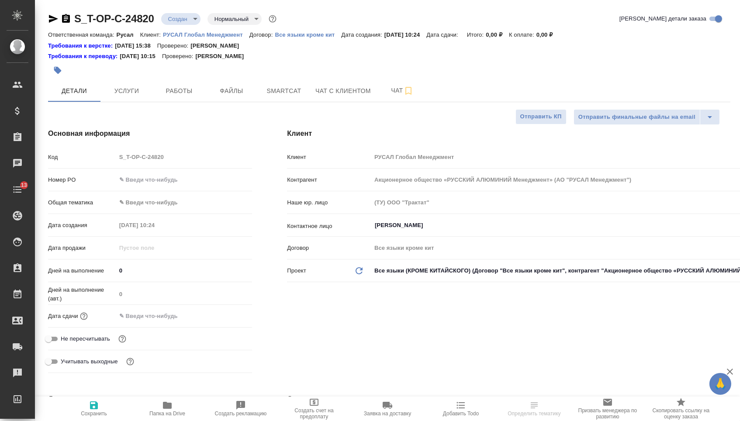
type textarea "x"
click at [168, 187] on div "Номер PO" at bounding box center [150, 179] width 204 height 15
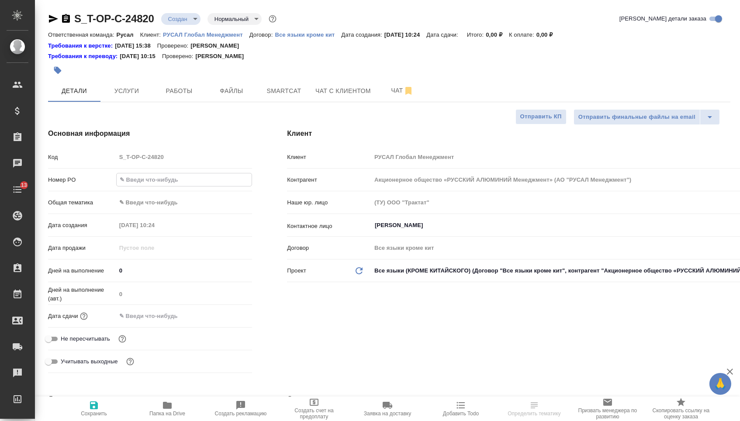
click at [166, 180] on input "text" at bounding box center [184, 179] width 135 height 13
paste input "Т-ОП-С-46455"
type input "Т-ОП-С-46455"
type textarea "x"
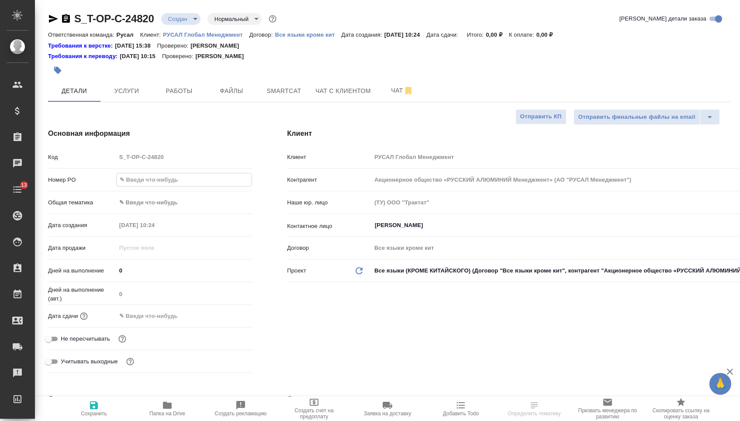
type textarea "x"
type input "Т-ОП-С-46455"
click at [155, 317] on input "text" at bounding box center [155, 316] width 76 height 13
click at [229, 320] on icon "button" at bounding box center [227, 315] width 8 height 9
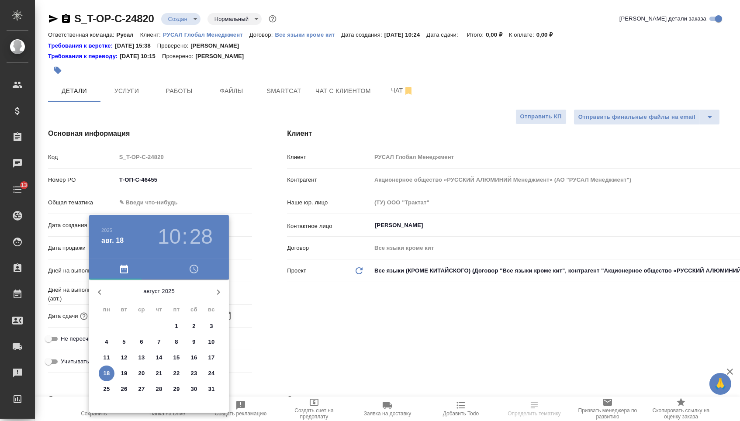
click at [176, 374] on p "22" at bounding box center [176, 373] width 7 height 9
type input "[DATE] 10:28"
type textarea "x"
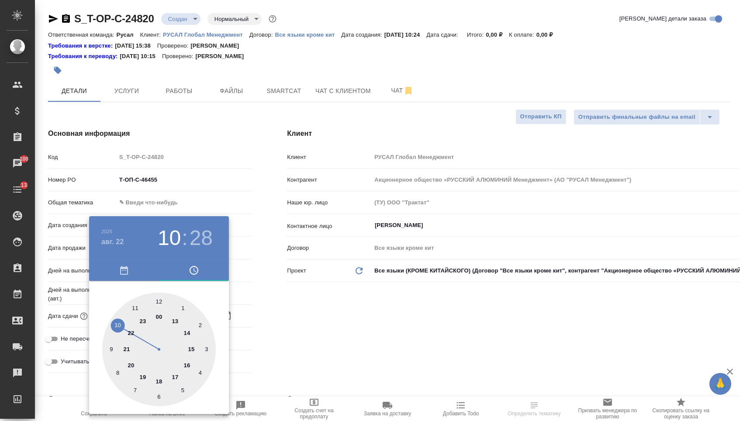
type textarea "x"
type input "[DATE] 16:28"
click at [192, 366] on div at bounding box center [159, 350] width 114 height 114
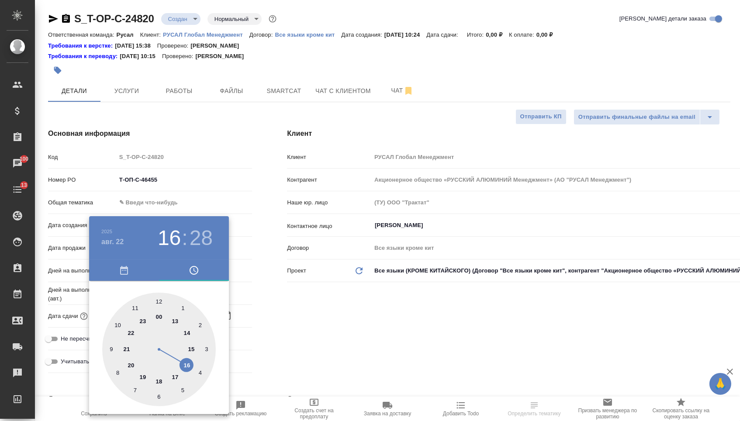
type textarea "x"
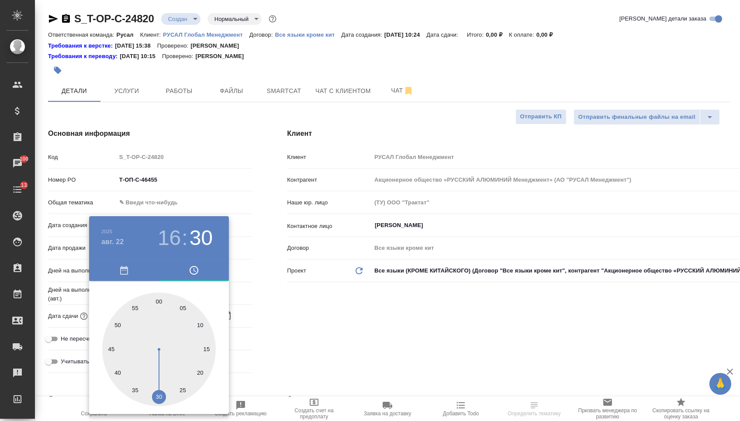
type textarea "x"
type input "[DATE] 16:30"
click at [159, 397] on div at bounding box center [159, 350] width 114 height 114
type textarea "x"
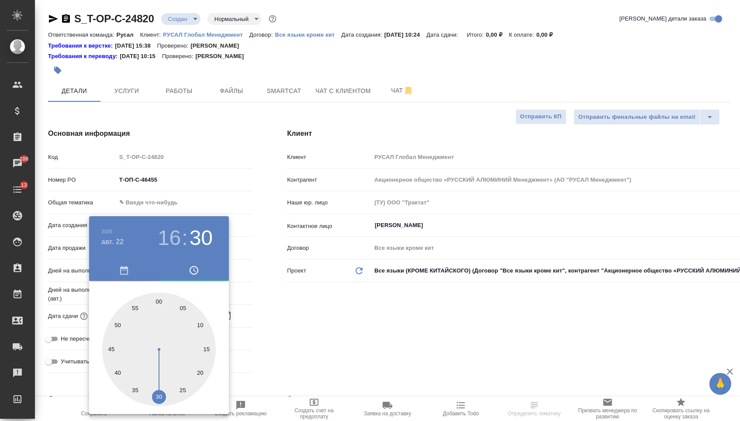
type textarea "x"
click at [302, 340] on div at bounding box center [370, 210] width 740 height 421
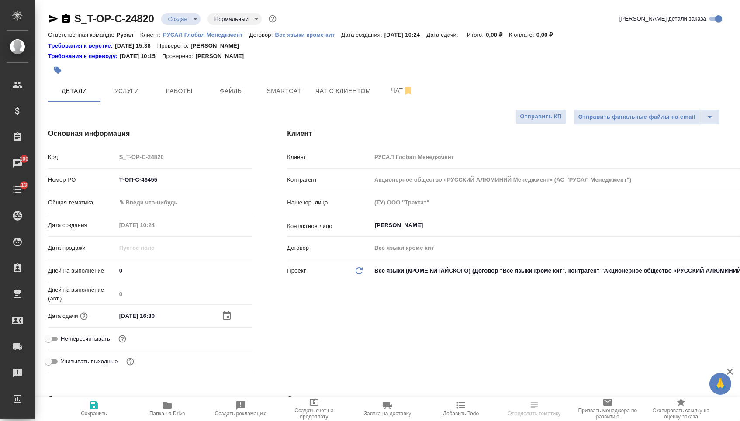
select select "RU"
type textarea "x"
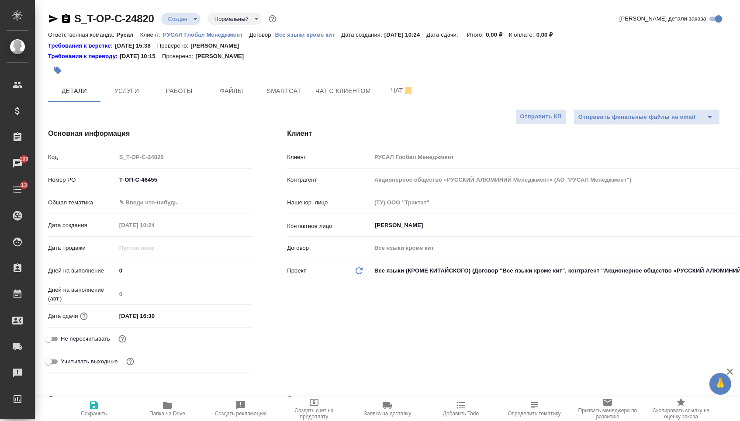
type textarea "x"
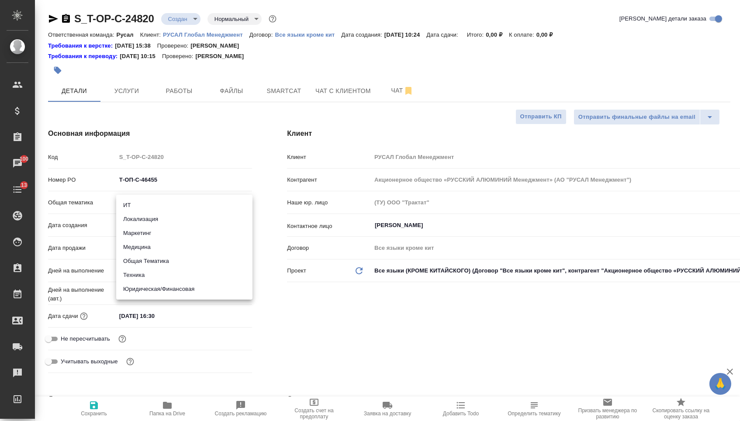
click at [164, 207] on body "🙏 .cls-1 fill:#fff; AWATERA [PERSON_NAME] Спецификации Заказы 100 Чаты 13 Todo …" at bounding box center [370, 210] width 740 height 421
click at [136, 288] on li "Юридическая/Финансовая" at bounding box center [184, 289] width 136 height 14
type input "yr-fn"
type textarea "x"
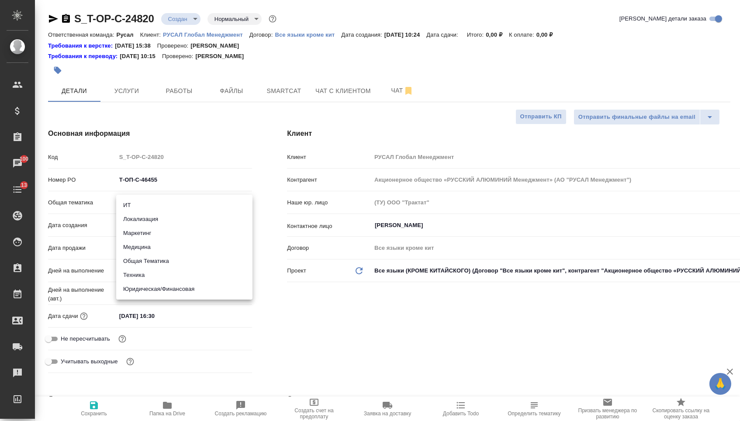
type textarea "x"
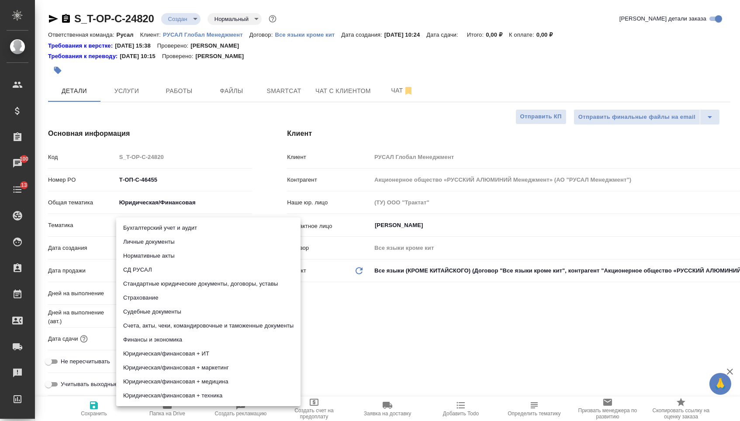
click at [140, 229] on body "🙏 .cls-1 fill:#fff; AWATERA [PERSON_NAME] Спецификации Заказы 100 Чаты 13 Todo …" at bounding box center [370, 210] width 740 height 421
click at [139, 340] on li "Финансы и экономика" at bounding box center [208, 340] width 184 height 14
type textarea "x"
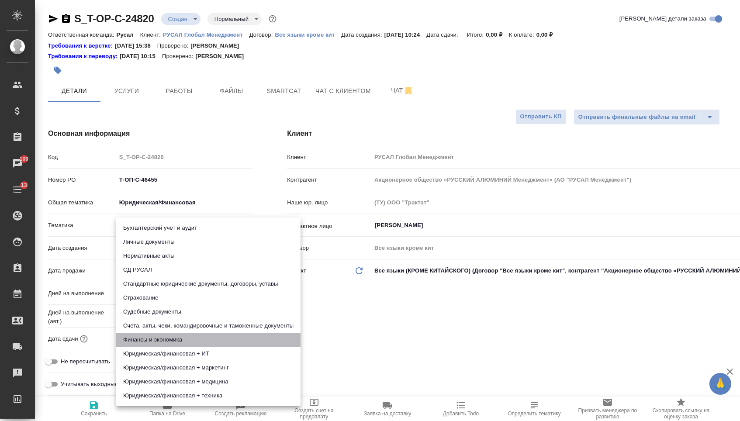
type input "5a8b8b956a9677013d343d3b"
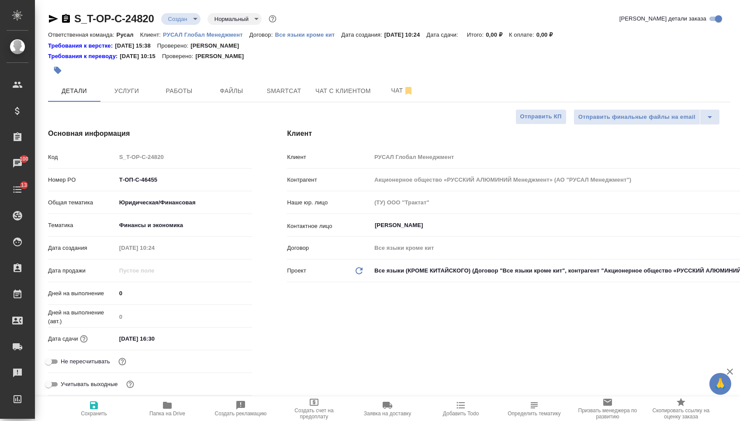
click at [97, 406] on icon "button" at bounding box center [94, 405] width 8 height 8
type textarea "x"
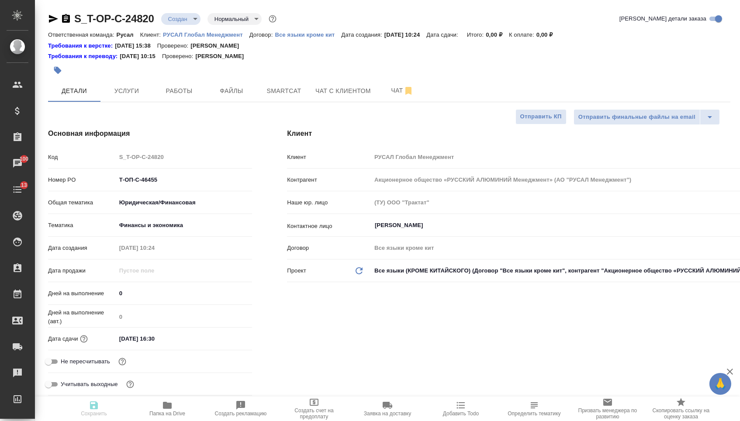
type textarea "x"
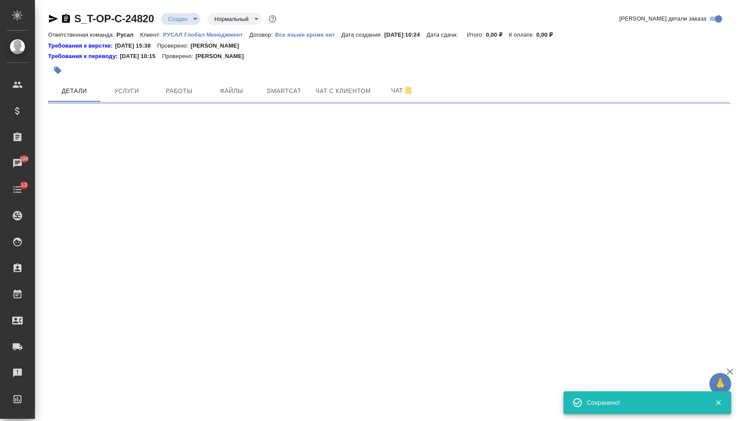
select select "RU"
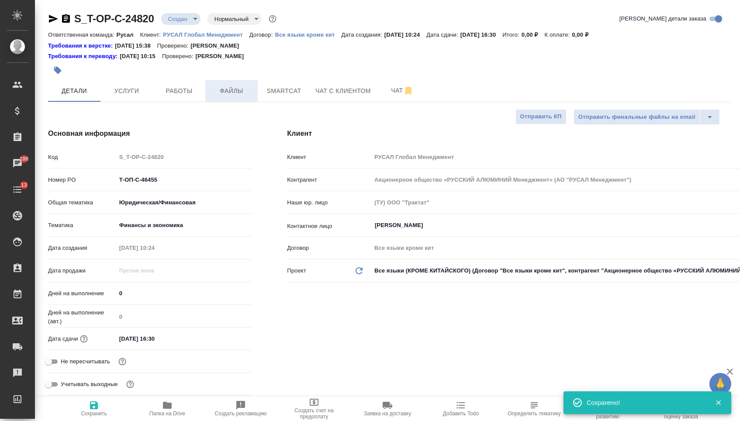
type textarea "x"
click at [230, 95] on span "Файлы" at bounding box center [232, 91] width 42 height 11
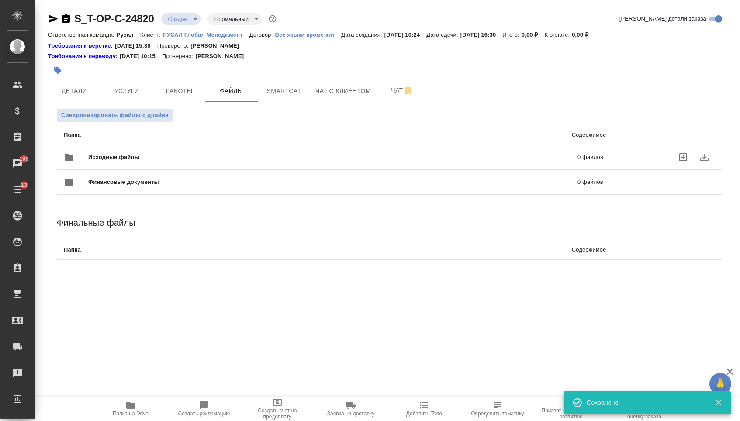
click at [178, 144] on div "Исходные файлы 0 файлов" at bounding box center [333, 157] width 557 height 38
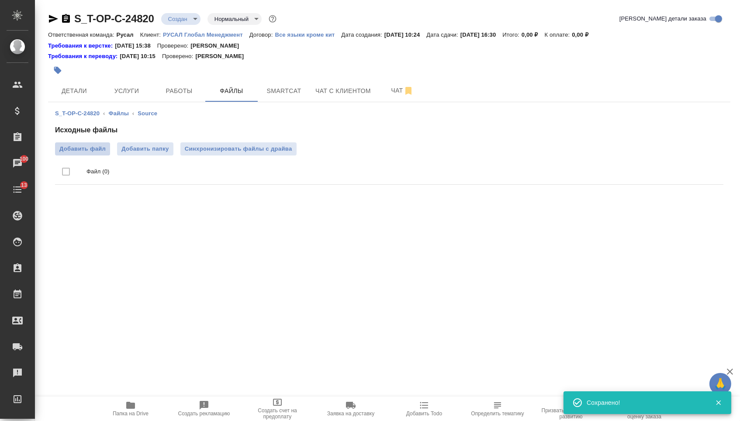
click at [101, 149] on span "Добавить файл" at bounding box center [82, 149] width 46 height 9
click at [0, 0] on input "Добавить файл" at bounding box center [0, 0] width 0 height 0
click at [121, 90] on span "Услуги" at bounding box center [127, 91] width 42 height 11
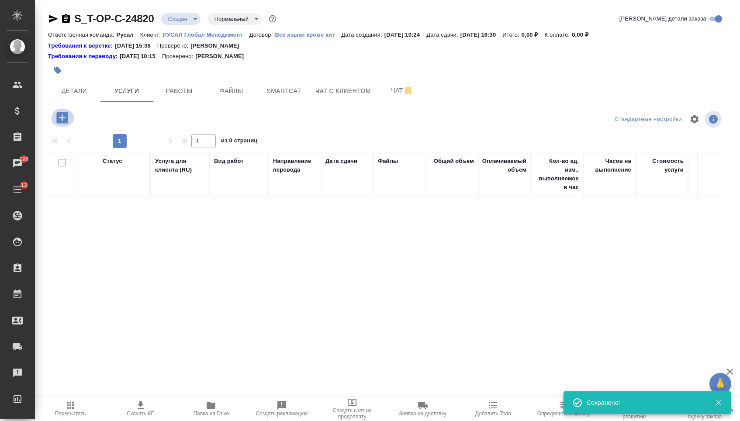
click at [68, 123] on icon "button" at bounding box center [61, 117] width 11 height 11
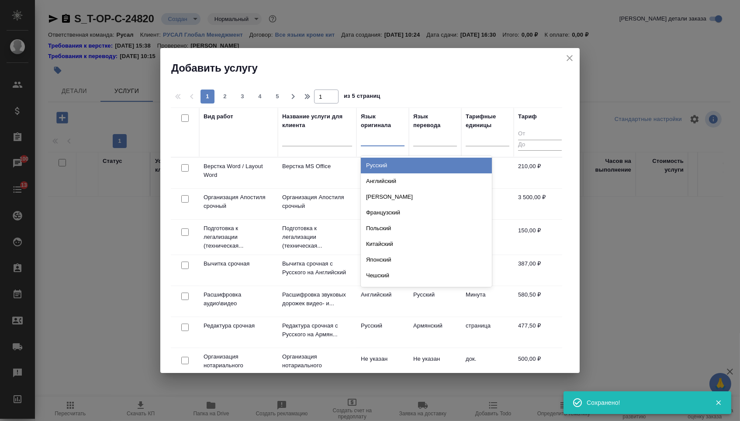
click at [380, 138] on div at bounding box center [383, 137] width 44 height 13
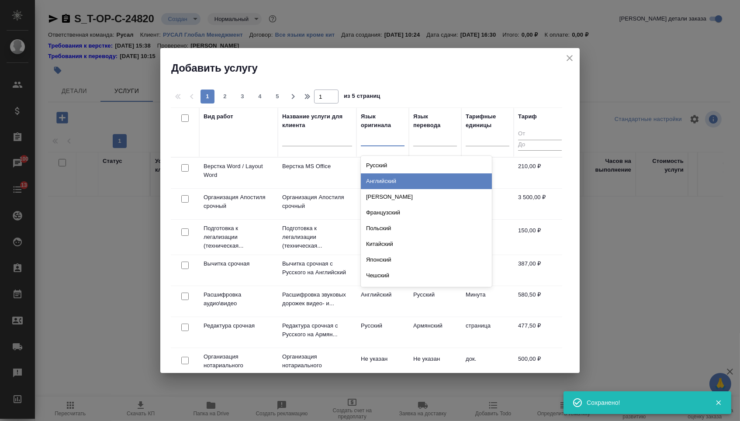
click at [380, 181] on div "Английский" at bounding box center [426, 181] width 131 height 16
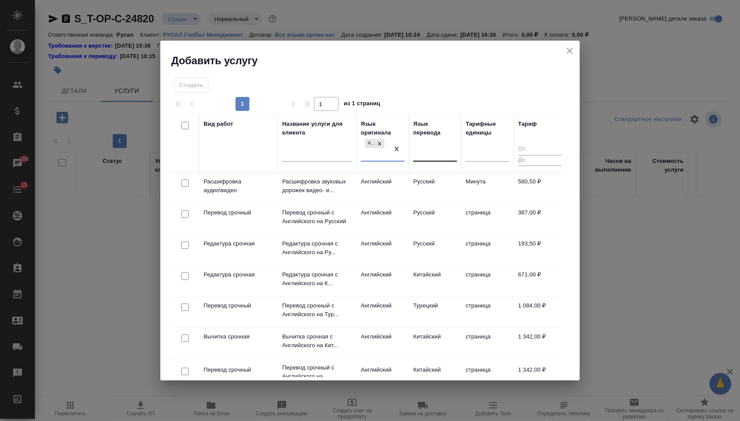
click at [441, 156] on div at bounding box center [435, 153] width 44 height 13
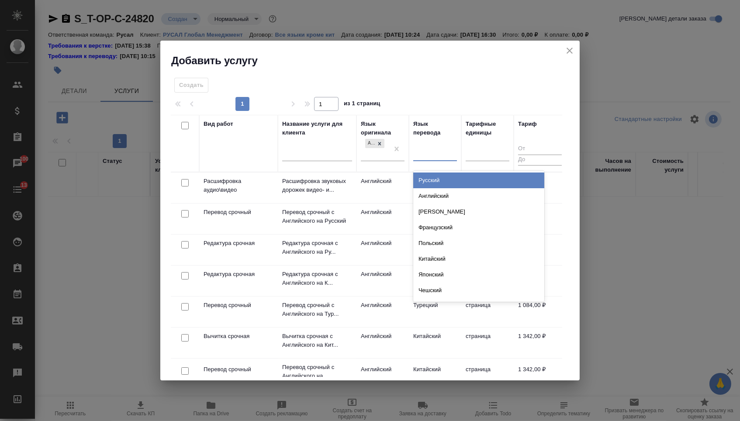
drag, startPoint x: 433, startPoint y: 151, endPoint x: 433, endPoint y: 167, distance: 16.6
click at [433, 152] on div at bounding box center [435, 152] width 44 height 13
click at [433, 168] on th "Язык перевода option Русский focused, 1 of 134. 134 results available. Use Up a…" at bounding box center [435, 143] width 52 height 57
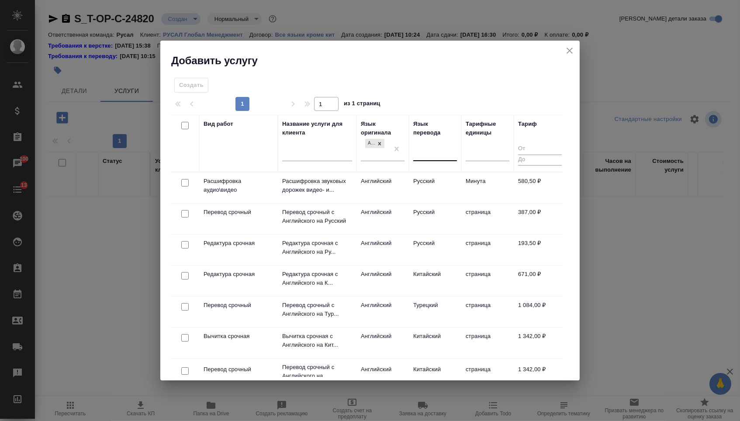
click at [431, 160] on div at bounding box center [435, 153] width 44 height 17
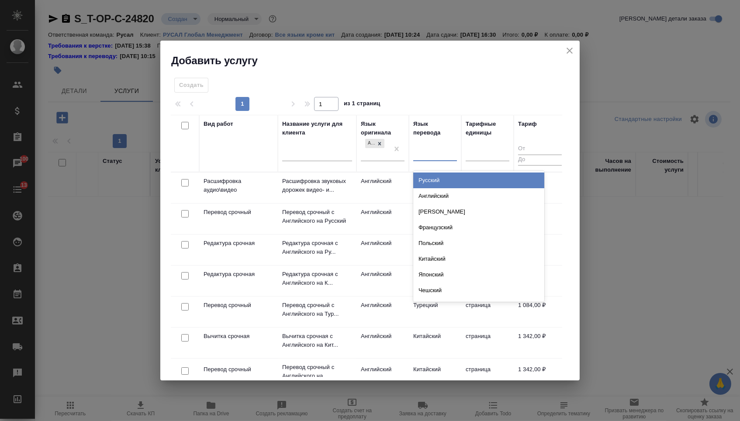
click at [431, 176] on div "Русский" at bounding box center [478, 181] width 131 height 16
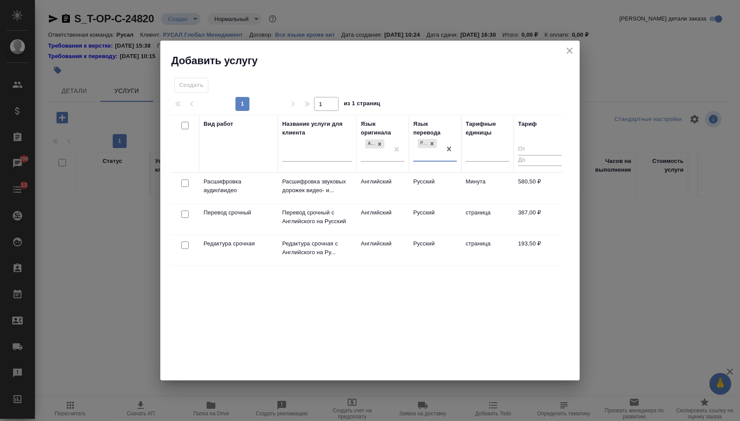
click at [184, 213] on input "checkbox" at bounding box center [184, 214] width 7 height 7
checkbox input "true"
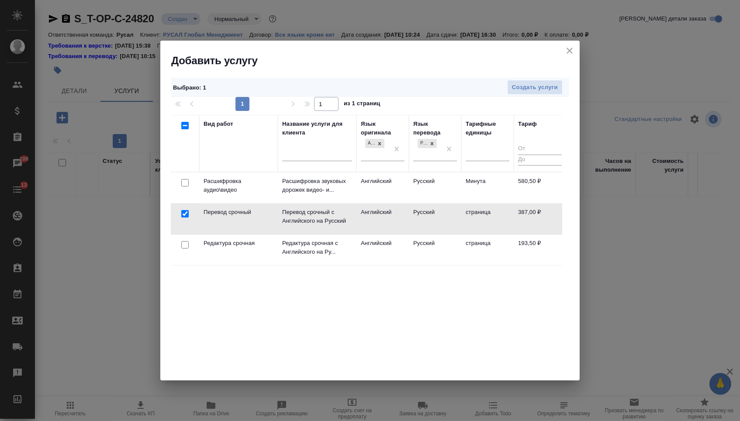
click at [184, 189] on div at bounding box center [185, 183] width 20 height 12
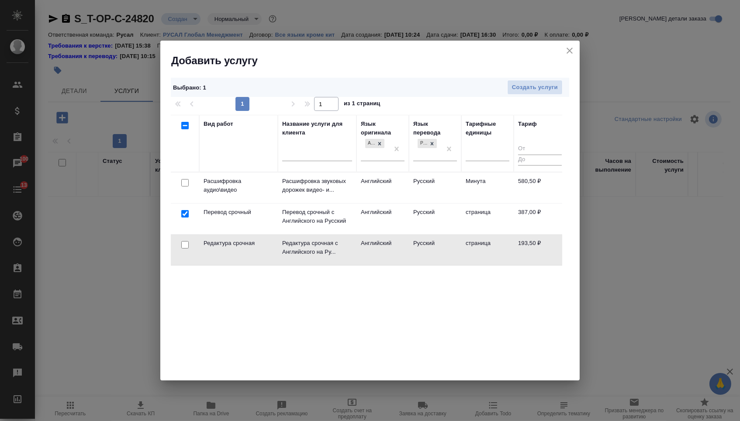
click at [185, 248] on input "checkbox" at bounding box center [184, 244] width 7 height 7
checkbox input "true"
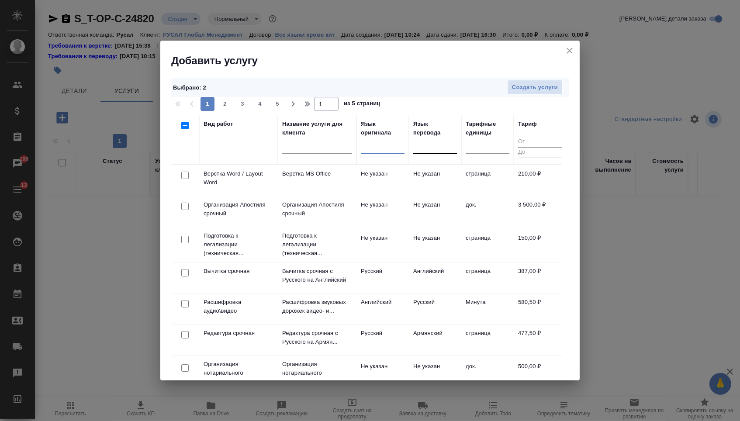
click at [184, 175] on input "checkbox" at bounding box center [184, 175] width 7 height 7
checkbox input "true"
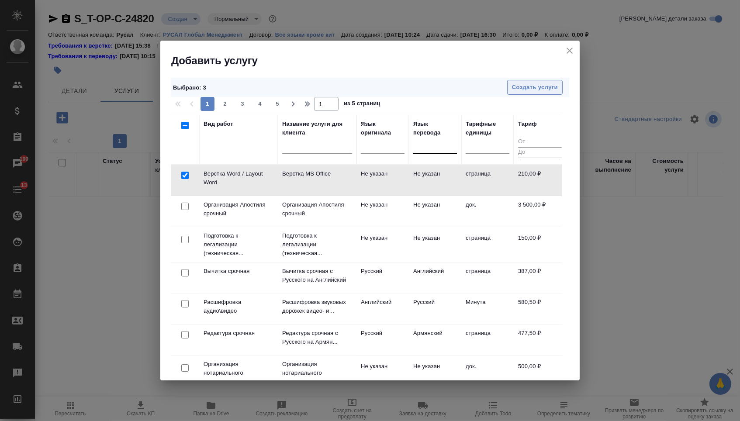
click at [542, 89] on span "Создать услуги" at bounding box center [535, 88] width 46 height 10
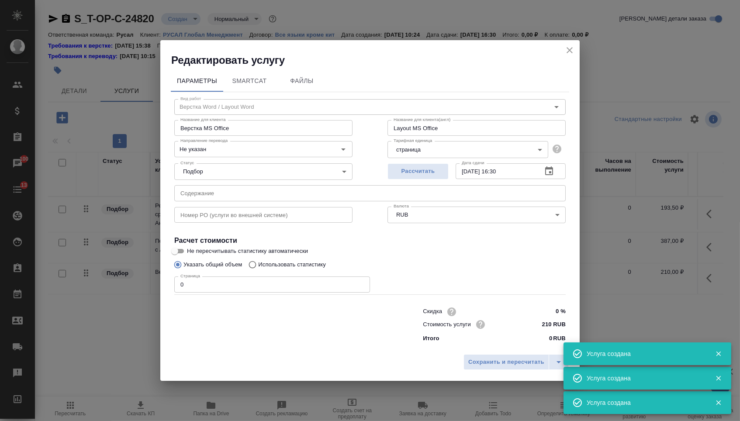
type input "Верстка Word / Layout Word"
type input "Верстка MS Office"
type input "Layout MS Office"
type input "Не указан"
type input "210 RUB"
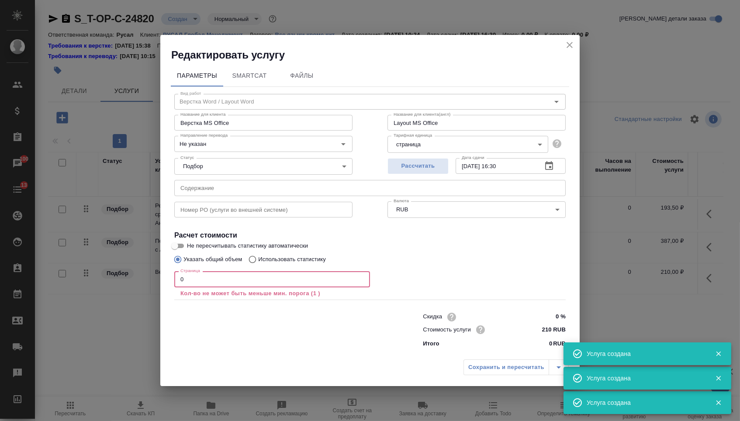
drag, startPoint x: 189, startPoint y: 280, endPoint x: 168, endPoint y: 276, distance: 21.3
click at [168, 277] on div "Параметры SmartCat Файлы Вид работ Верстка Word / Layout Word Вид работ Названи…" at bounding box center [369, 208] width 419 height 293
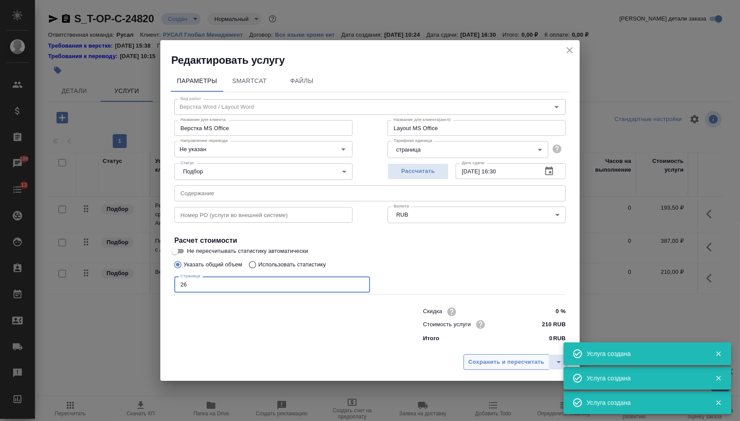
type input "26"
click at [473, 364] on span "Сохранить и пересчитать" at bounding box center [506, 362] width 76 height 10
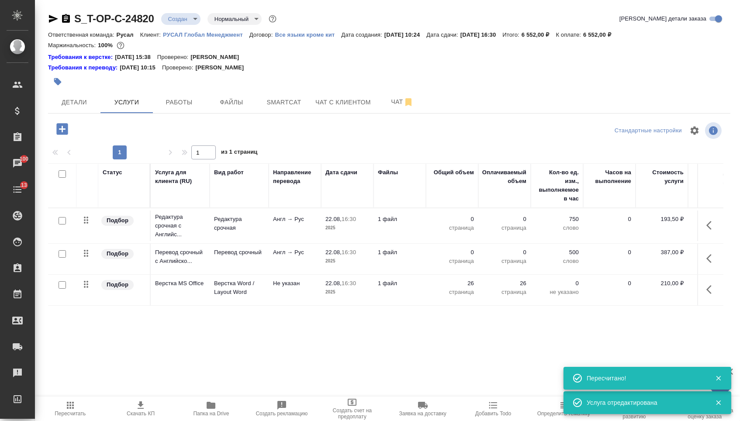
click at [452, 224] on p "0" at bounding box center [452, 219] width 44 height 9
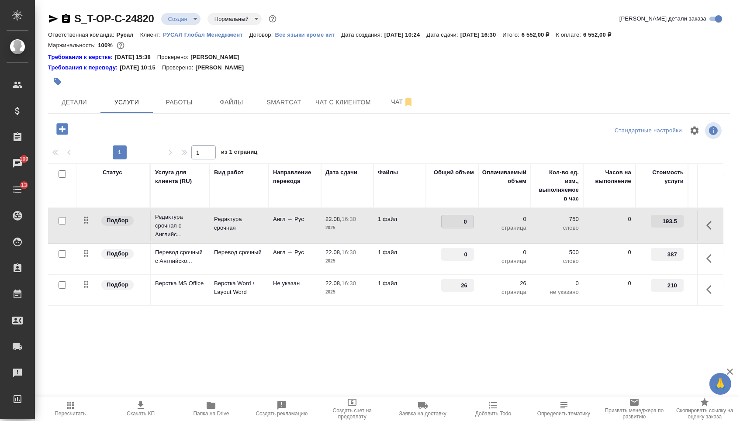
click at [452, 225] on input "0" at bounding box center [458, 221] width 32 height 13
type input "46800"
click at [153, 133] on span "Сохранить и пересчитать" at bounding box center [124, 128] width 76 height 10
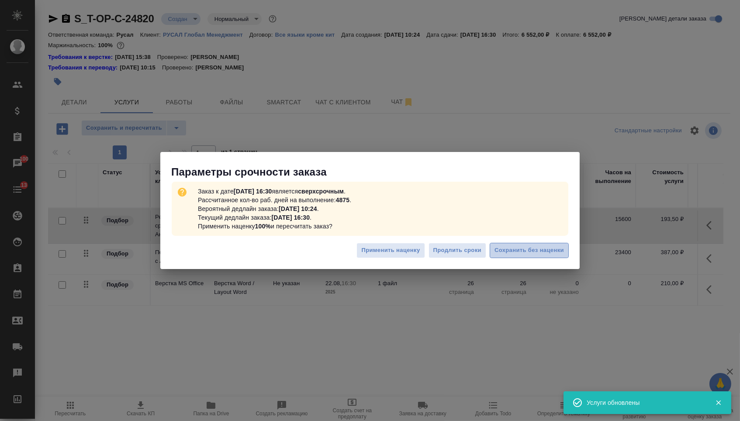
click at [514, 250] on span "Сохранить без наценки" at bounding box center [528, 250] width 69 height 10
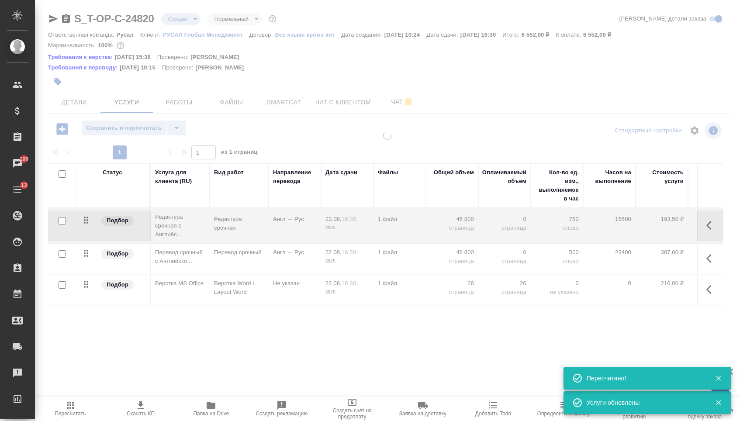
type input "urgent"
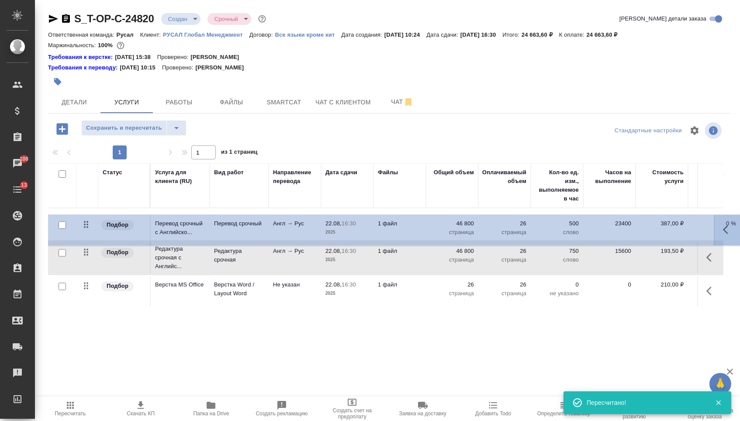
drag, startPoint x: 91, startPoint y: 257, endPoint x: 91, endPoint y: 214, distance: 43.2
click at [91, 214] on tbody "Подбор Редактура срочная с Английс... Редактура срочная Англ → Рус 22.08, 16:30…" at bounding box center [459, 257] width 823 height 99
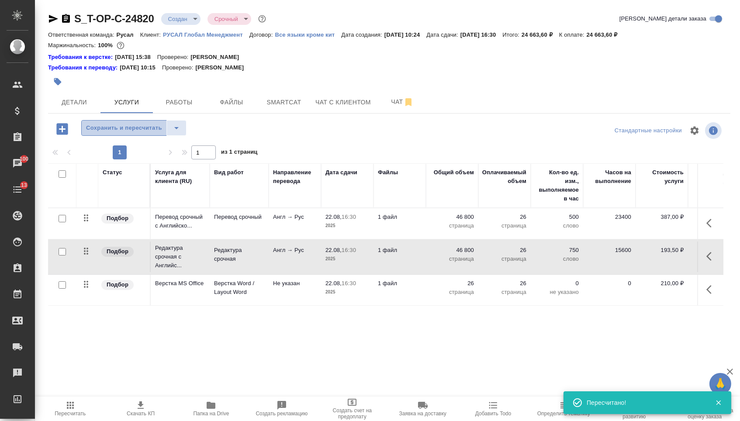
click at [148, 130] on span "Сохранить и пересчитать" at bounding box center [124, 128] width 76 height 10
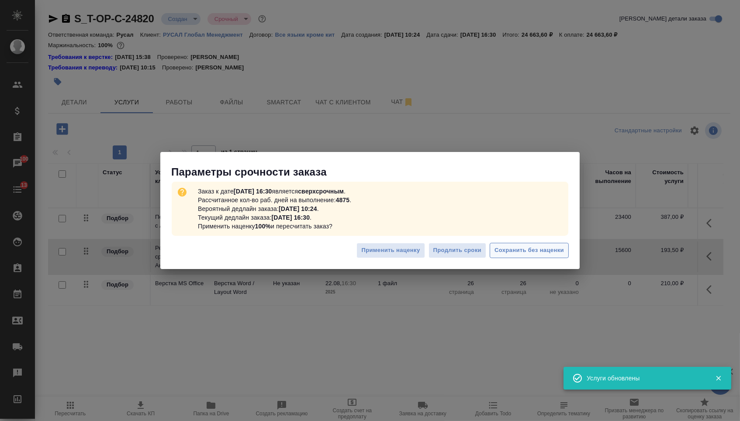
click at [539, 256] on button "Сохранить без наценки" at bounding box center [529, 250] width 79 height 15
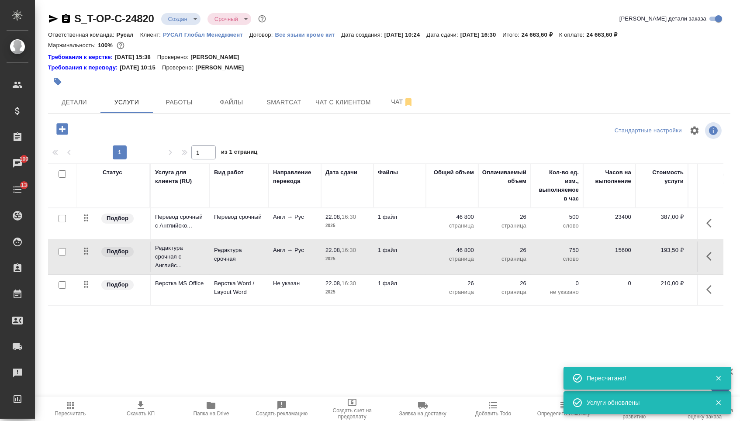
click at [189, 23] on body "🙏 .cls-1 fill:#fff; AWATERA [PERSON_NAME] Спецификации Заказы 100 Чаты 13 Todo …" at bounding box center [370, 210] width 740 height 421
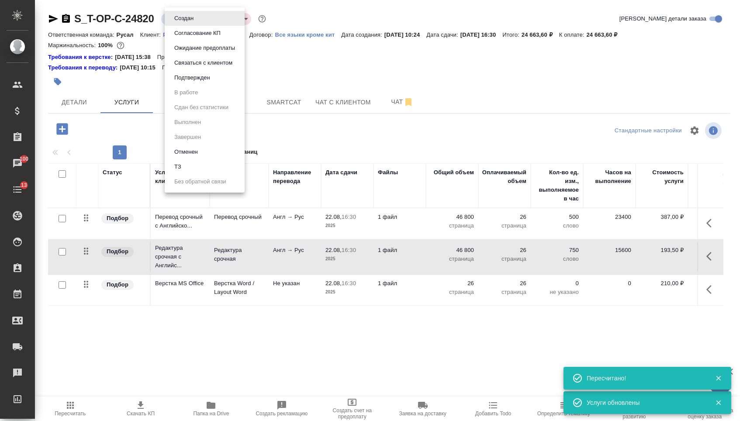
click at [189, 85] on li "Подтвержден" at bounding box center [205, 77] width 80 height 15
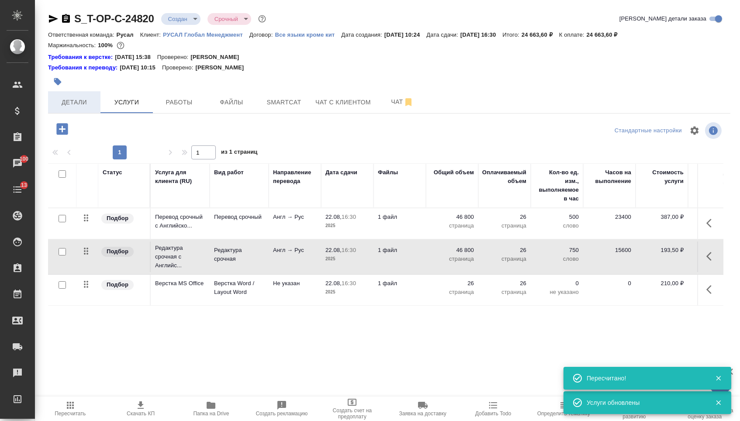
click at [92, 108] on span "Детали" at bounding box center [74, 102] width 42 height 11
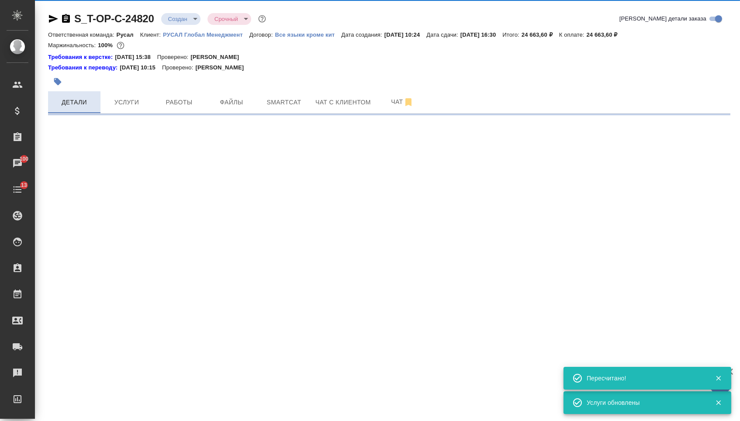
select select "RU"
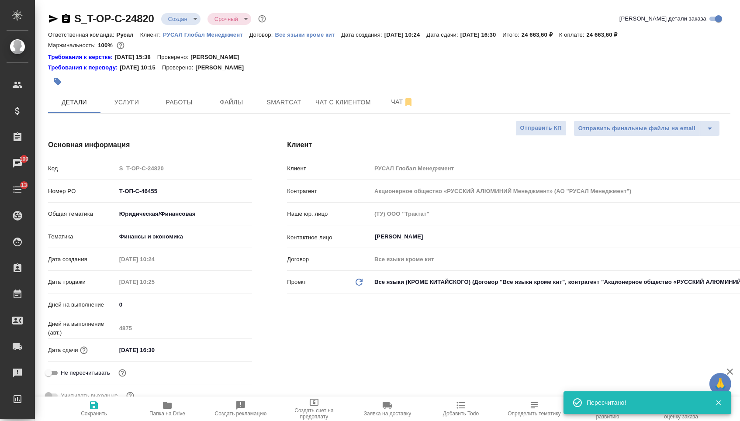
click at [187, 17] on body "🙏 .cls-1 fill:#fff; AWATERA [PERSON_NAME] Спецификации Заказы 100 Чаты 13 Todo …" at bounding box center [370, 210] width 740 height 421
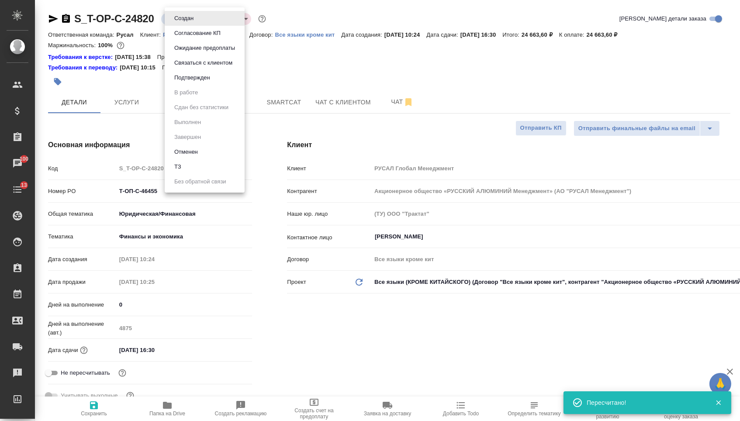
click at [187, 23] on button "Подтвержден" at bounding box center [184, 19] width 24 height 10
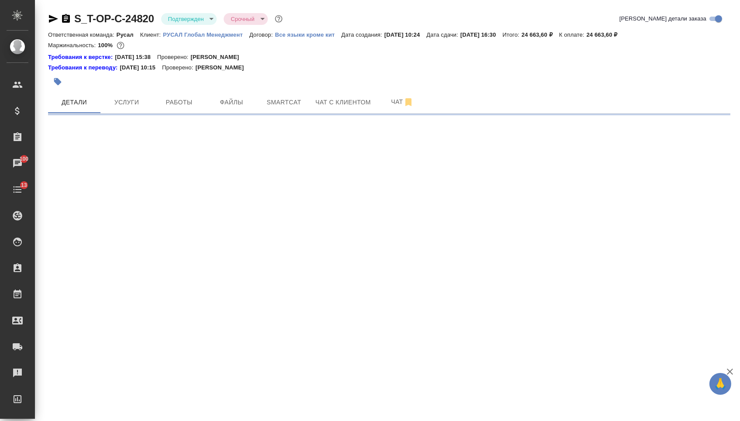
select select "RU"
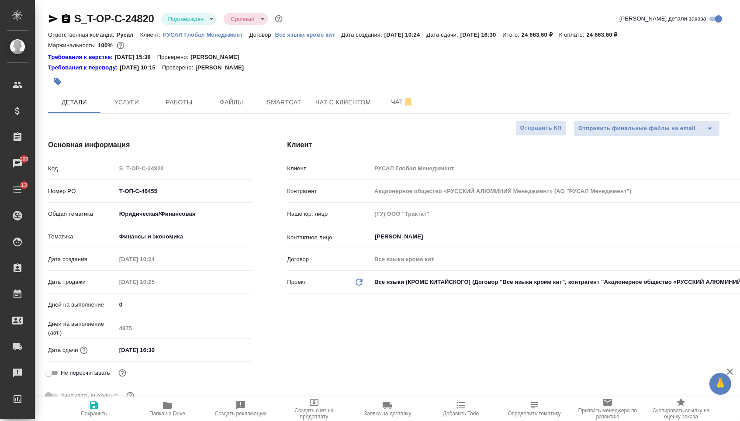
type textarea "x"
drag, startPoint x: 165, startPoint y: 196, endPoint x: 68, endPoint y: 197, distance: 97.4
click at [68, 197] on div "Номер PO Т-ОП-С-46455" at bounding box center [150, 190] width 204 height 15
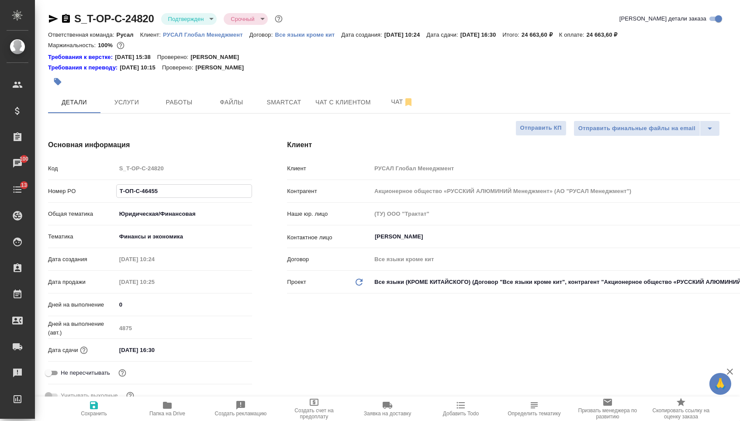
type textarea "x"
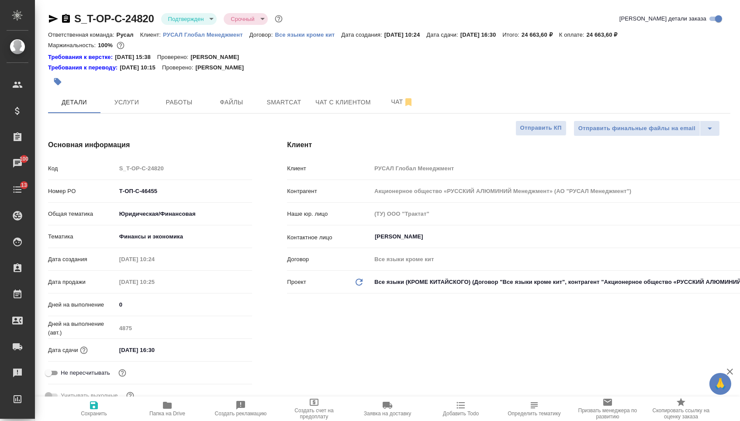
type textarea "x"
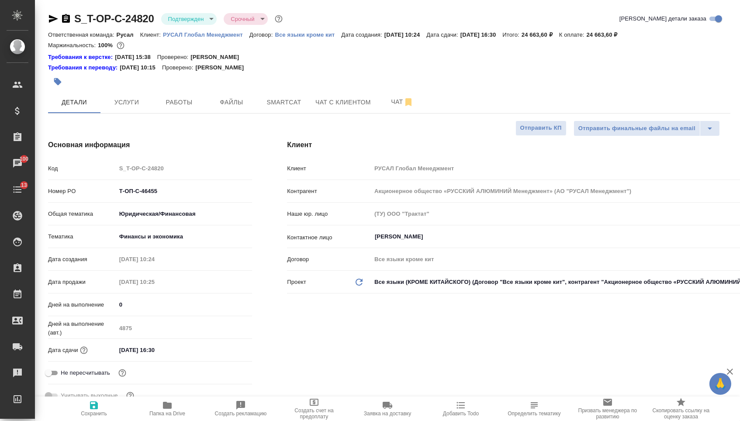
type textarea "x"
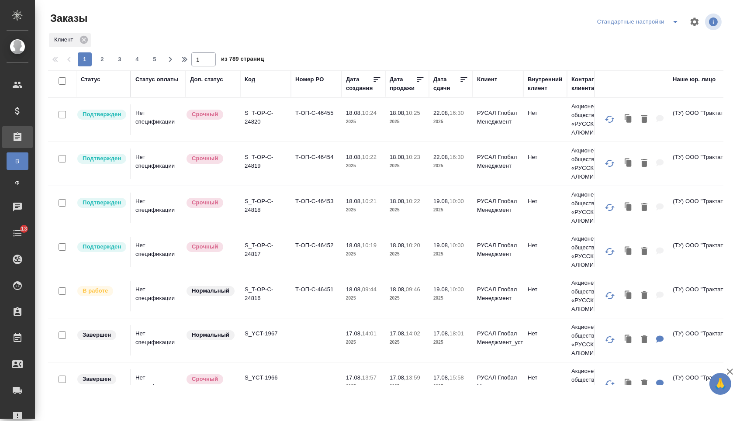
click at [441, 87] on div "Дата сдачи" at bounding box center [446, 83] width 26 height 17
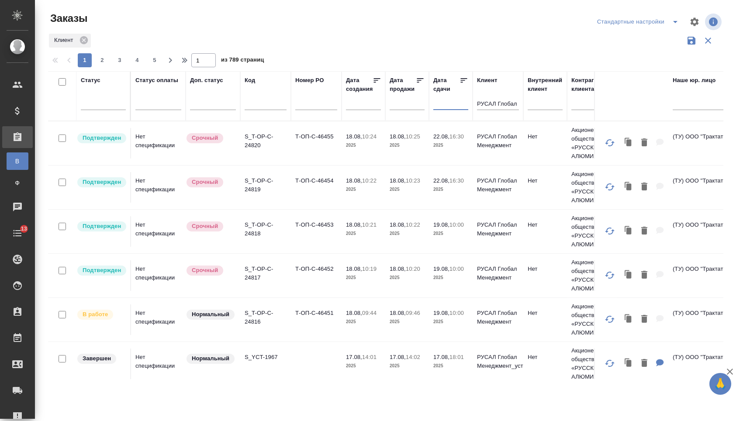
click at [443, 107] on input "text" at bounding box center [453, 103] width 30 height 12
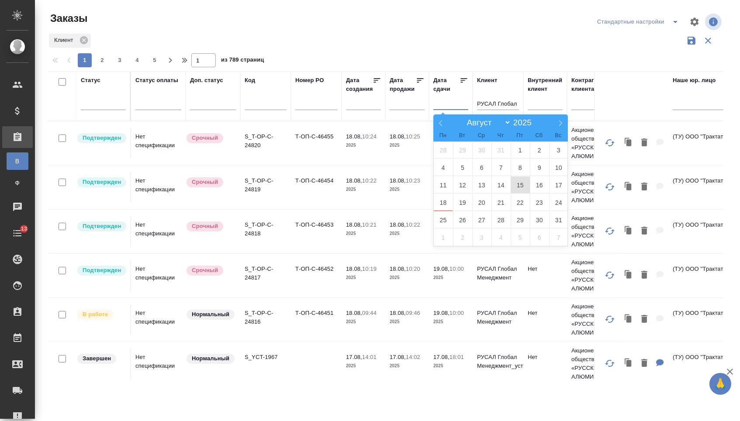
click at [523, 183] on span "15" at bounding box center [520, 184] width 19 height 17
type div "2025-08-14T21:00:00.000Z"
click at [536, 183] on span "16" at bounding box center [539, 184] width 19 height 17
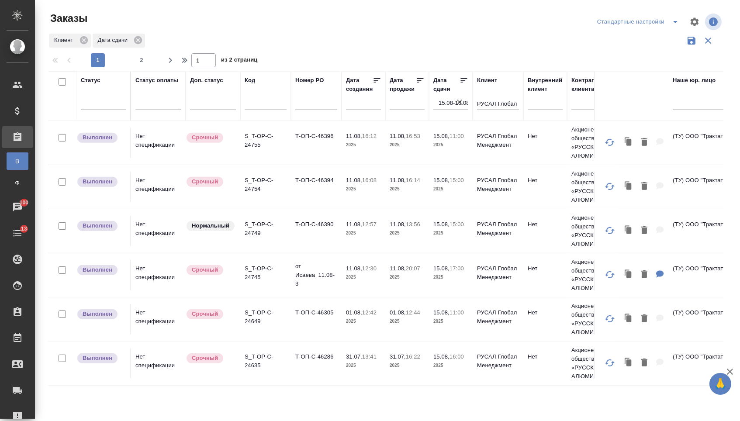
scroll to position [840, 0]
click at [463, 107] on icon "button" at bounding box center [459, 102] width 9 height 9
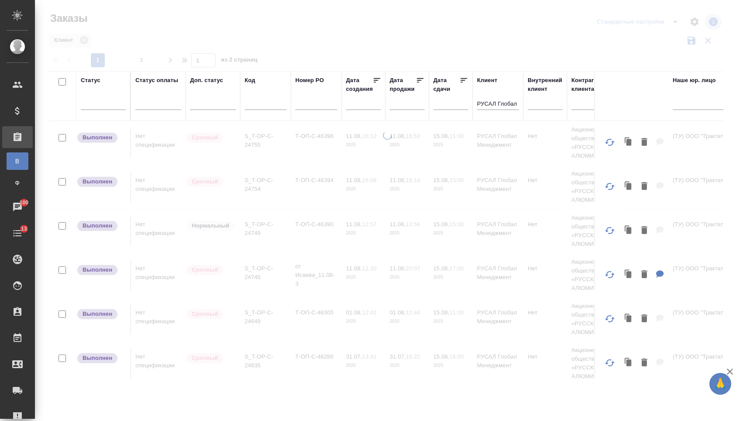
click at [450, 104] on input "text" at bounding box center [453, 103] width 30 height 12
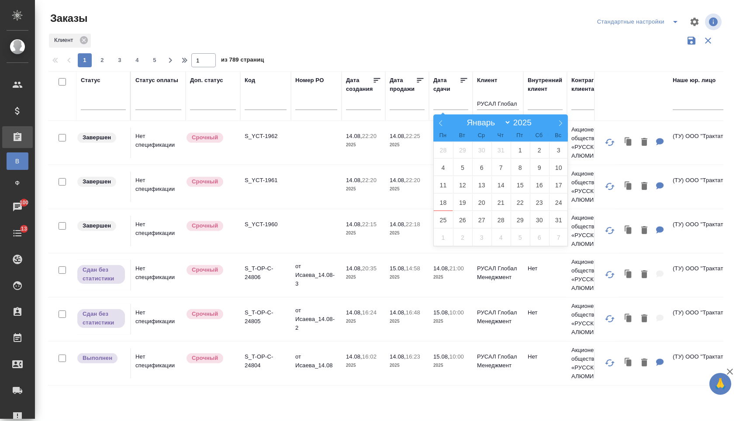
click at [456, 114] on div "Январь Февраль Март Апрель Май Июнь Июль Август Сентябрь Октябрь Ноябрь Декабрь…" at bounding box center [500, 121] width 101 height 15
click at [541, 190] on span "16" at bounding box center [539, 184] width 19 height 17
type div "2025-08-15T21:00:00.000Z"
click at [552, 190] on span "17" at bounding box center [558, 184] width 19 height 17
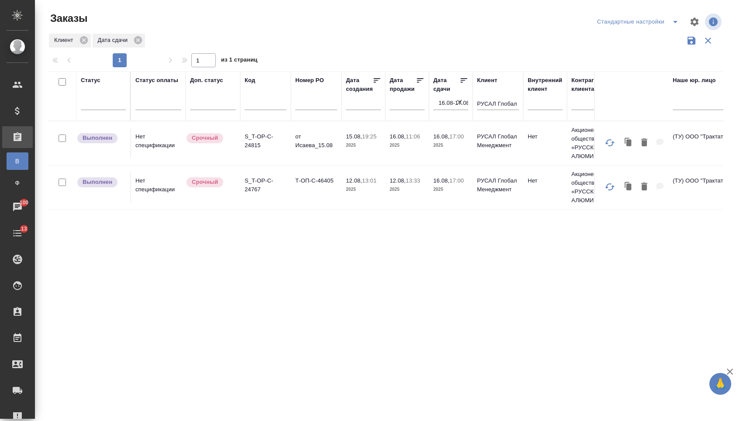
scroll to position [0, 0]
click at [310, 159] on td "Т-ОП-С-46405" at bounding box center [316, 143] width 51 height 31
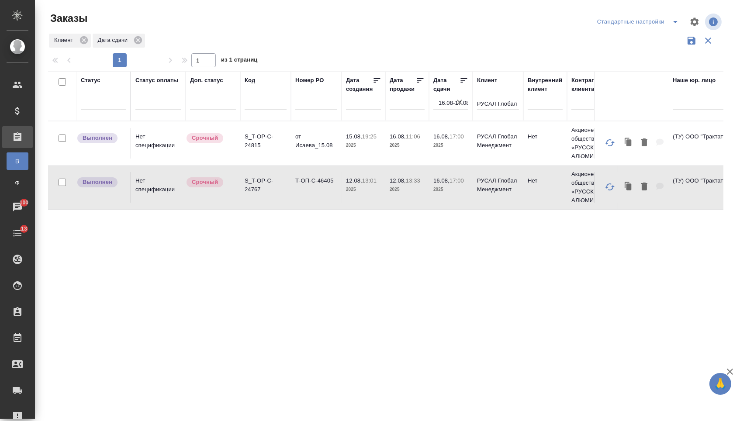
click at [310, 159] on td "Т-ОП-С-46405" at bounding box center [316, 143] width 51 height 31
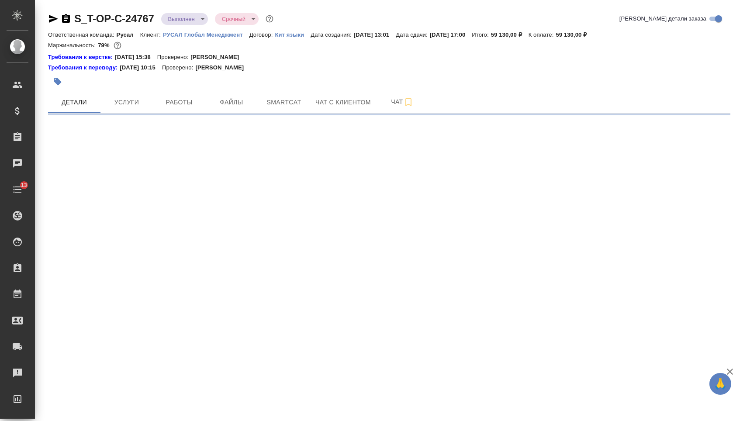
select select "RU"
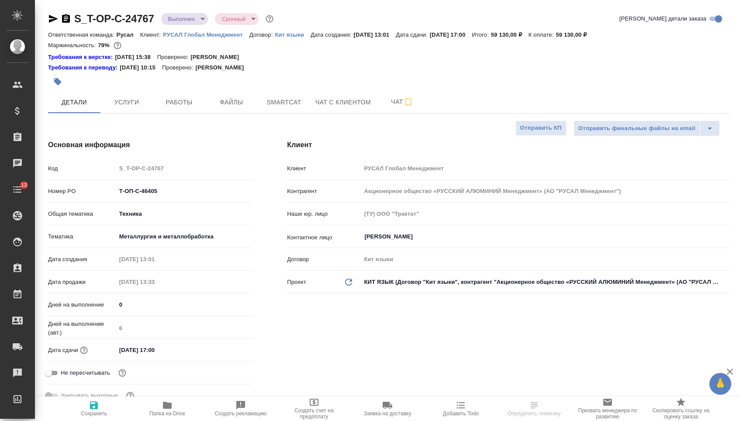
type textarea "x"
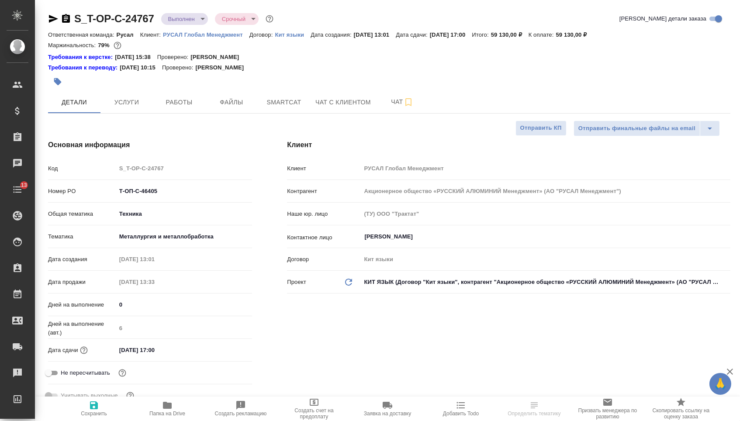
type textarea "x"
drag, startPoint x: 173, startPoint y: 193, endPoint x: 85, endPoint y: 192, distance: 88.2
click at [85, 193] on div "Номер PO Т-ОП-С-46405" at bounding box center [150, 190] width 204 height 15
type textarea "x"
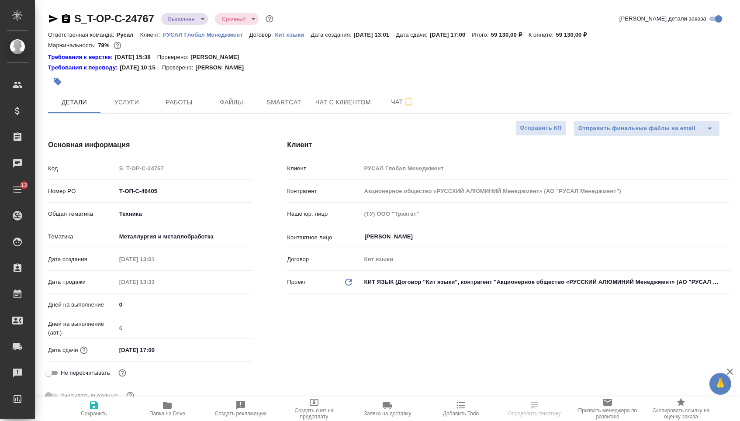
type textarea "x"
